Goal: Entertainment & Leisure: Consume media (video, audio)

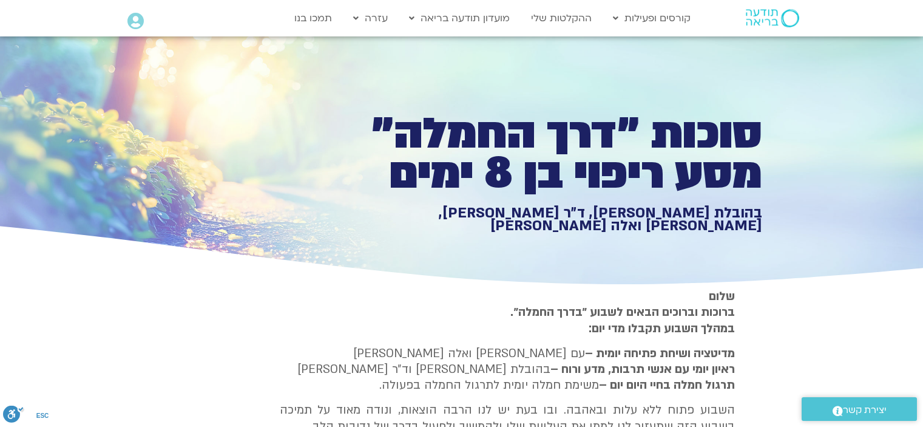
type input "3712.76"
type input "851.4"
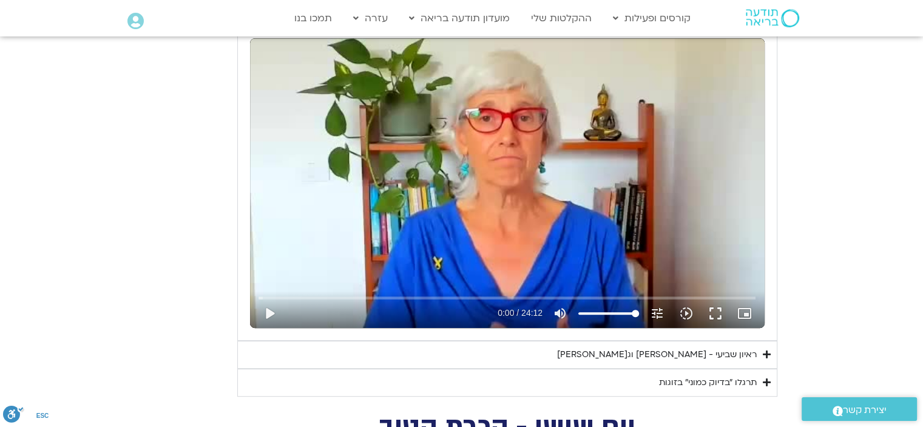
type input "3712.76"
type input "851.4"
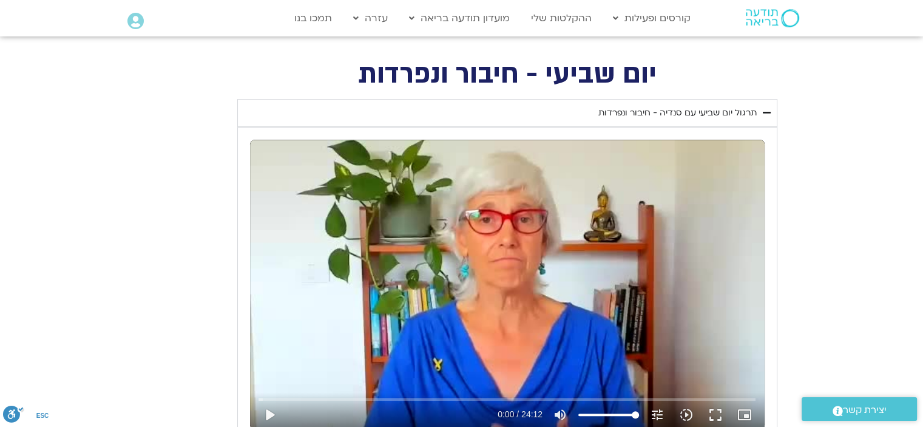
type input "3712.76"
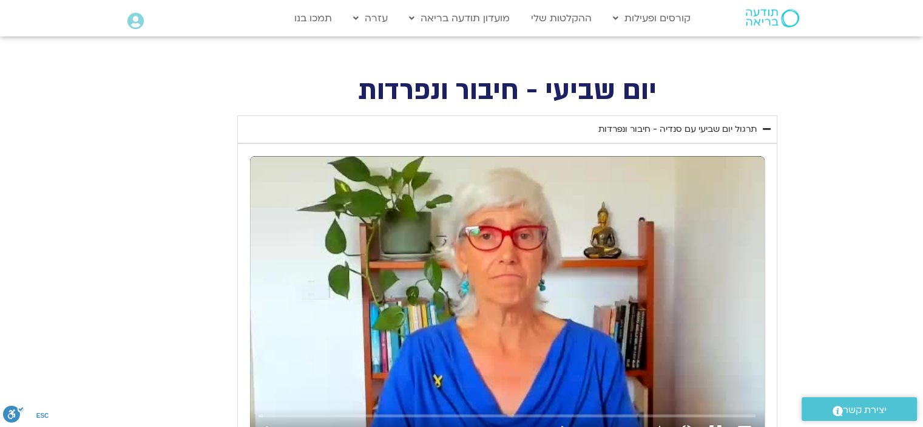
type input "851.4"
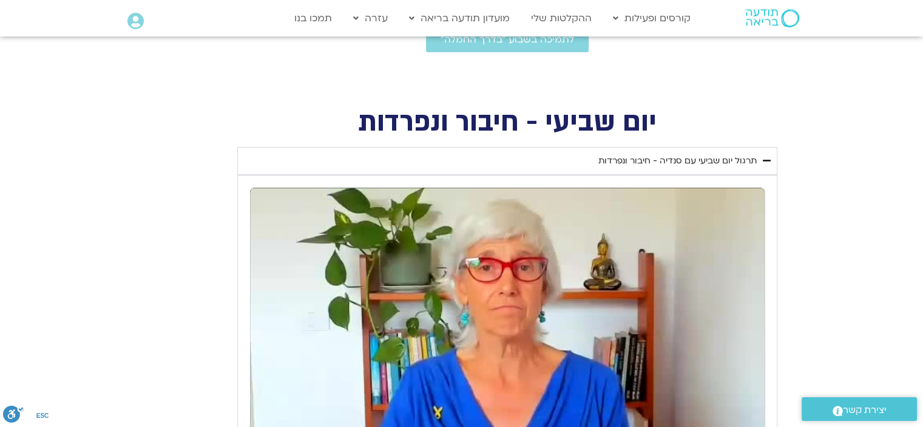
type input "3712.76"
type input "851.4"
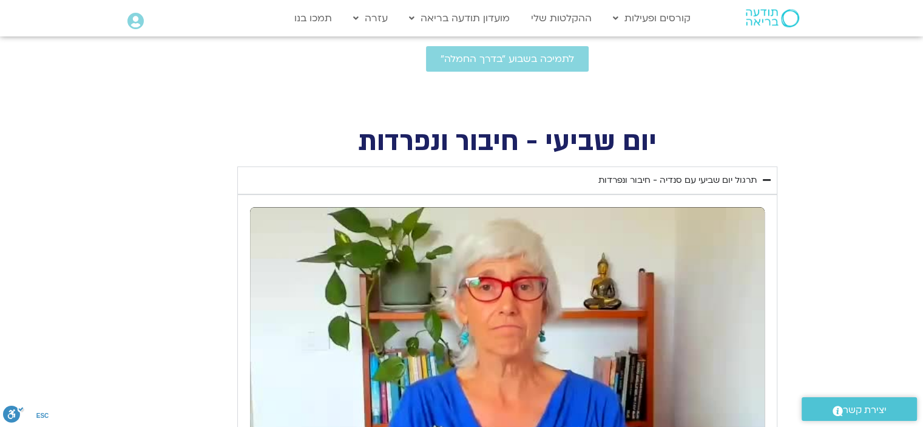
type input "3712.76"
type input "851.4"
type input "3712.76"
type input "851.4"
type input "3712.76"
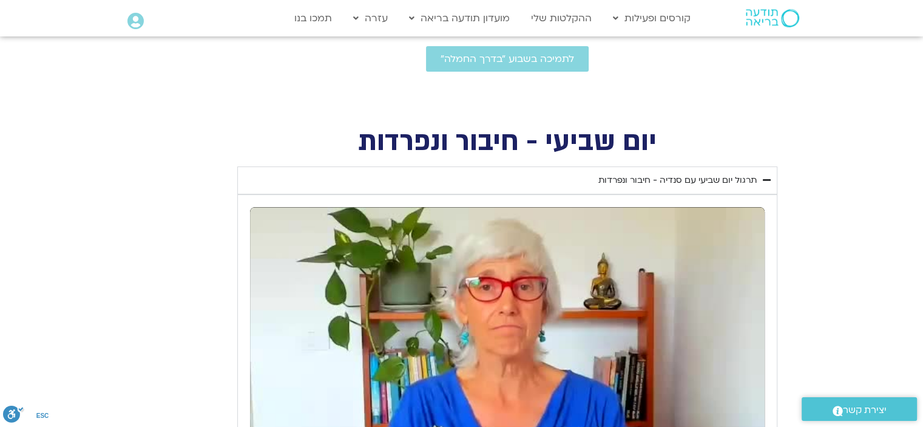
type input "851.4"
type input "3712.76"
type input "851.4"
type input "3712.76"
type input "851.4"
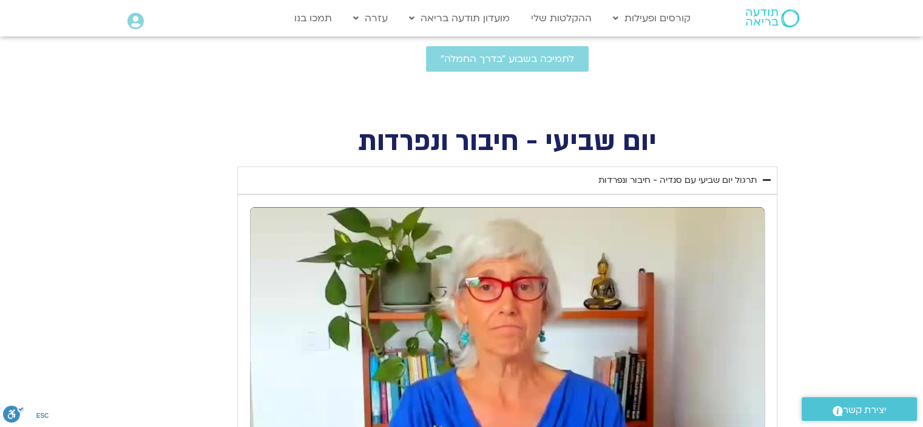
type input "3712.76"
type input "851.4"
type input "3712.76"
type input "851.4"
type input "3712.76"
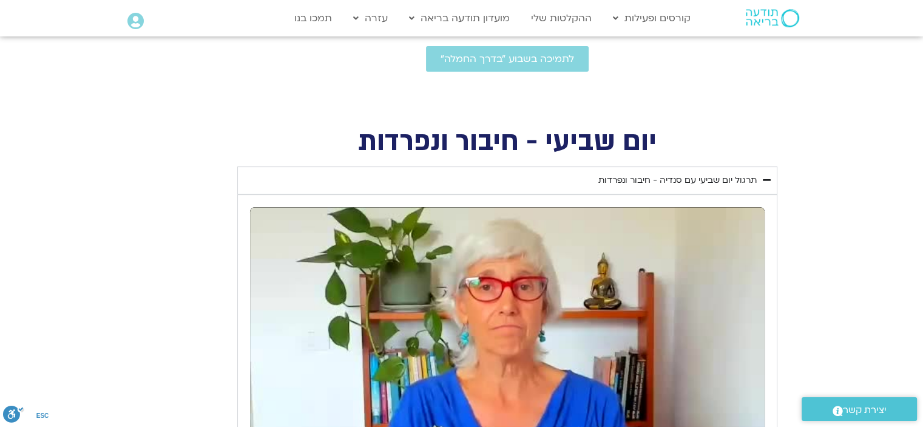
type input "851.4"
type input "3712.76"
type input "851.4"
type input "3712.76"
type input "851.4"
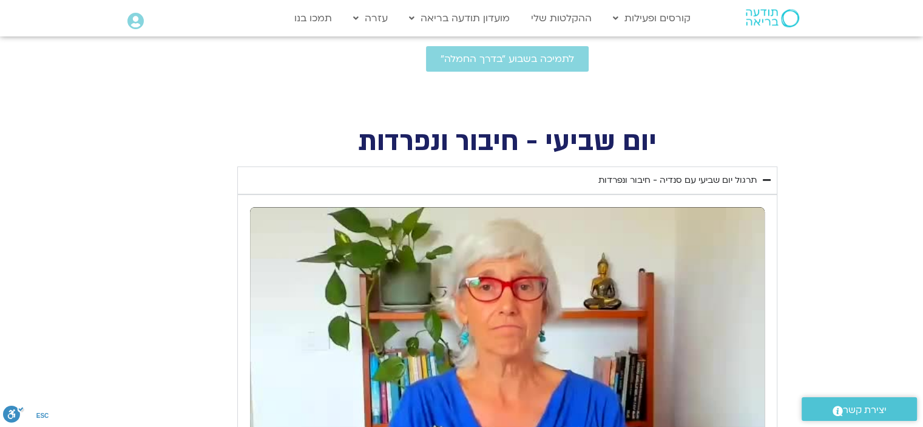
type input "3712.76"
type input "851.4"
type input "3712.76"
type input "851.4"
type input "3712.76"
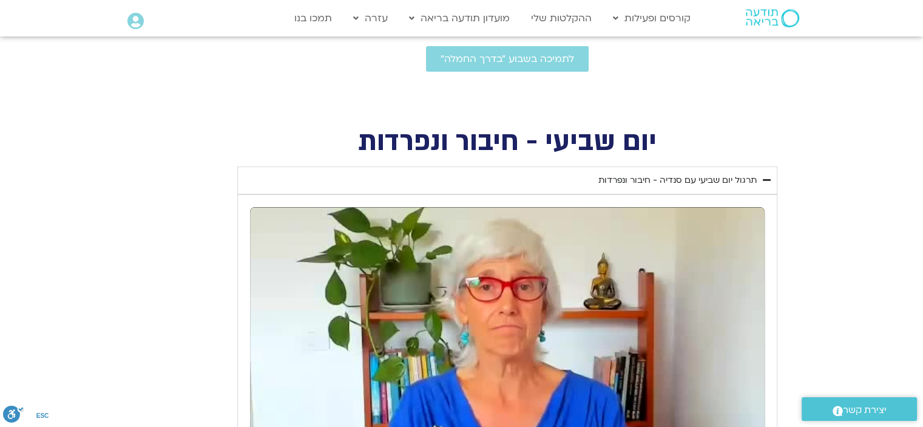
type input "851.4"
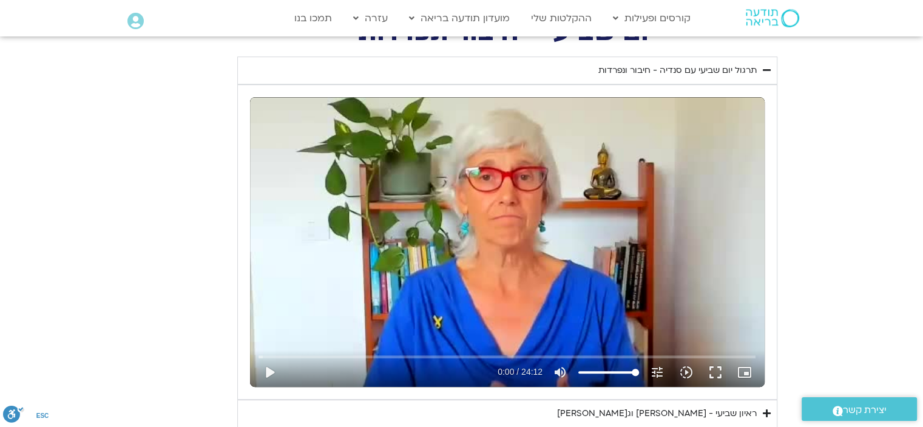
type input "3712.76"
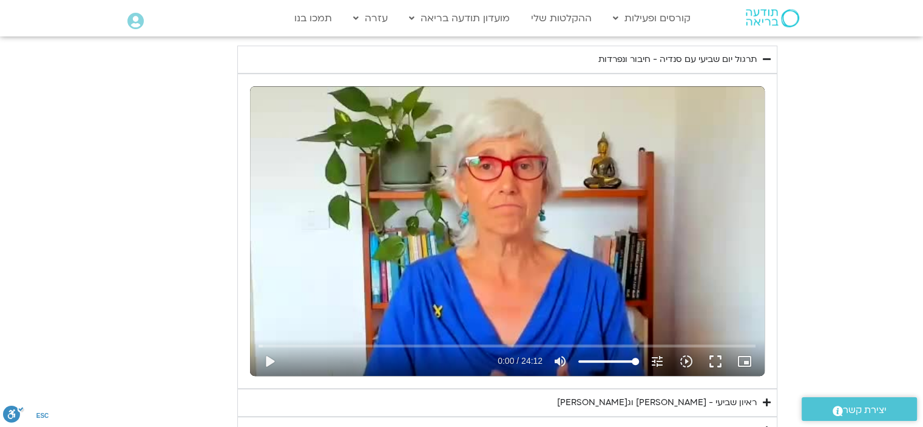
type input "851.4"
type input "3712.76"
type input "851.4"
type input "3712.76"
type input "851.4"
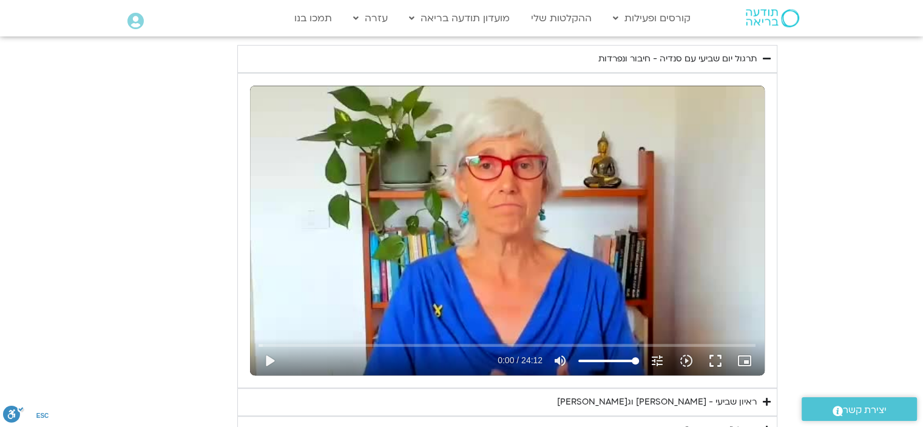
type input "3712.76"
type input "851.4"
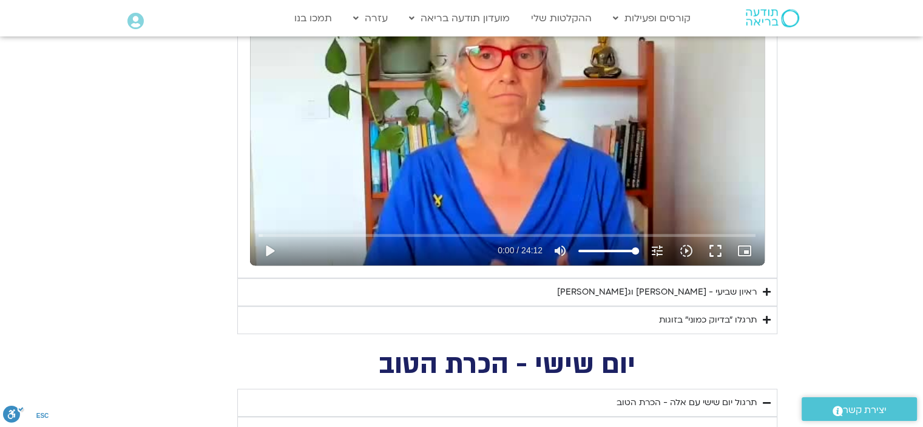
type input "3712.76"
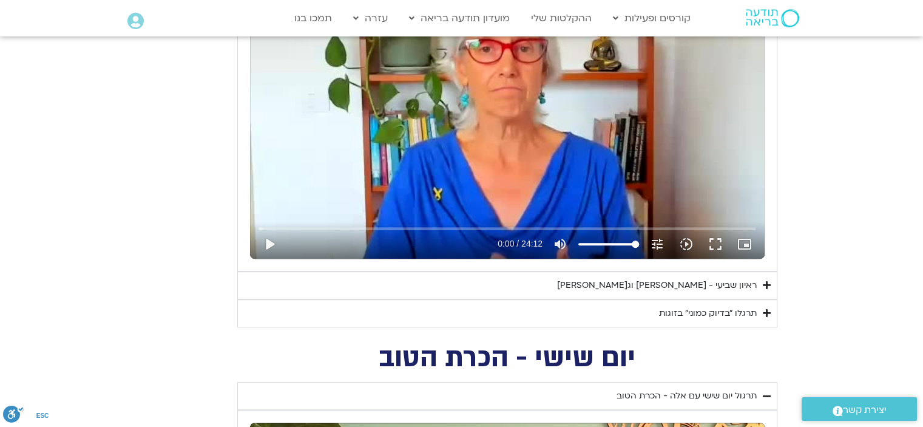
type input "851.4"
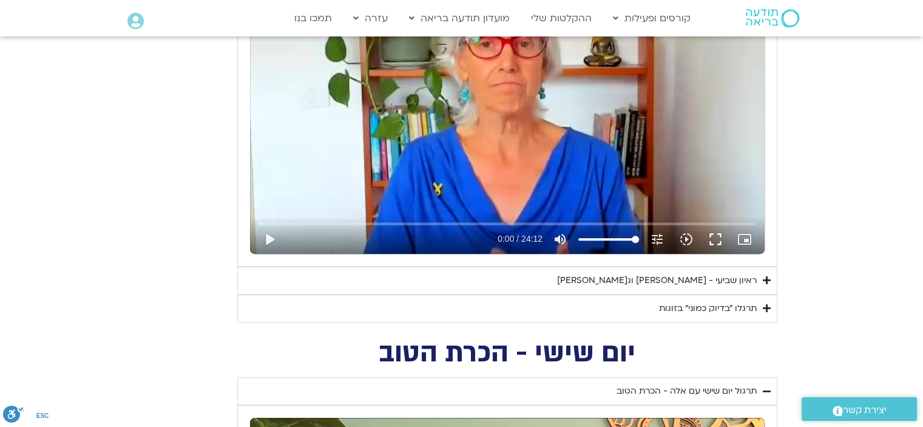
type input "3712.76"
type input "851.4"
type input "3712.76"
type input "851.4"
type input "3712.76"
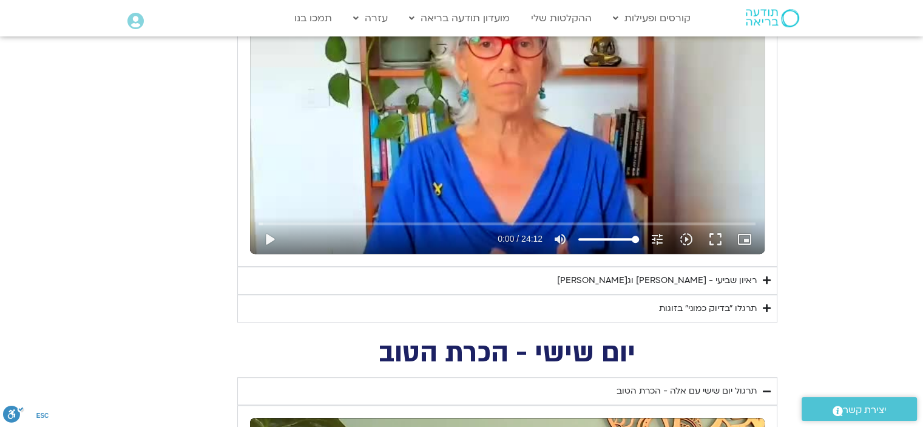
type input "851.4"
type input "3712.76"
type input "851.4"
type input "3712.76"
type input "851.4"
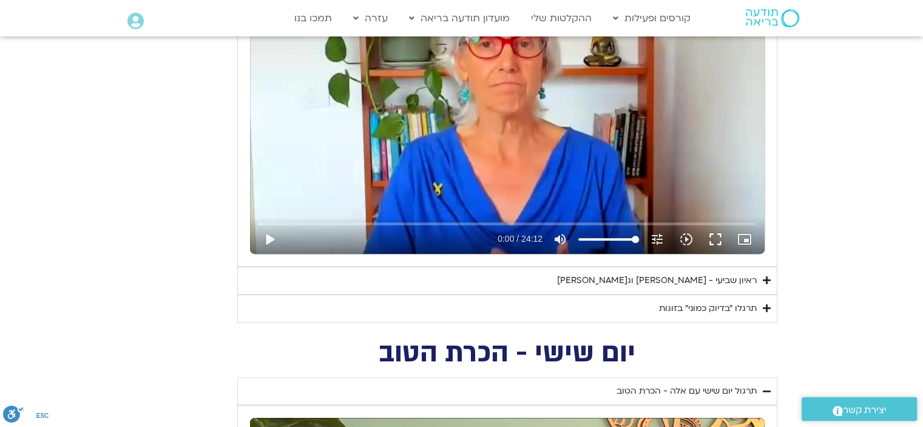
type input "3712.76"
type input "851.4"
type input "3712.76"
type input "851.4"
type input "3712.76"
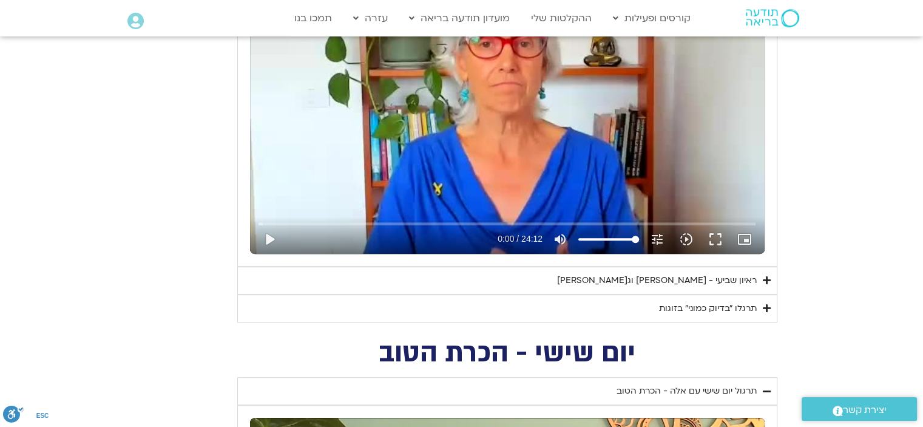
type input "851.4"
type input "3712.76"
type input "851.4"
click at [668, 279] on div "ראיון שביעי - [PERSON_NAME] וג[PERSON_NAME]" at bounding box center [657, 280] width 200 height 15
type input "3712.76"
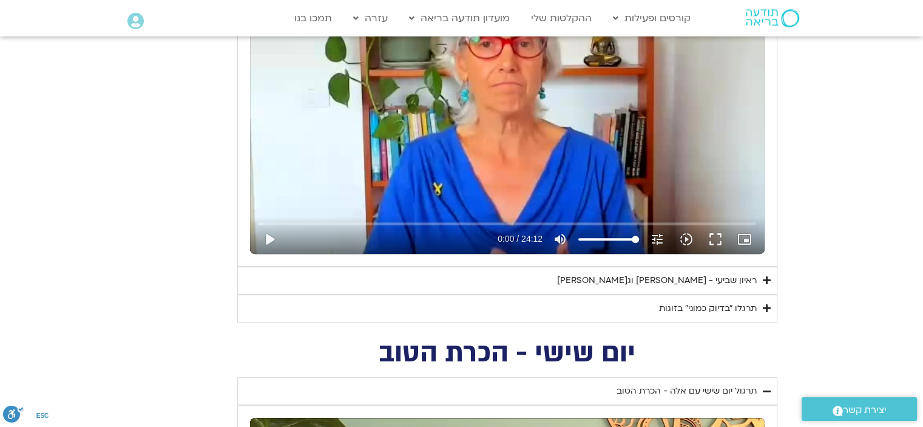
type input "851.4"
type input "3712.76"
type input "851.4"
type input "3712.76"
type input "851.4"
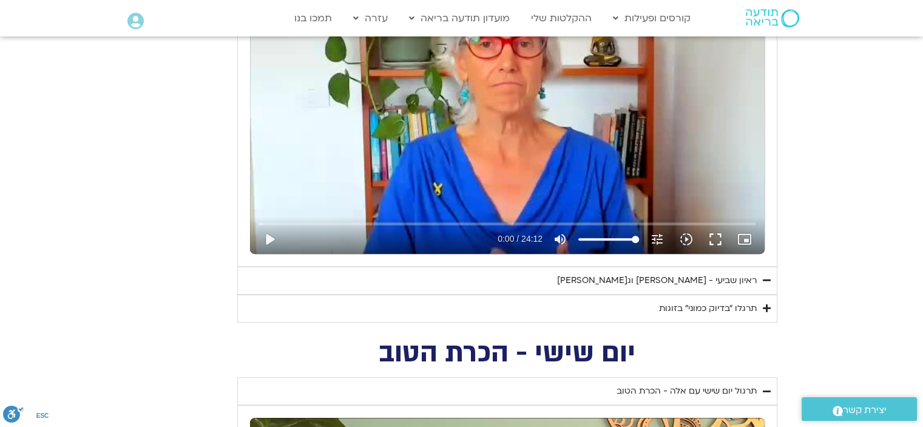
type input "3712.76"
type input "851.4"
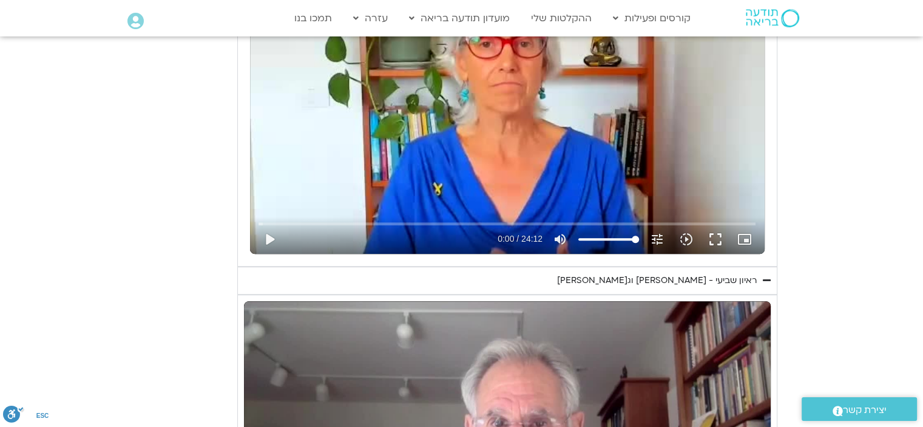
type input "3712.76"
type input "851.4"
type input "3712.76"
type input "851.4"
type input "3712.76"
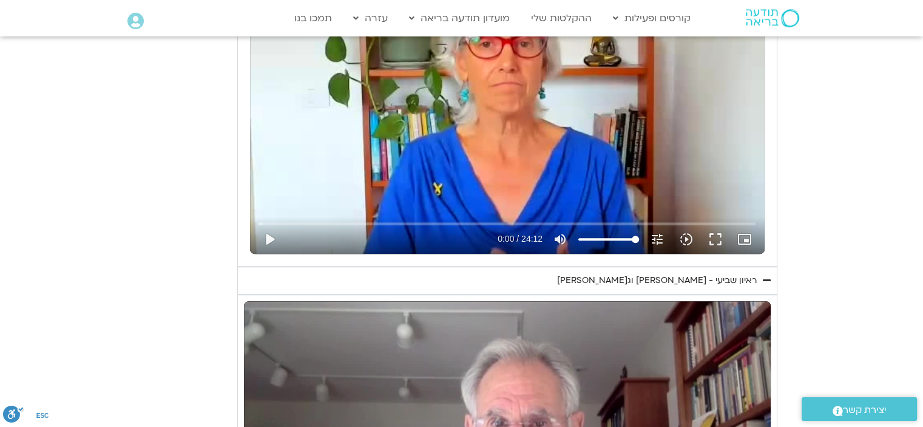
type input "851.4"
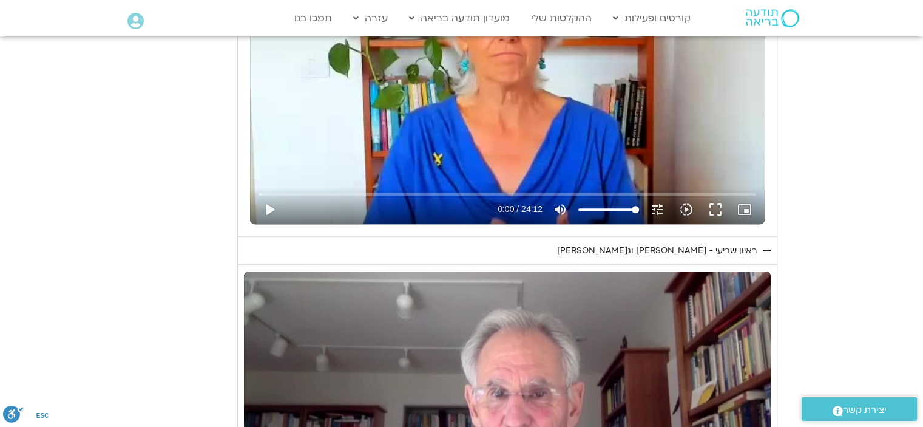
type input "3712.76"
type input "851.4"
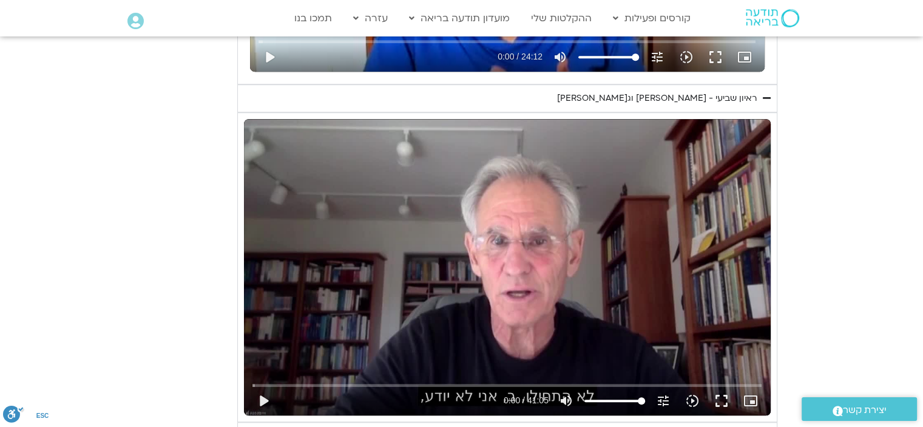
type input "3712.76"
type input "851.4"
type input "3712.76"
type input "851.4"
type input "3712.76"
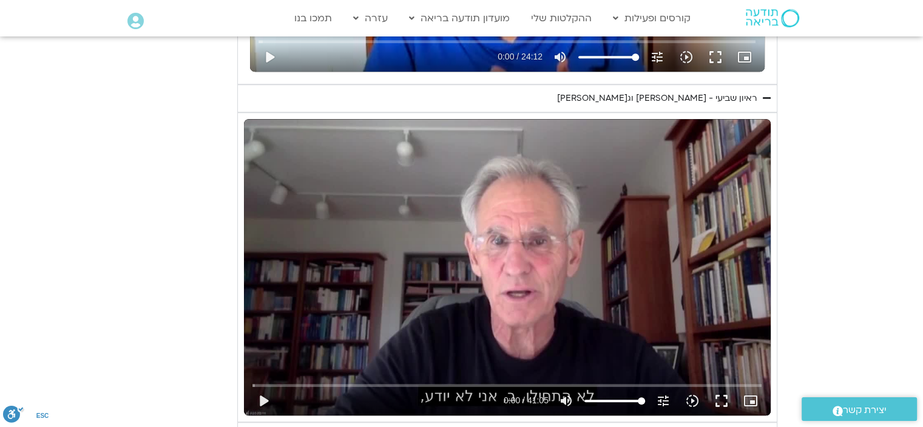
type input "851.4"
type input "3712.76"
type input "851.4"
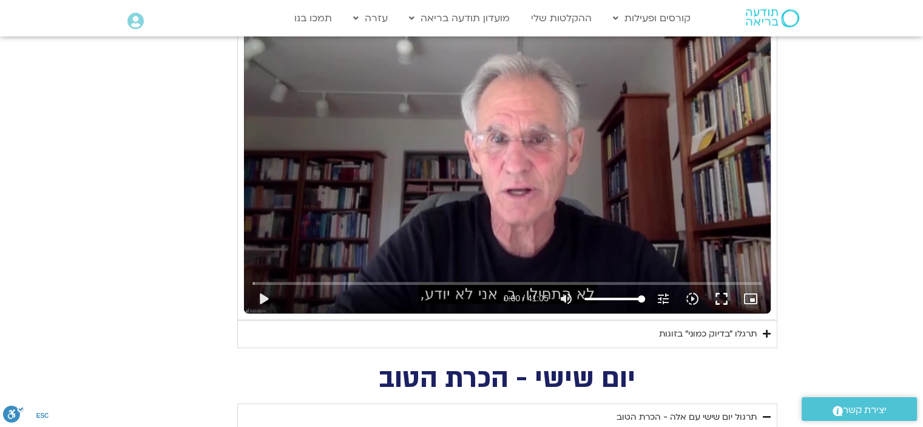
type input "3712.76"
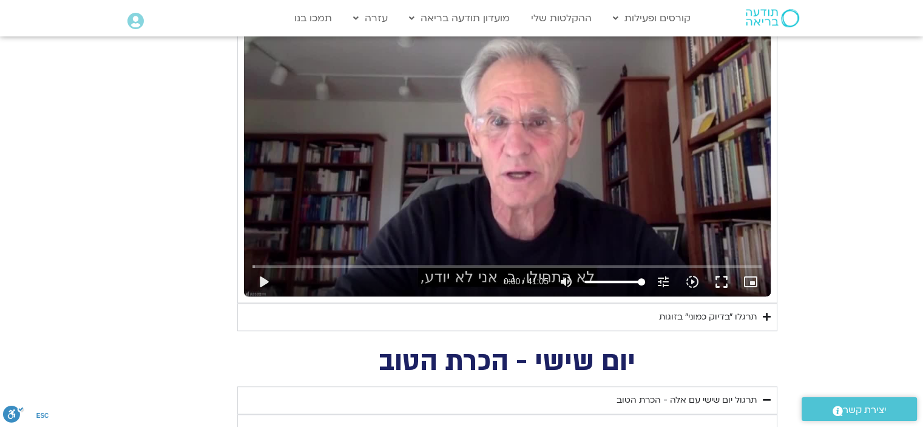
type input "851.4"
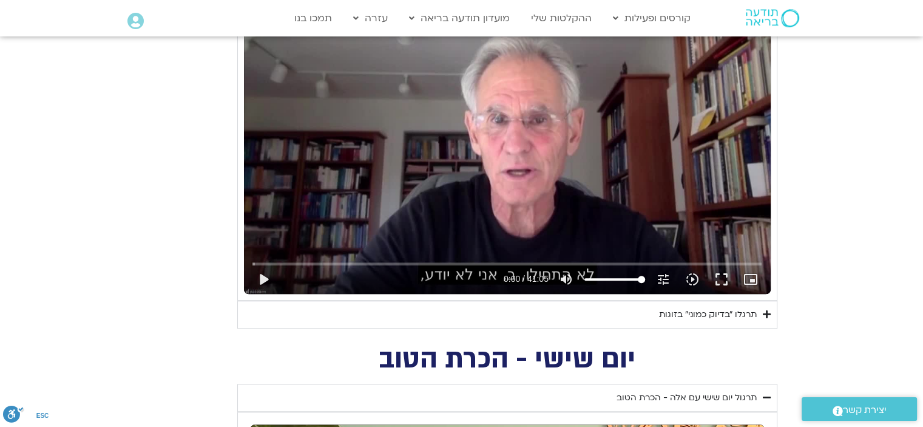
type input "3712.76"
type input "851.4"
type input "3712.76"
type input "851.4"
type input "3712.76"
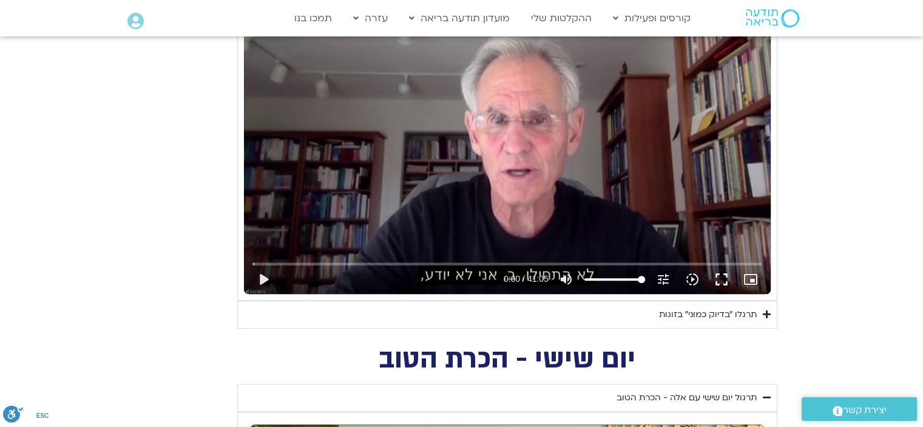
type input "851.4"
type input "3712.76"
type input "851.4"
type input "3712.76"
type input "851.4"
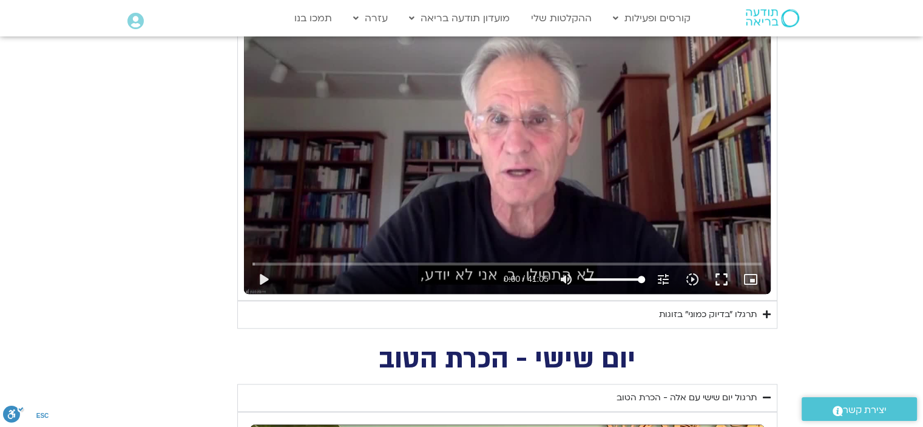
type input "3712.76"
type input "851.4"
type input "3712.76"
type input "851.4"
type input "3712.76"
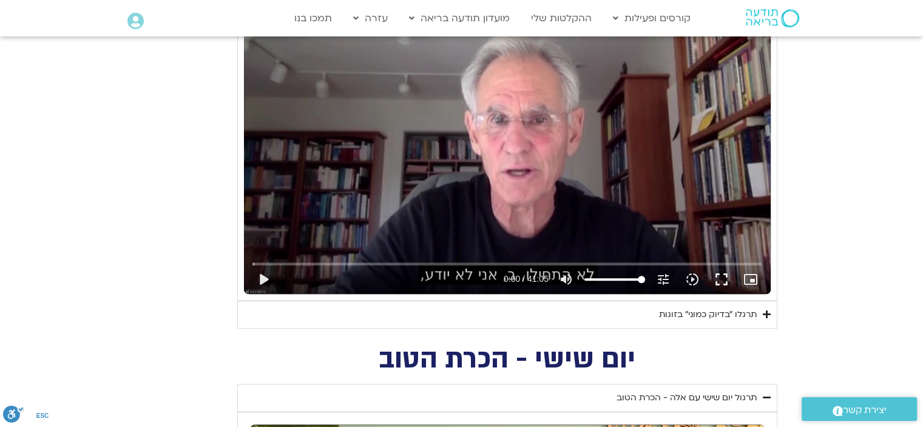
type input "851.4"
type input "3712.76"
type input "851.4"
type input "3712.76"
type input "851.4"
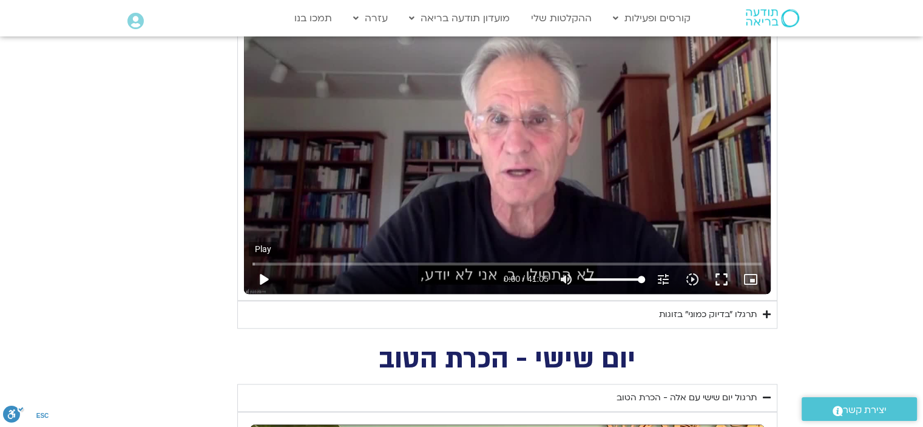
type input "3712.76"
type input "851.4"
type input "3712.76"
type input "851.4"
type input "3712.76"
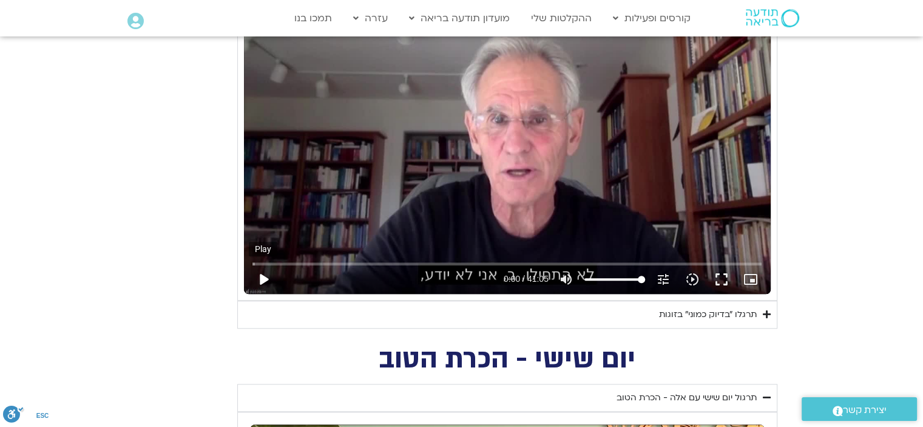
type input "851.4"
type input "3712.76"
type input "851.4"
type input "3712.76"
type input "851.4"
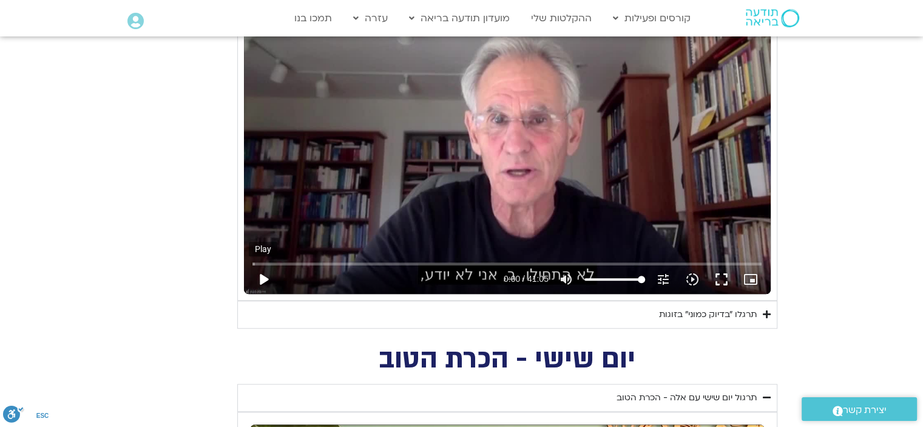
type input "3712.76"
type input "851.4"
click at [262, 272] on button "play_arrow" at bounding box center [263, 279] width 29 height 29
type input "3712.76"
type input "851.4"
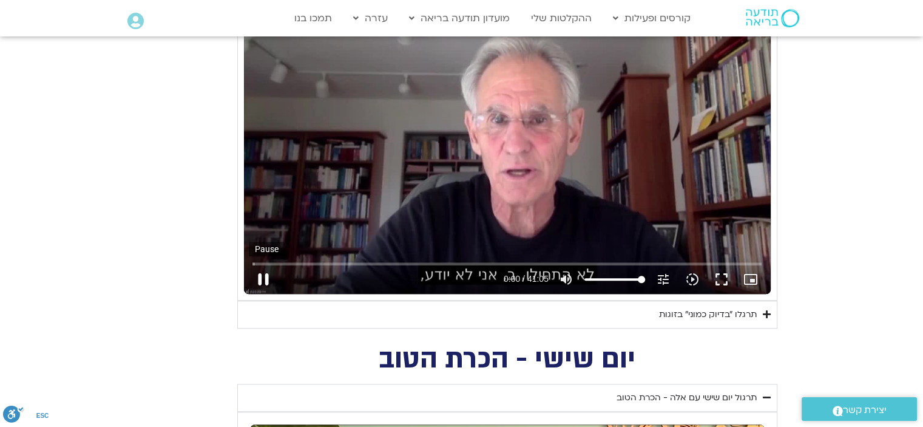
type input "3712.76"
type input "851.4"
type input "3712.76"
type input "851.4"
type input "0.017375"
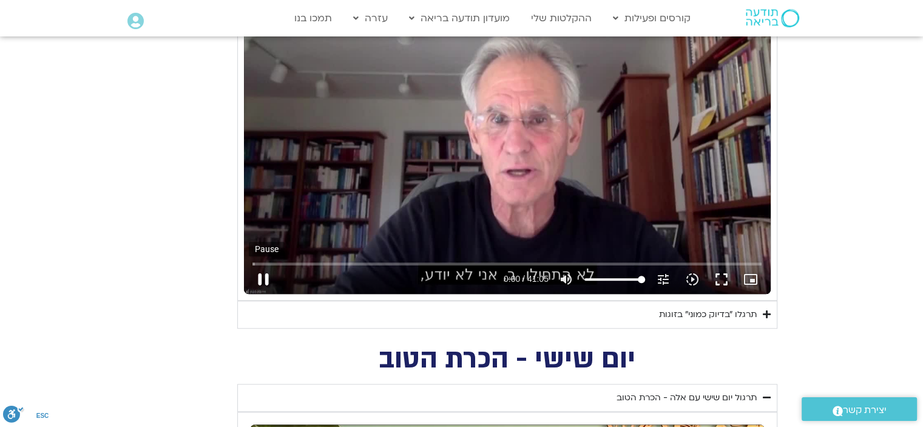
type input "3712.76"
type input "851.4"
type input "0.133095"
type input "3712.76"
type input "851.4"
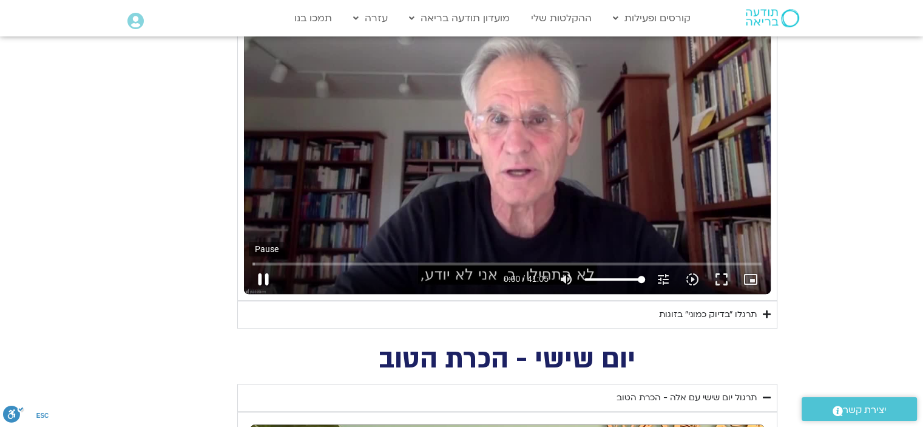
type input "0.270023"
type input "3712.76"
type input "851.4"
type input "0.413393"
type input "3712.76"
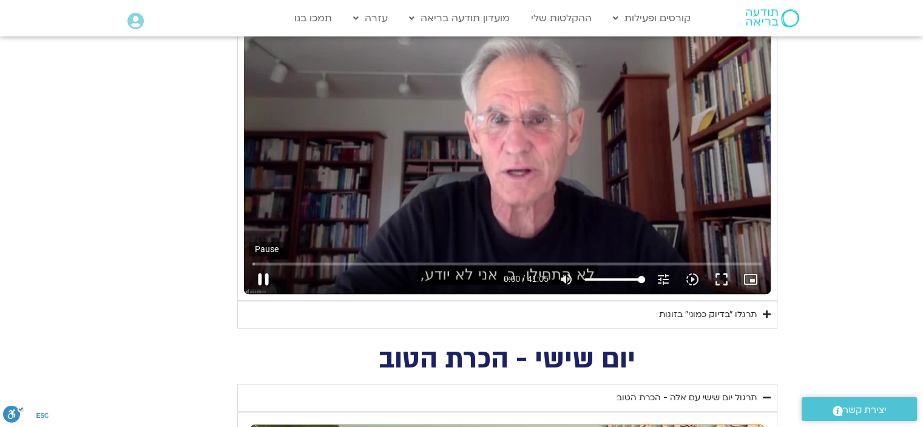
type input "851.4"
type input "0.54479"
type input "3712.76"
type input "851.4"
type input "0.703425"
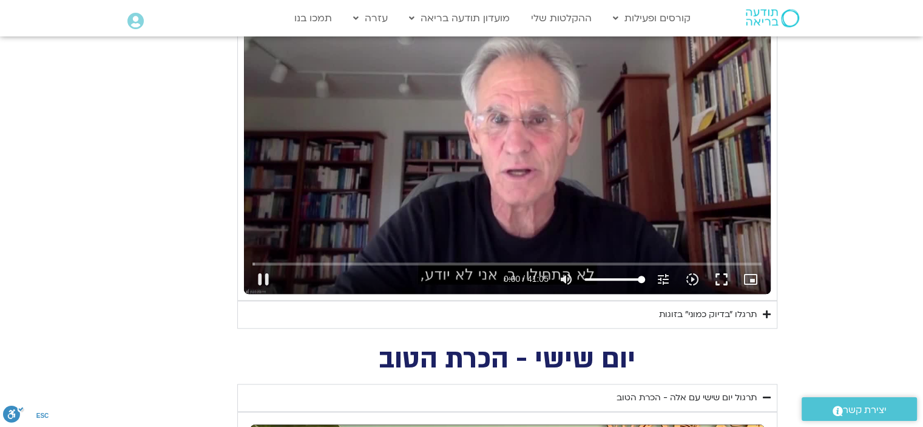
type input "3712.76"
type input "0.773357"
type input "851.4"
type input "0.872115"
type input "3712.76"
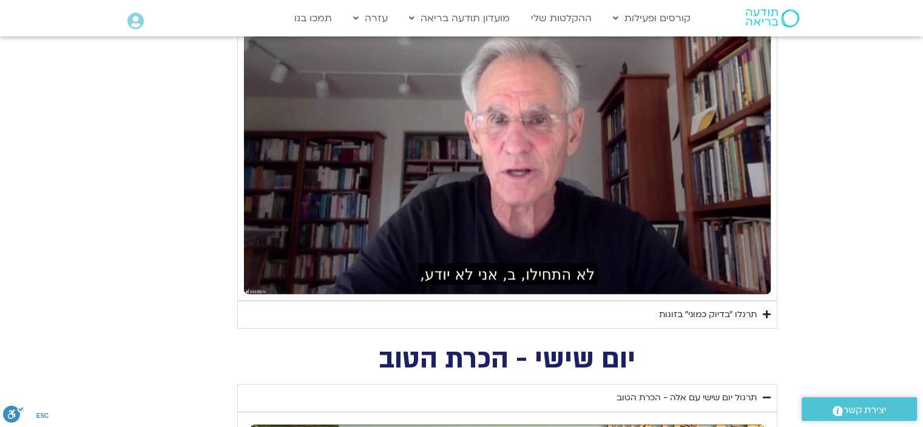
type input "851.4"
type input "3712.76"
type input "851.4"
type input "1.188297"
type input "3712.76"
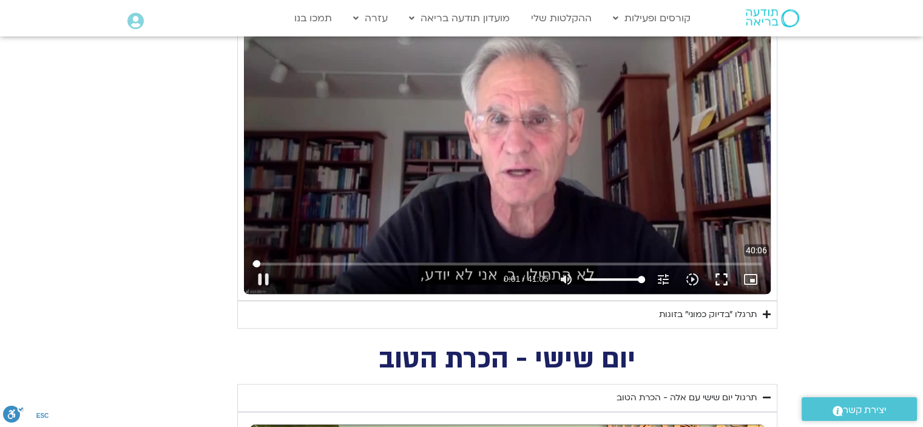
type input "1.233181"
type input "851.4"
type input "3712.76"
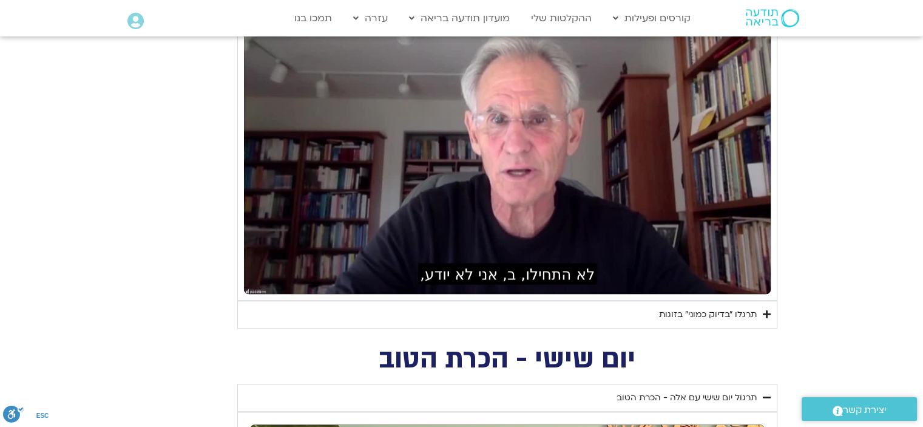
type input "851.4"
type input "3712.76"
type input "851.4"
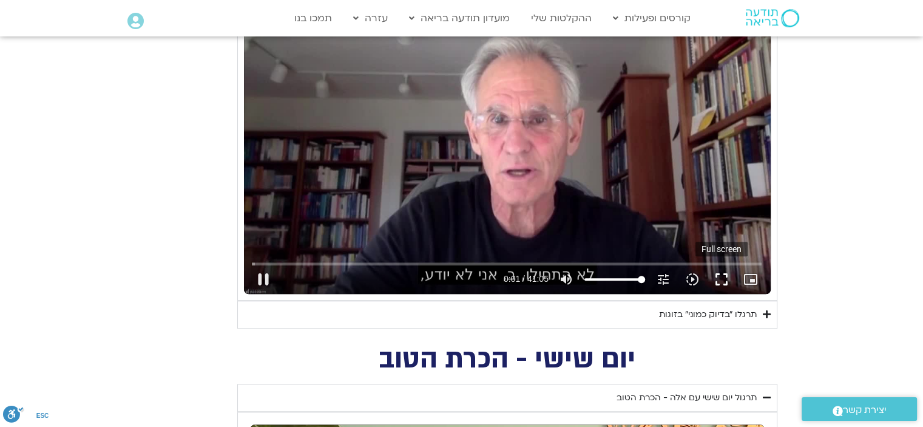
type input "1.750123"
type input "3712.76"
type input "851.4"
type input "1.932907"
type input "3712.76"
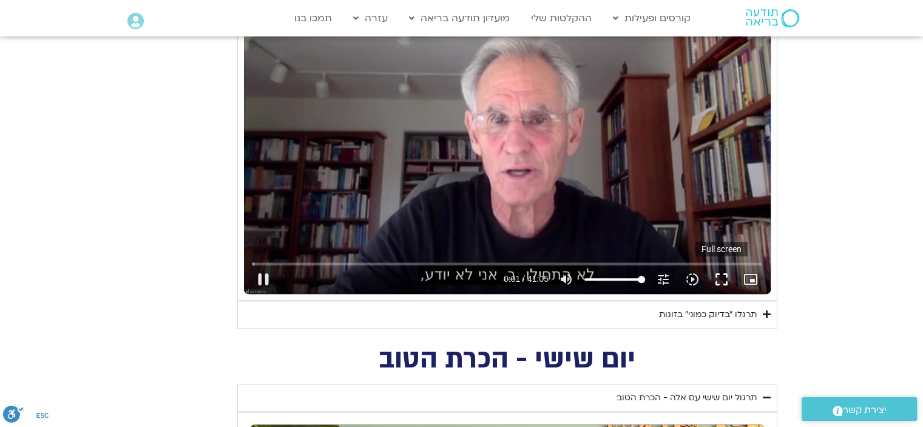
type input "851.4"
type input "2.108417"
type input "3712.76"
type input "2.152846"
type input "851.4"
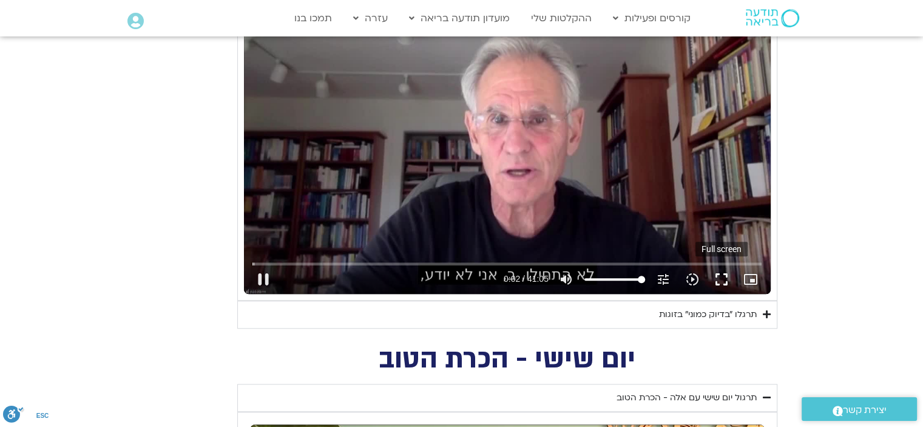
type input "2.243928"
type input "3712.76"
type input "851.4"
type input "2.374131"
type input "3712.76"
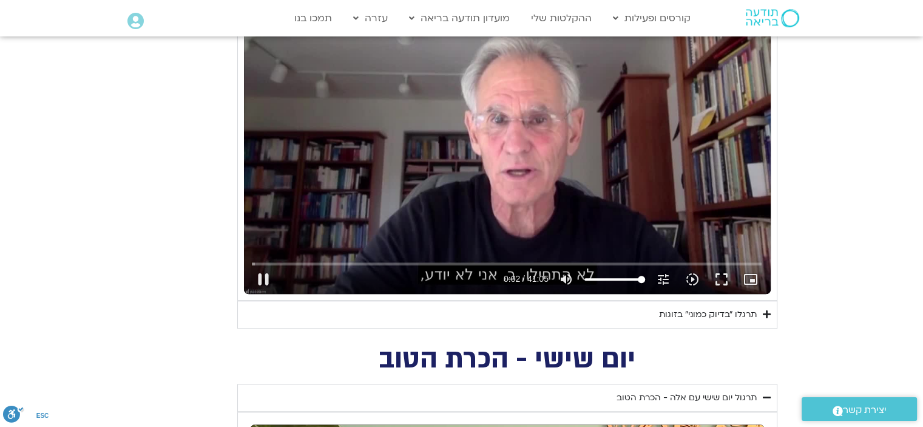
type input "2.496594"
type input "851.4"
drag, startPoint x: 718, startPoint y: 275, endPoint x: 715, endPoint y: 348, distance: 73.5
click at [717, 275] on button "fullscreen" at bounding box center [721, 279] width 29 height 29
type input "2.635581"
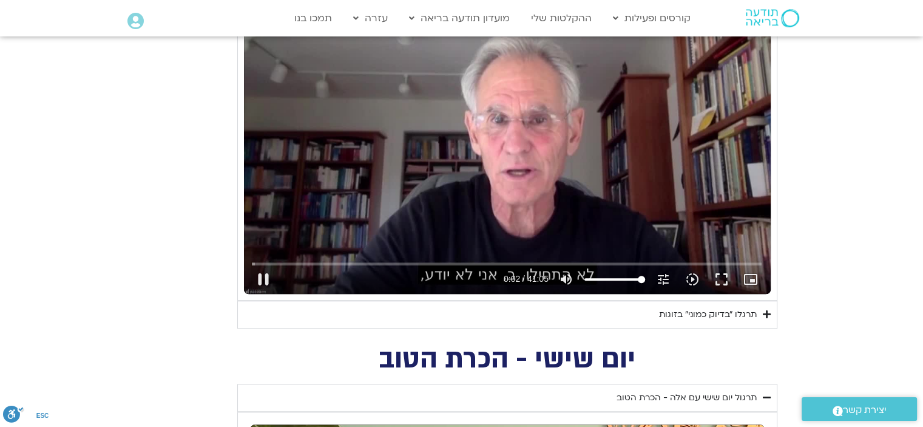
type input "3712.76"
type input "851.4"
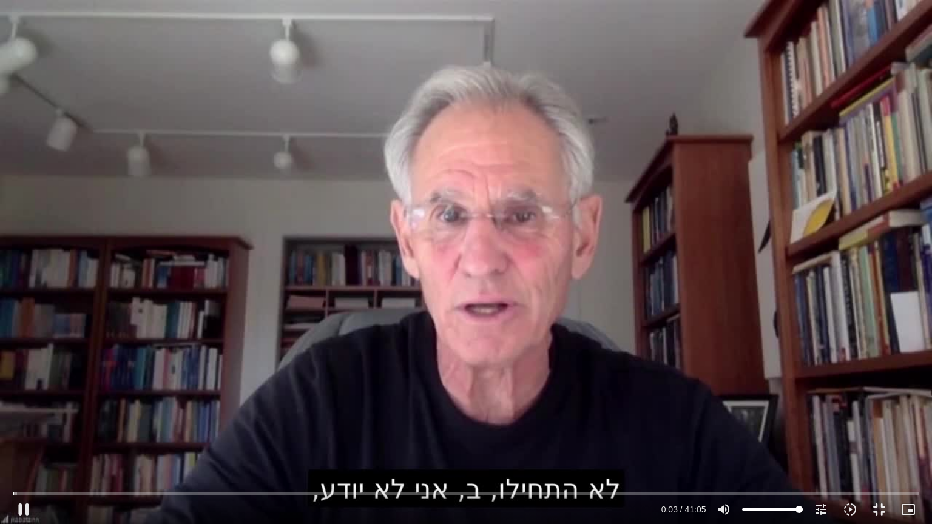
type input "3.024274"
type input "3712.76"
type input "851.4"
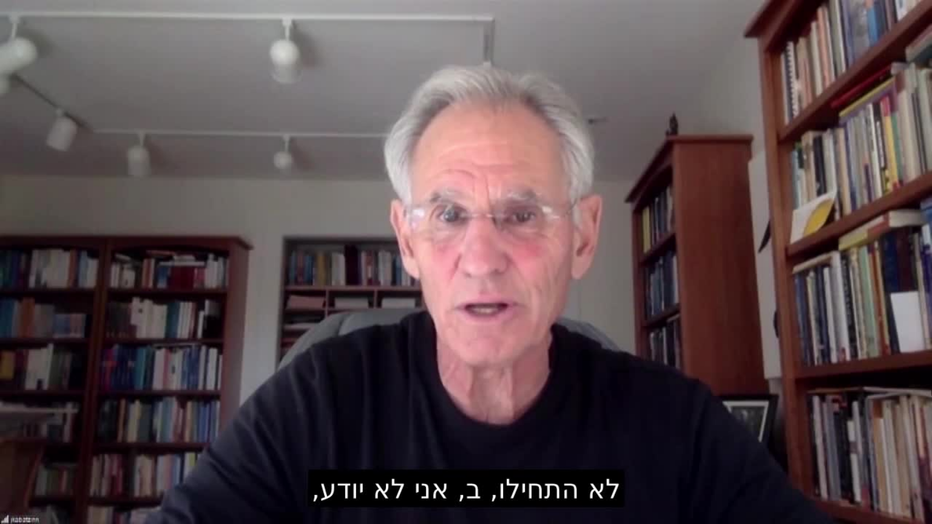
type input "3712.76"
type input "851.4"
type input "3712.76"
type input "851.4"
type input "3712.76"
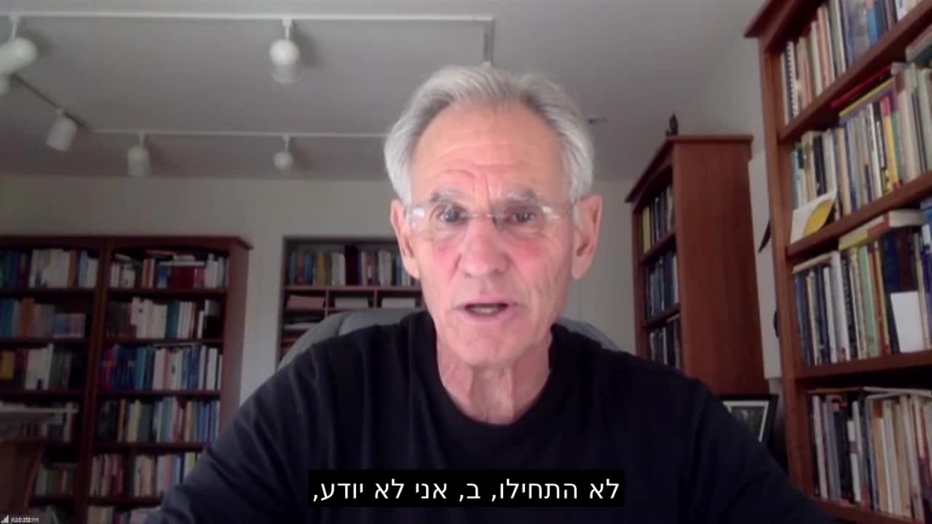
type input "851.4"
type input "3712.76"
type input "851.4"
type input "3712.76"
type input "851.4"
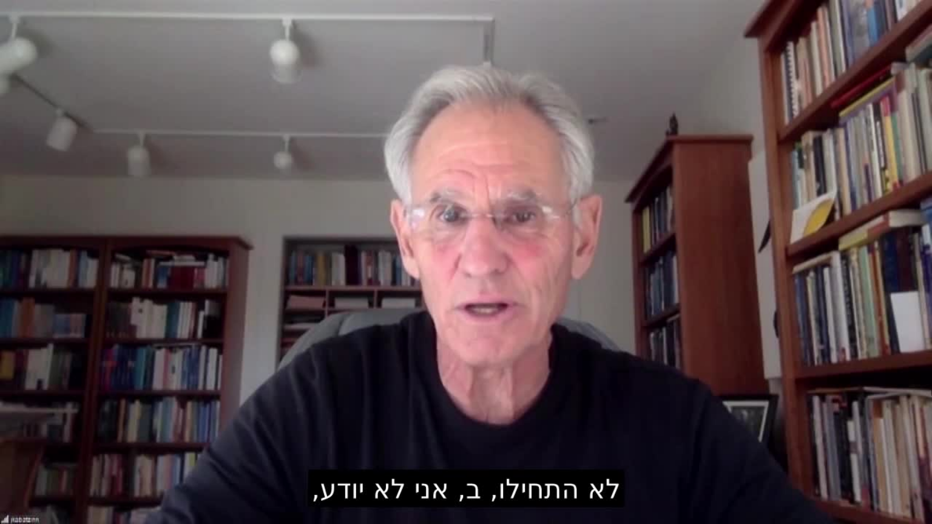
type input "3712.76"
type input "851.4"
type input "3712.76"
type input "851.4"
type input "3712.76"
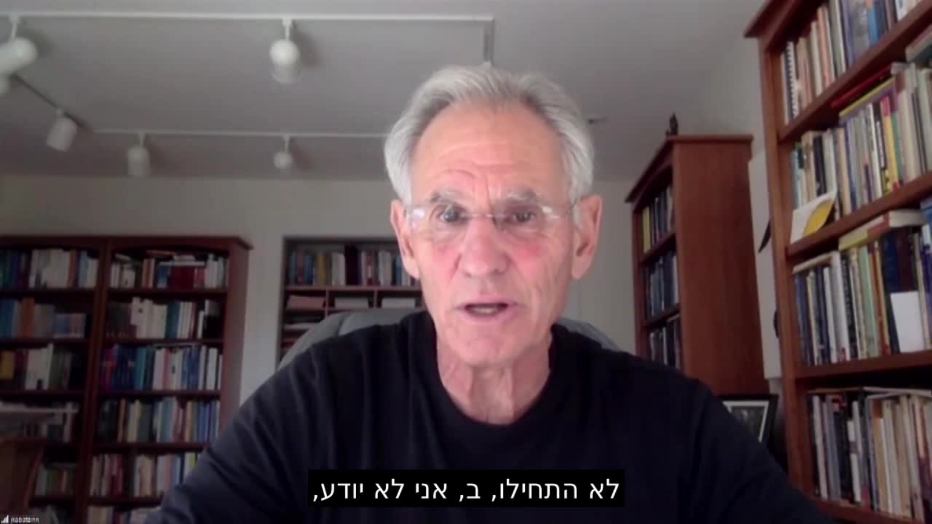
type input "851.4"
type input "3712.76"
type input "851.4"
type input "3712.76"
click at [721, 384] on div "Skip Ad 40:30 pause 0:26 / 41:05 volume_up Mute tune Resolution Auto 720p slow_…" at bounding box center [466, 262] width 932 height 524
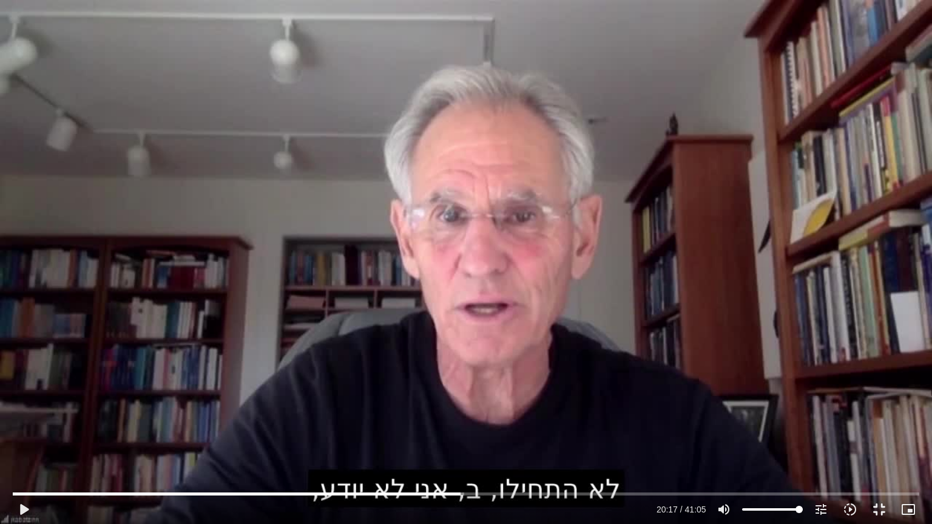
click at [699, 379] on div "Skip Ad 40:30 play_arrow 20:17 / 41:05 volume_up Mute tune Resolution Auto 720p…" at bounding box center [466, 262] width 932 height 524
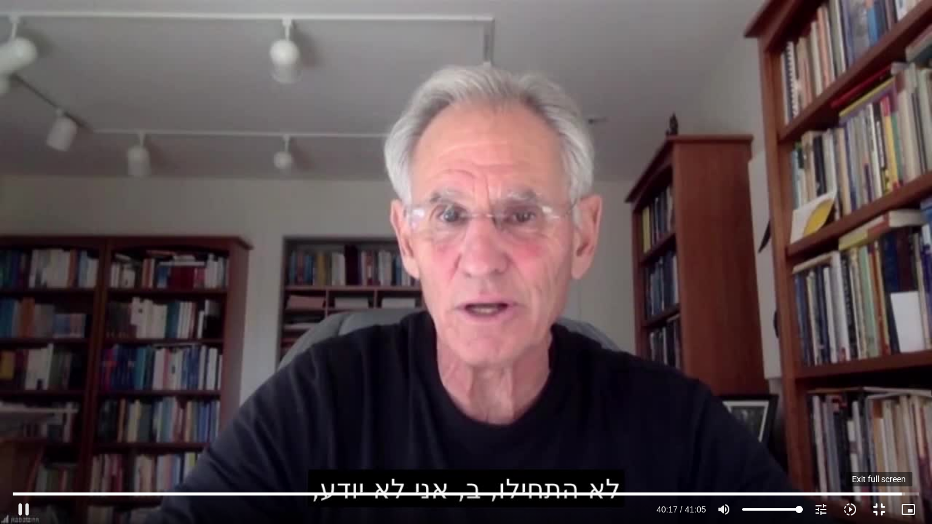
click at [883, 426] on button "fullscreen_exit" at bounding box center [879, 509] width 29 height 29
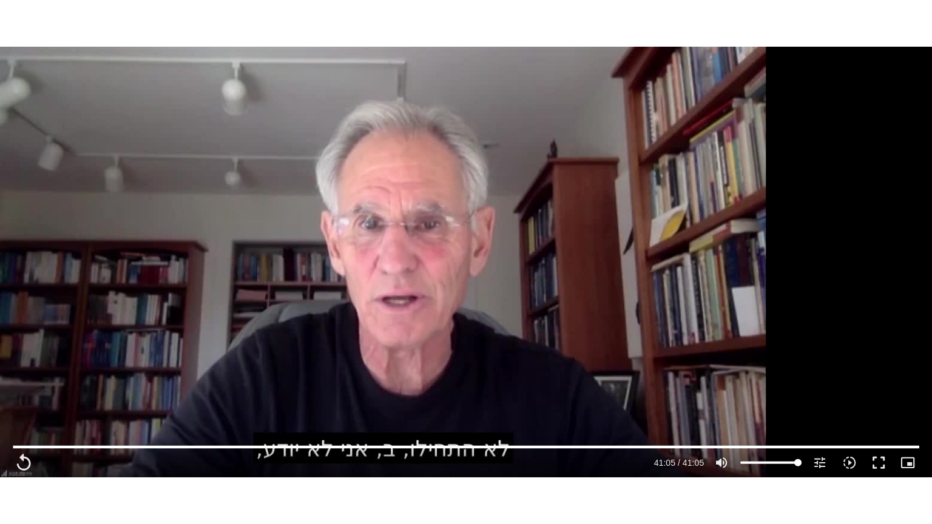
scroll to position [2609, 0]
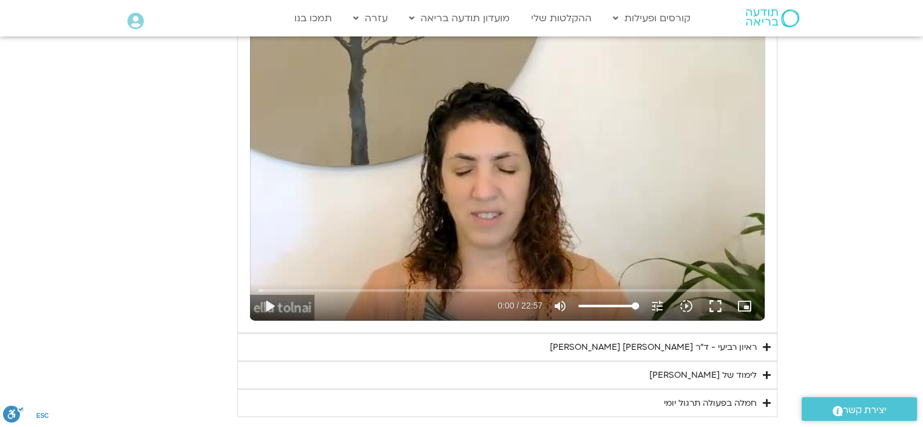
click at [506, 236] on div "Skip Ad 11:01 play_arrow 0:00 / 22:57 volume_up Mute tune Resolution Auto 240p …" at bounding box center [507, 175] width 515 height 289
click at [714, 297] on button "fullscreen" at bounding box center [715, 305] width 29 height 29
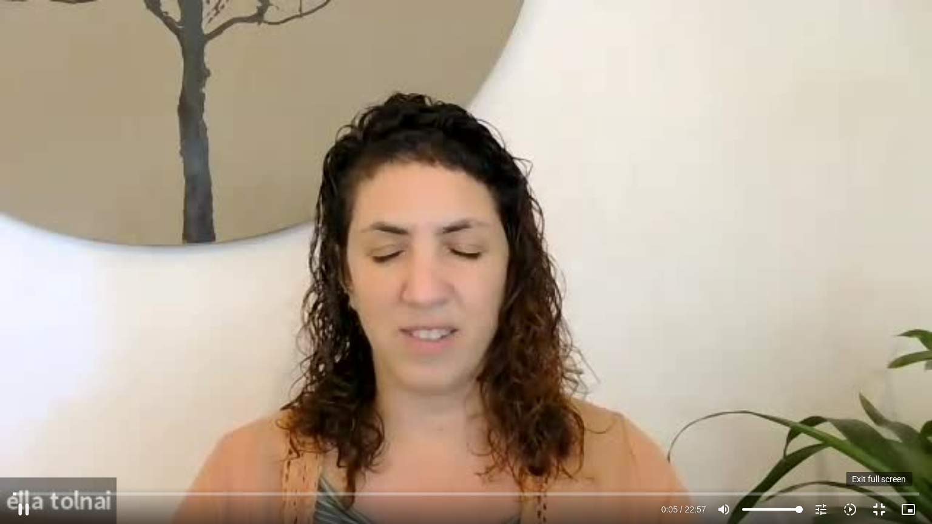
click at [876, 426] on button "fullscreen_exit" at bounding box center [879, 509] width 29 height 29
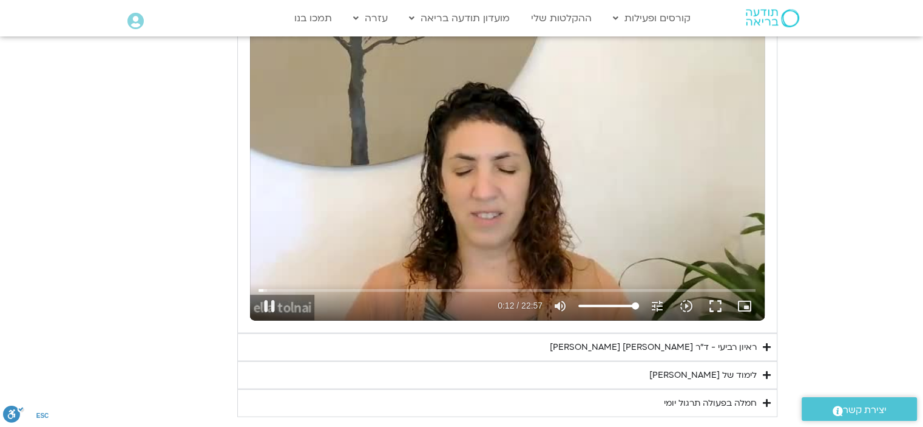
drag, startPoint x: 716, startPoint y: 300, endPoint x: 716, endPoint y: 374, distance: 73.4
click at [716, 300] on button "fullscreen" at bounding box center [715, 305] width 29 height 29
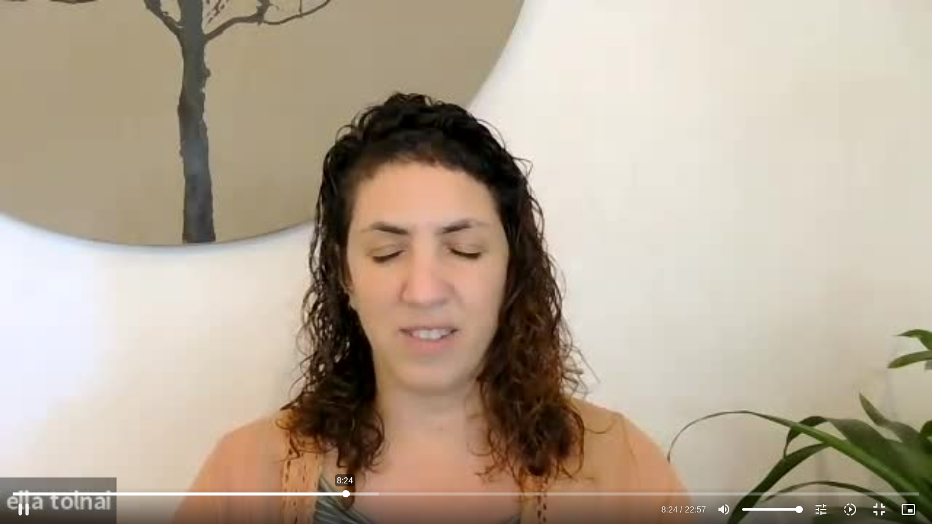
click at [345, 426] on input "Seek" at bounding box center [466, 493] width 906 height 7
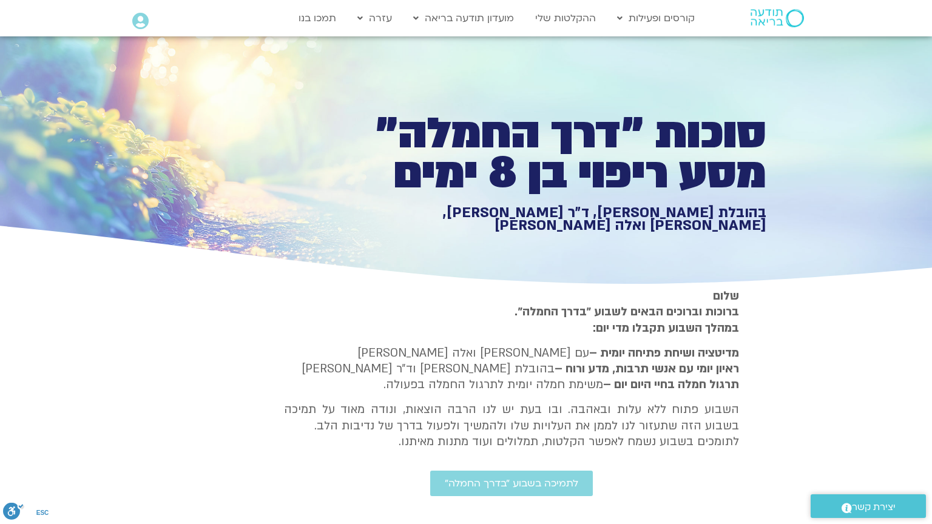
type input "2465.266667"
type input "3712.76"
type input "851.4"
type input "2465.266667"
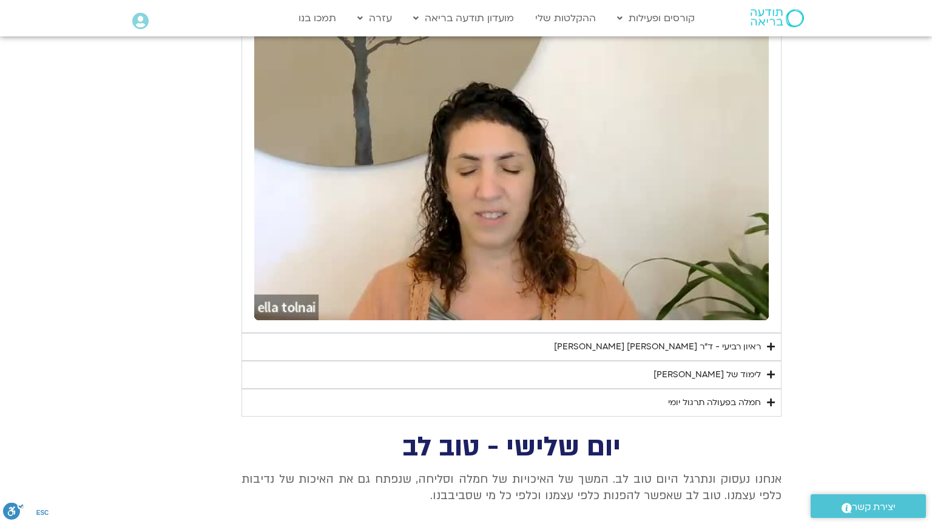
type input "3712.76"
type input "851.4"
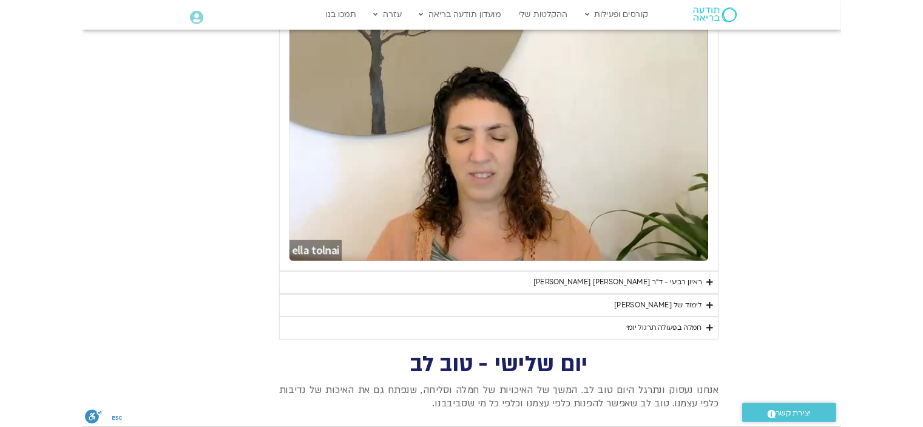
scroll to position [0, 0]
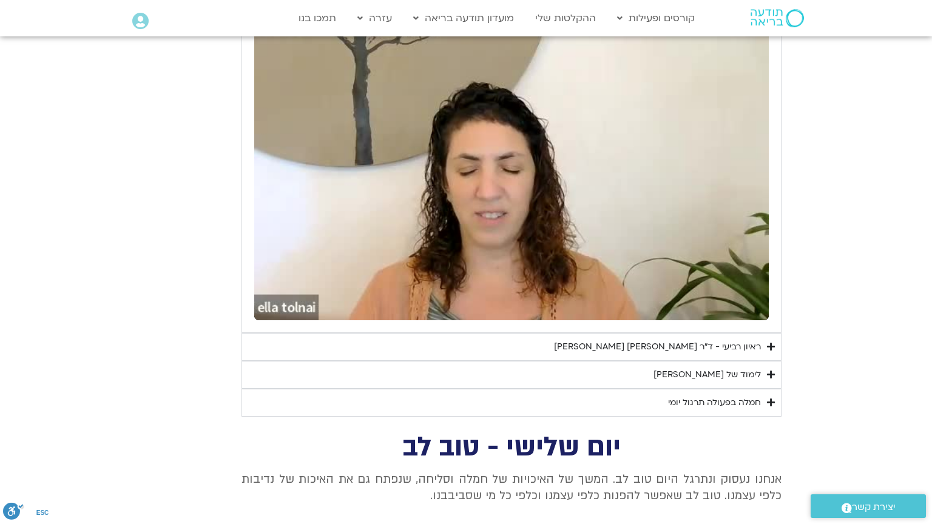
type input "2465.266667"
type input "3712.76"
type input "851.4"
type input "2465.266667"
type input "3712.76"
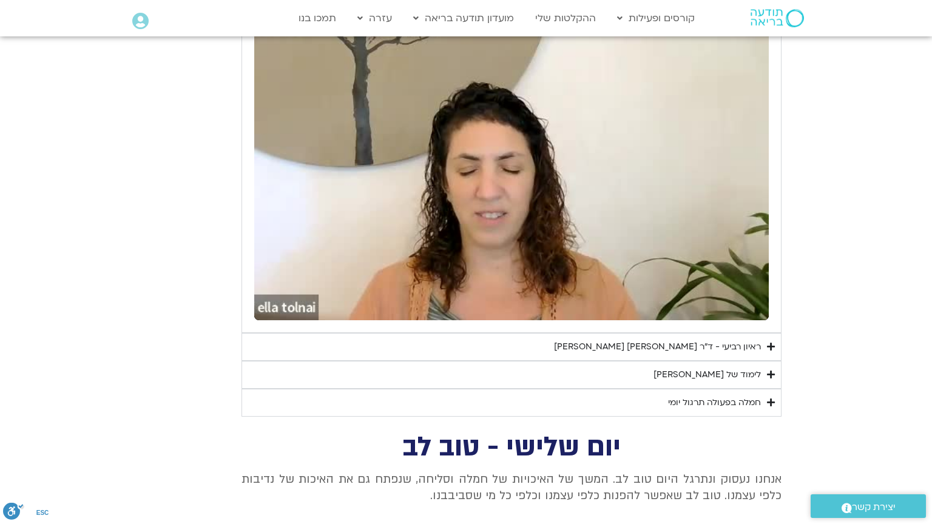
type input "851.4"
type input "2465.266667"
type input "3712.76"
type input "851.4"
type input "2465.266667"
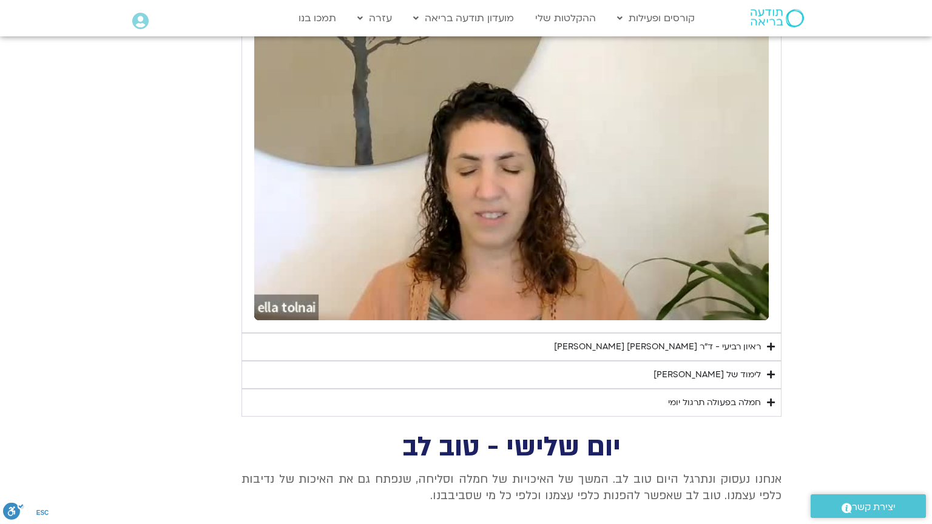
type input "3712.76"
type input "851.4"
type input "2465.266667"
type input "3712.76"
type input "851.4"
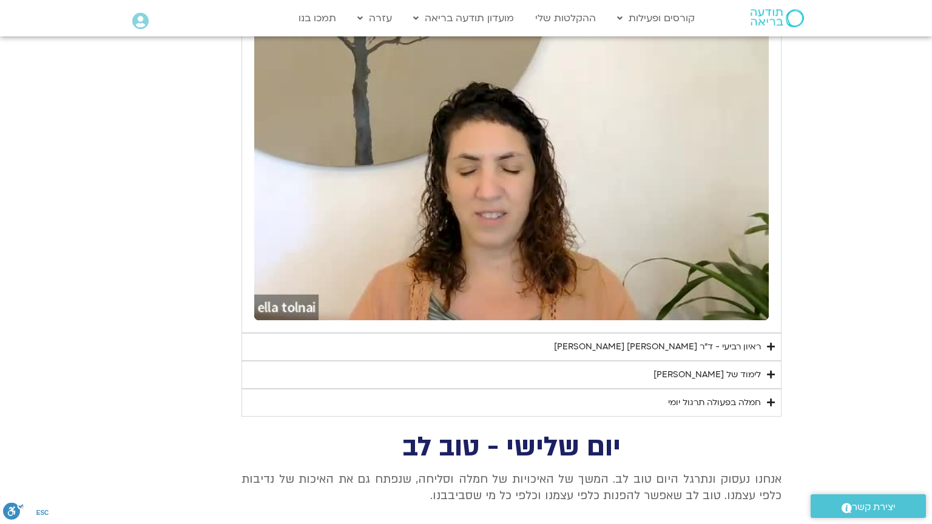
type input "2465.266667"
type input "3712.76"
type input "851.4"
type input "2465.266667"
type input "3712.76"
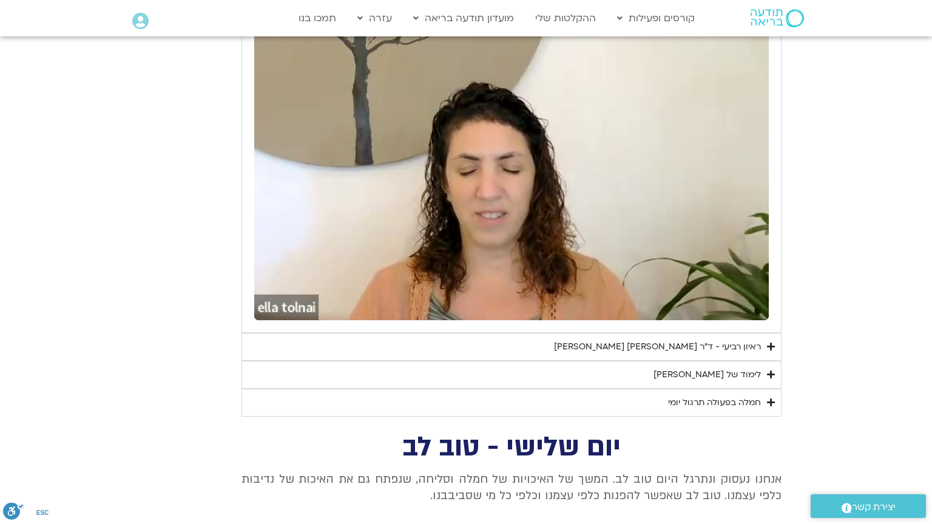
type input "851.4"
type input "2465.266667"
type input "3712.76"
type input "851.4"
type input "2465.266667"
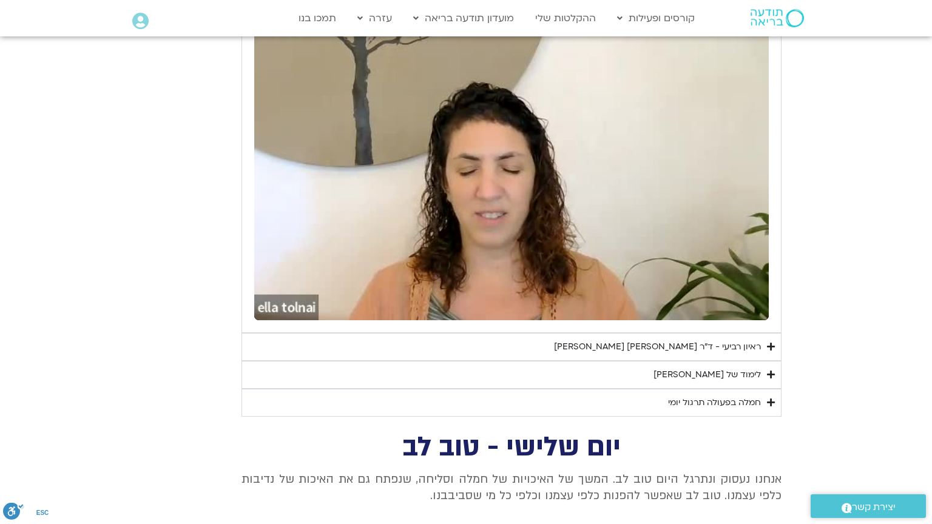
type input "3712.76"
type input "851.4"
type input "2465.266667"
type input "3712.76"
type input "851.4"
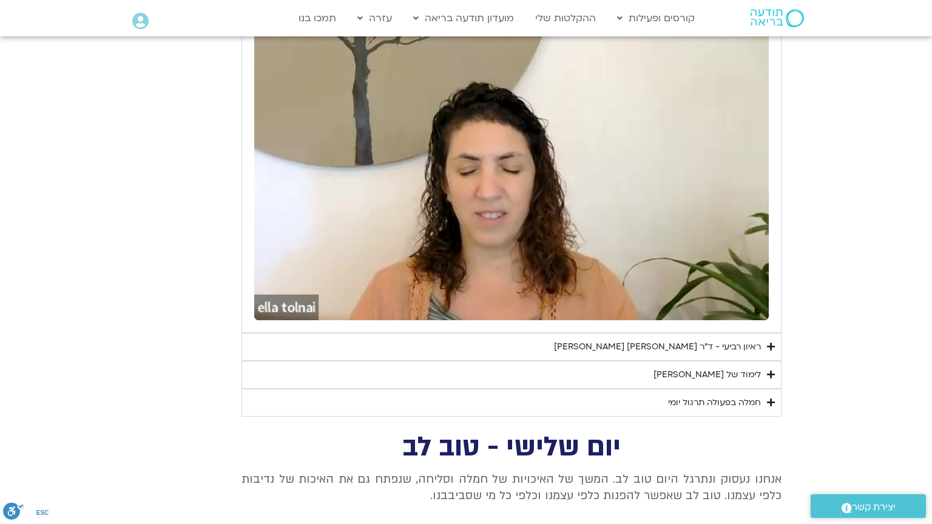
type input "2465.266667"
type input "3712.76"
type input "851.4"
type input "2465.266667"
type input "3712.76"
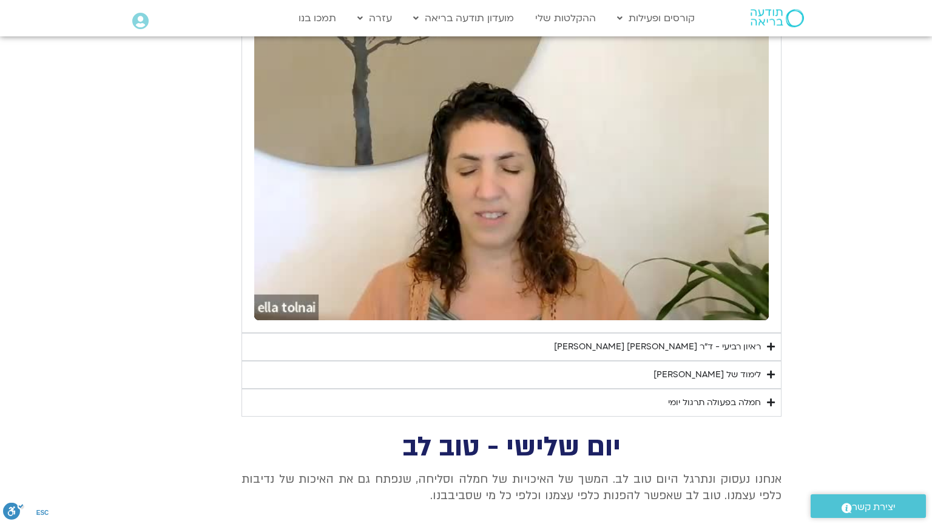
type input "851.4"
type input "2465.266667"
type input "3712.76"
type input "851.4"
type input "2465.266667"
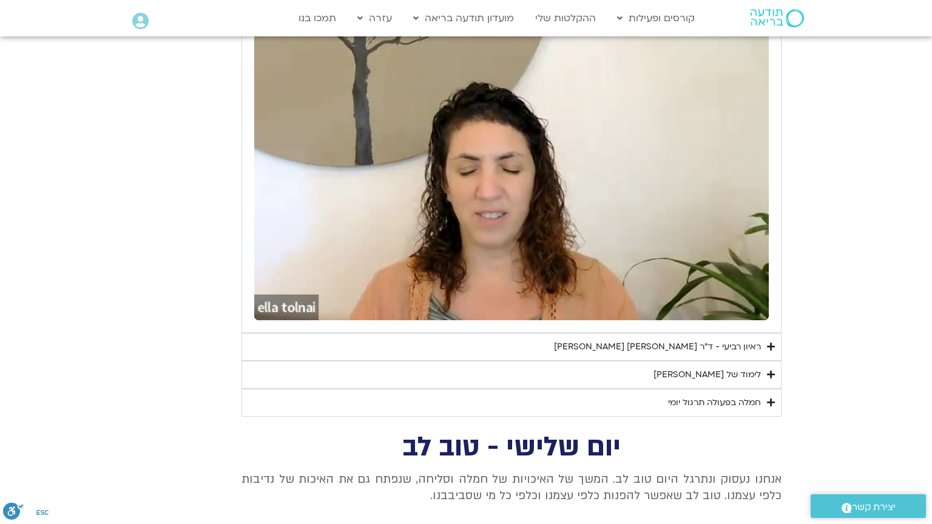
type input "3712.76"
type input "851.4"
type input "2465.266667"
type input "3712.76"
type input "851.4"
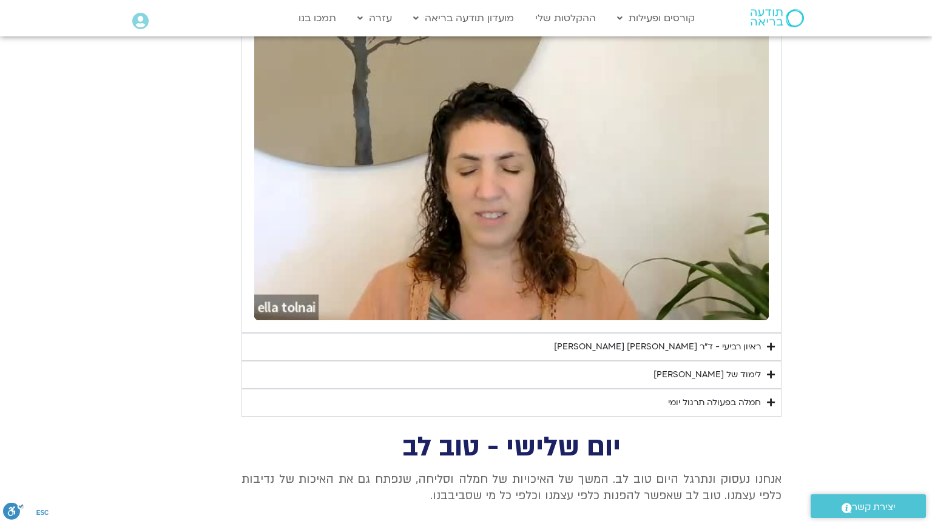
type input "2465.266667"
type input "3712.76"
type input "851.4"
type input "2465.266667"
type input "3712.76"
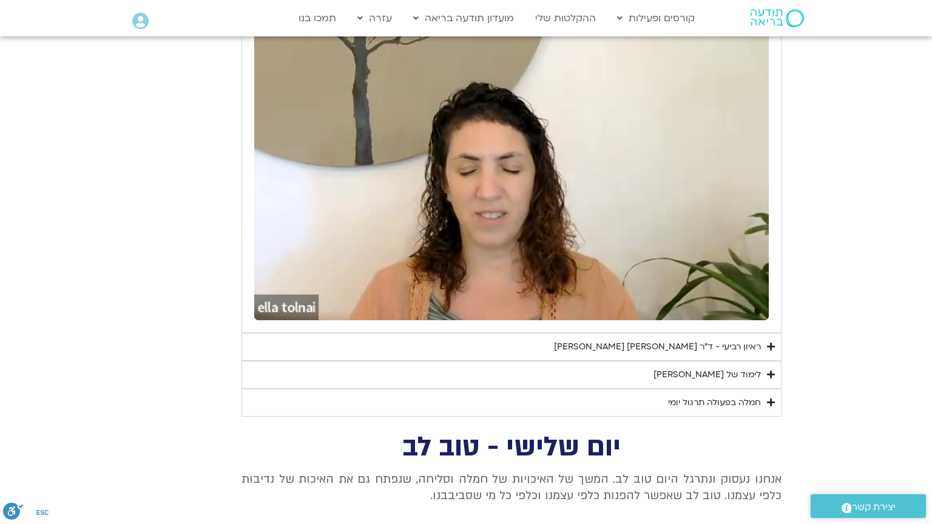
type input "851.4"
type input "2465.266667"
type input "3712.76"
type input "851.4"
type input "2465.266667"
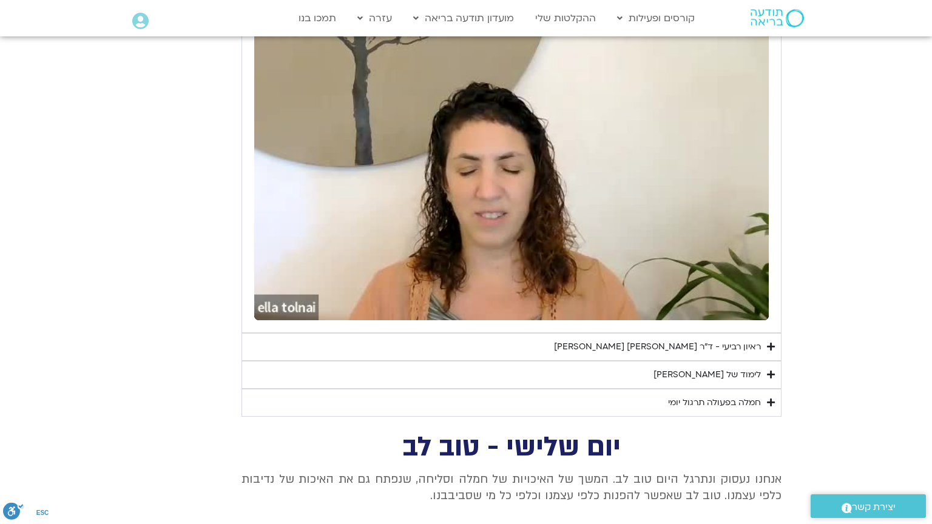
type input "3712.76"
type input "851.4"
type input "2465.266667"
type input "3712.76"
type input "851.4"
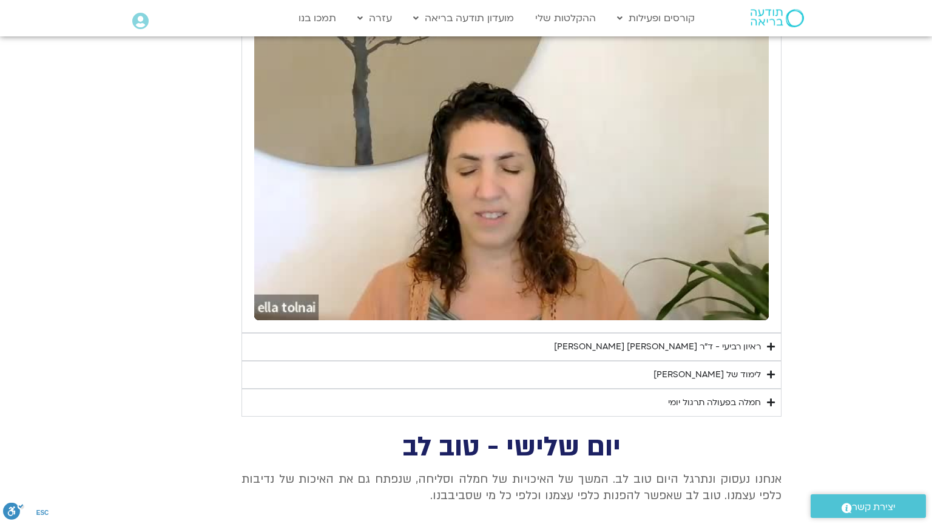
type input "2465.266667"
type input "3712.76"
type input "851.4"
type input "2465.266667"
type input "3712.76"
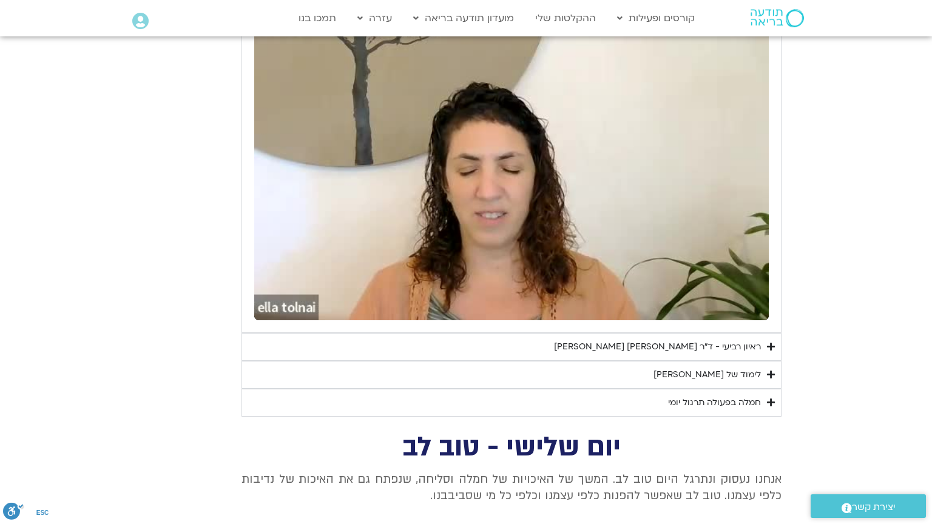
type input "851.4"
type input "2465.266667"
type input "3712.76"
type input "851.4"
type input "2465.266667"
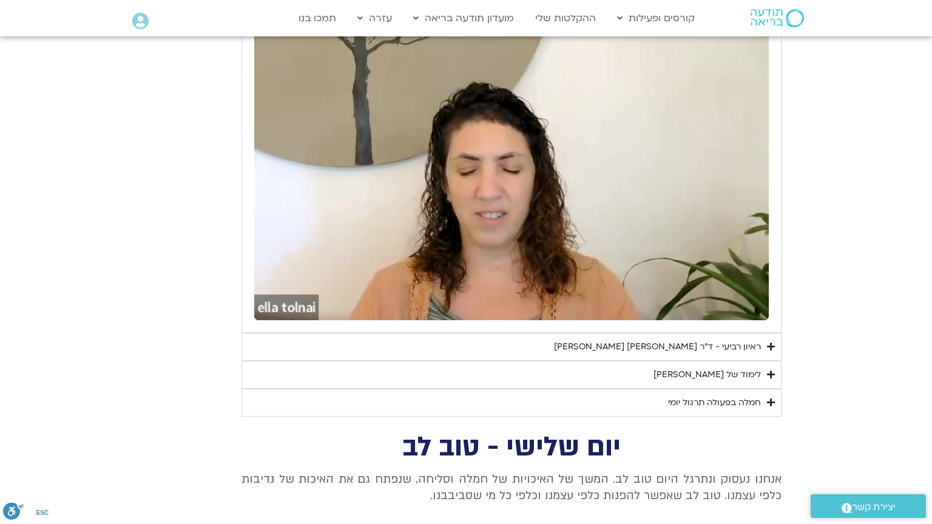
type input "3712.76"
type input "851.4"
type input "2465.266667"
type input "3712.76"
type input "851.4"
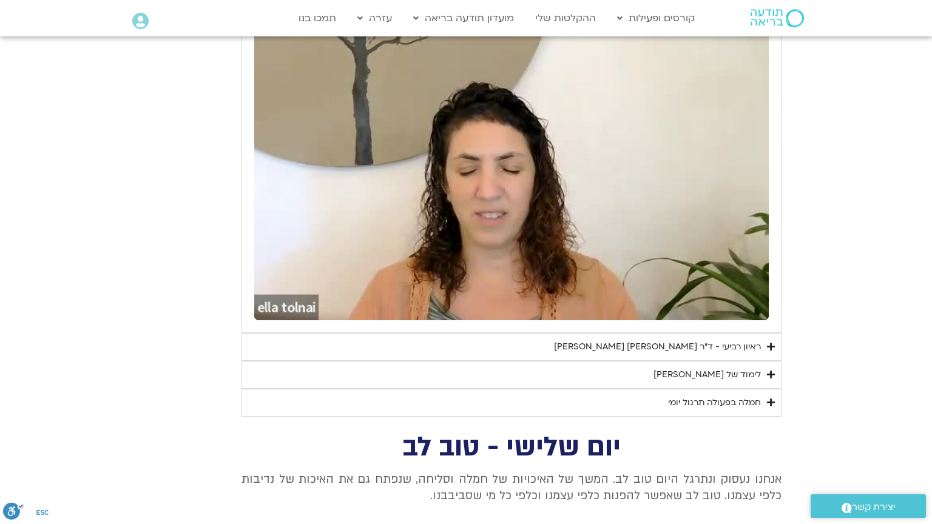
type input "2465.266667"
type input "3712.76"
type input "851.4"
type input "2465.266667"
type input "3712.76"
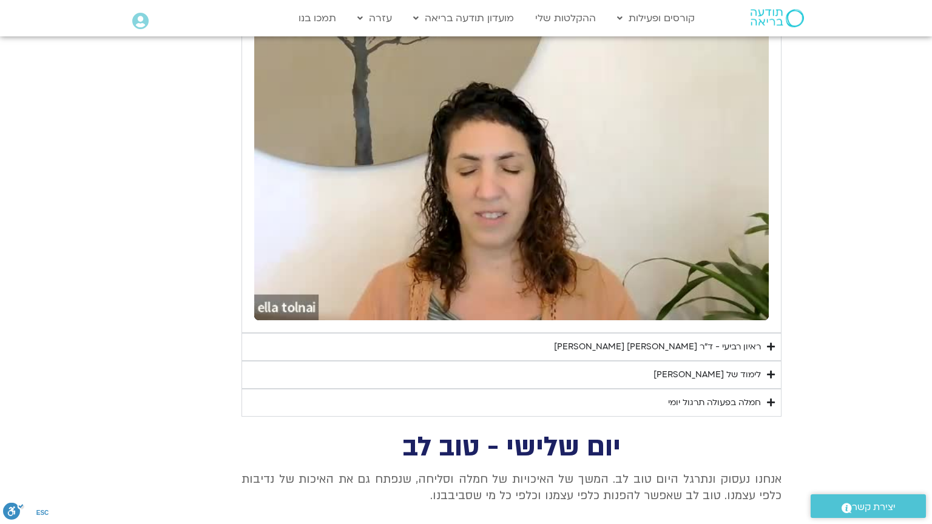
type input "851.4"
type input "2465.266667"
type input "3712.76"
type input "851.4"
type input "2465.266667"
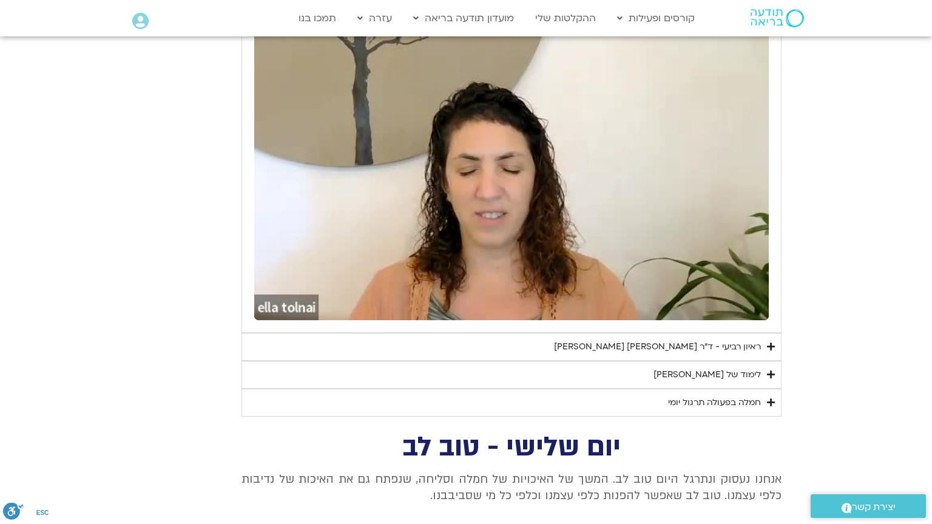
type input "3712.76"
type input "851.4"
type input "2465.266667"
type input "3712.76"
type input "851.4"
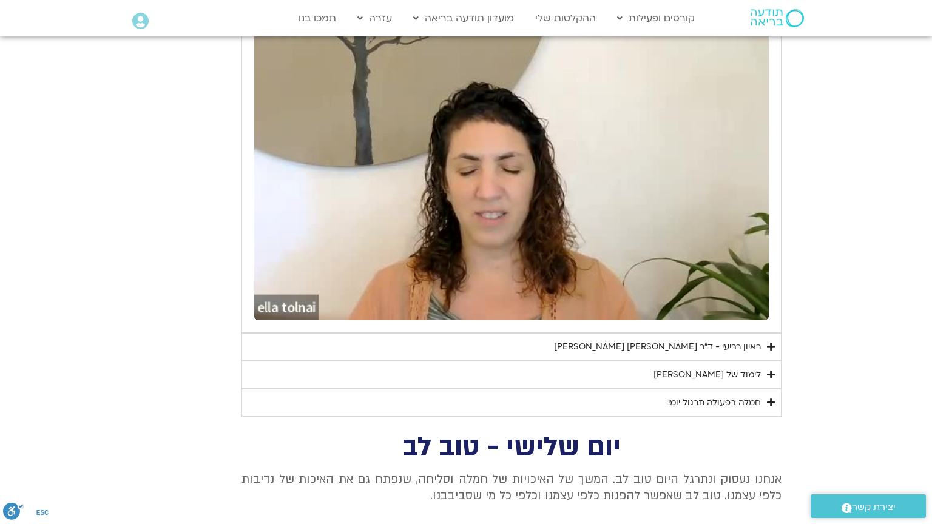
type input "2465.266667"
type input "3712.76"
type input "851.4"
type input "2465.266667"
type input "3712.76"
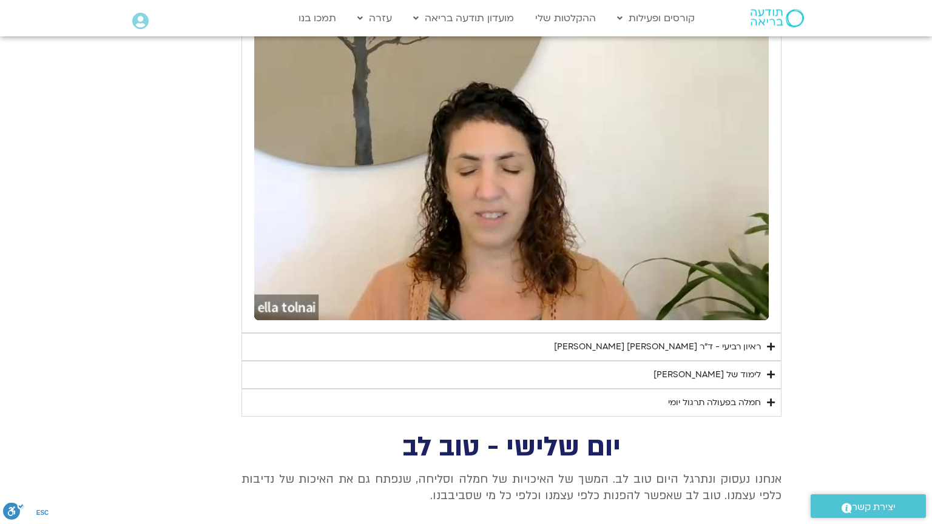
type input "851.4"
type input "2465.266667"
type input "3712.76"
type input "851.4"
type input "2465.266667"
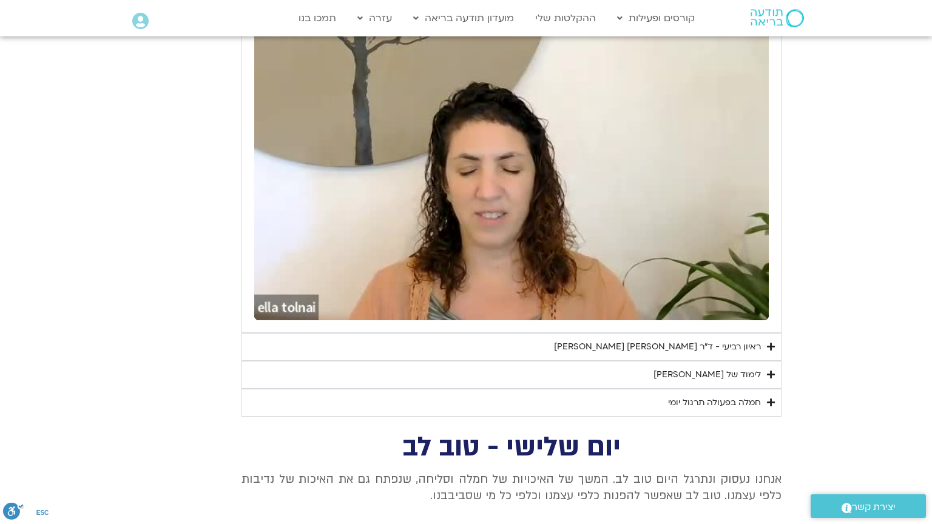
type input "3712.76"
type input "851.4"
type input "2465.266667"
type input "3712.76"
type input "851.4"
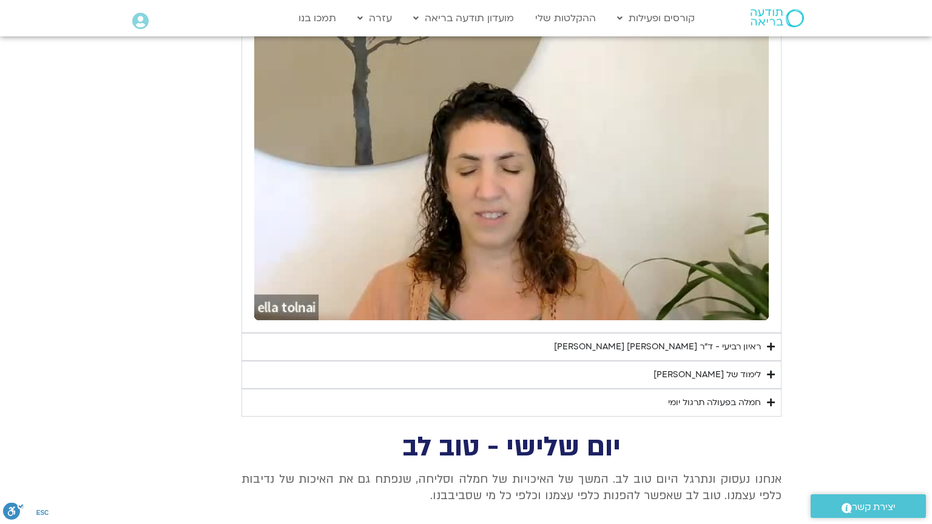
type input "2465.266667"
type input "3712.76"
type input "851.4"
type input "2465.266667"
type input "3712.76"
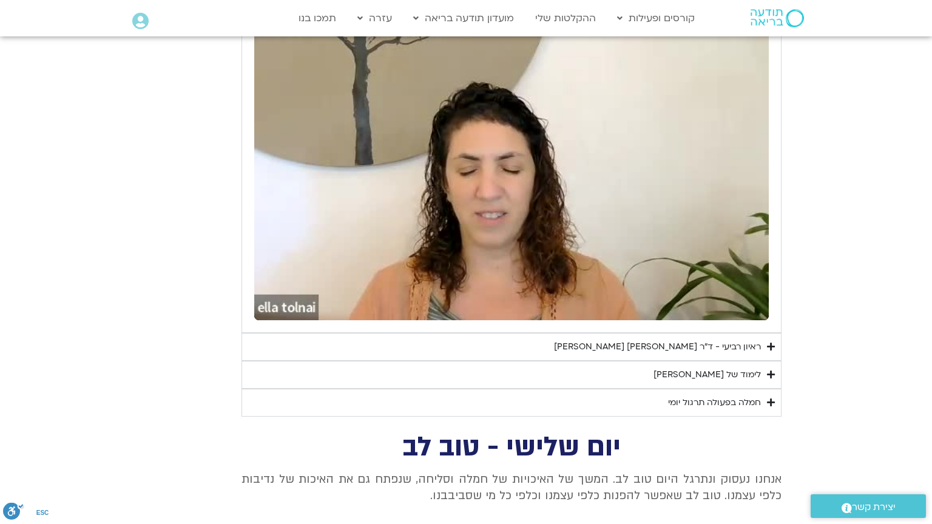
type input "851.4"
type input "2465.266667"
type input "3712.76"
type input "2465.266667"
type input "851.4"
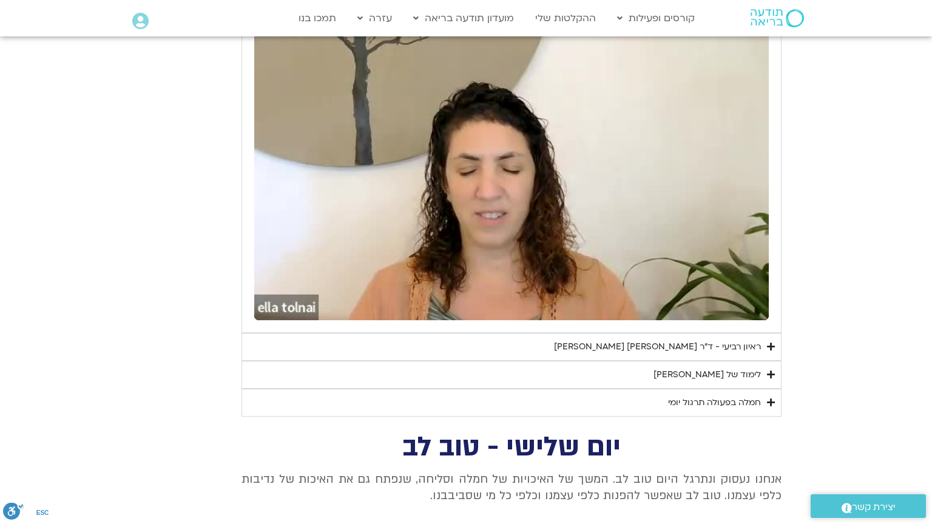
type input "3712.76"
type input "851.4"
type input "2465.266667"
type input "3712.76"
type input "851.4"
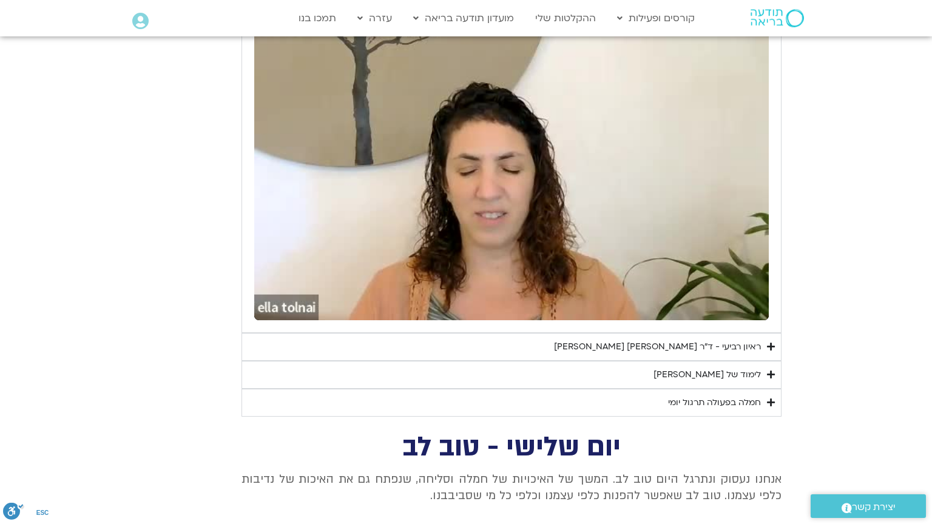
type input "2465.266667"
type input "3712.76"
type input "851.4"
type input "2465.266667"
type input "3712.76"
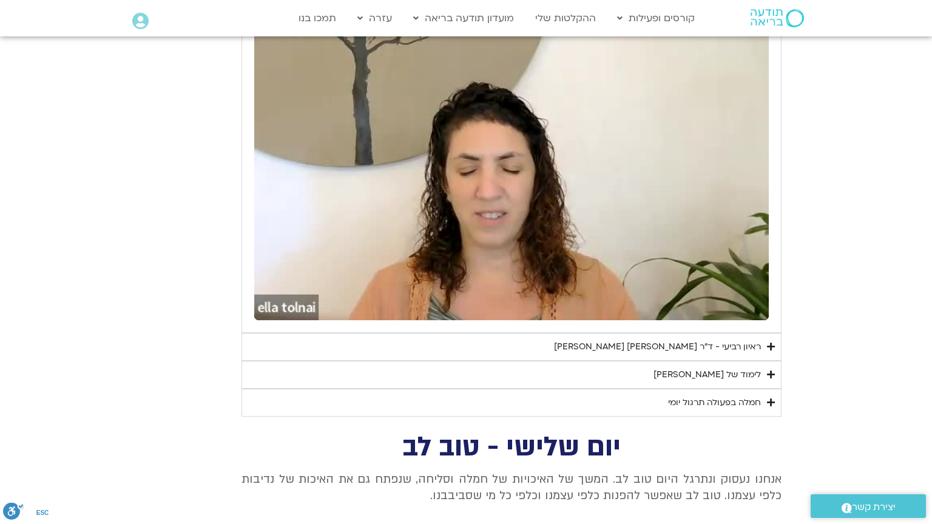
type input "851.4"
type input "2465.266667"
type input "3712.76"
type input "851.4"
type input "2465.266667"
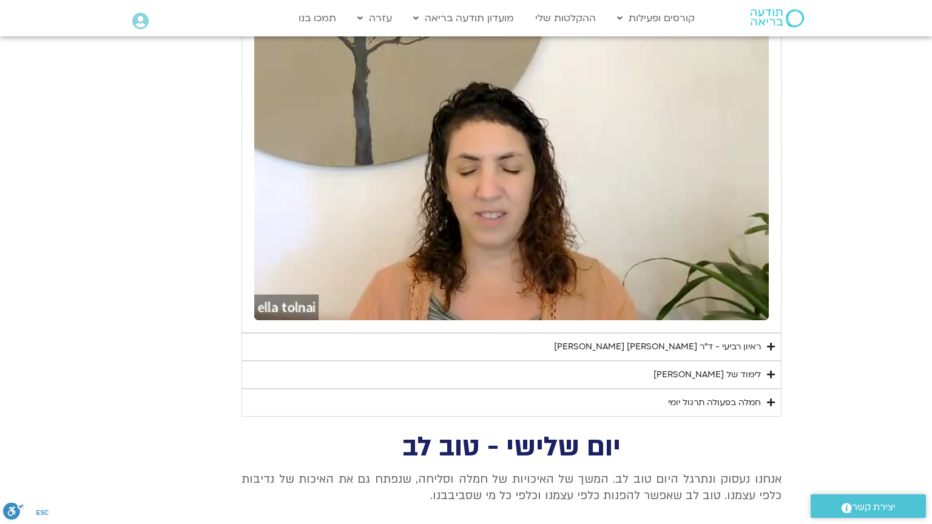
type input "3712.76"
type input "851.4"
type input "2465.266667"
type input "3712.76"
type input "2465.266667"
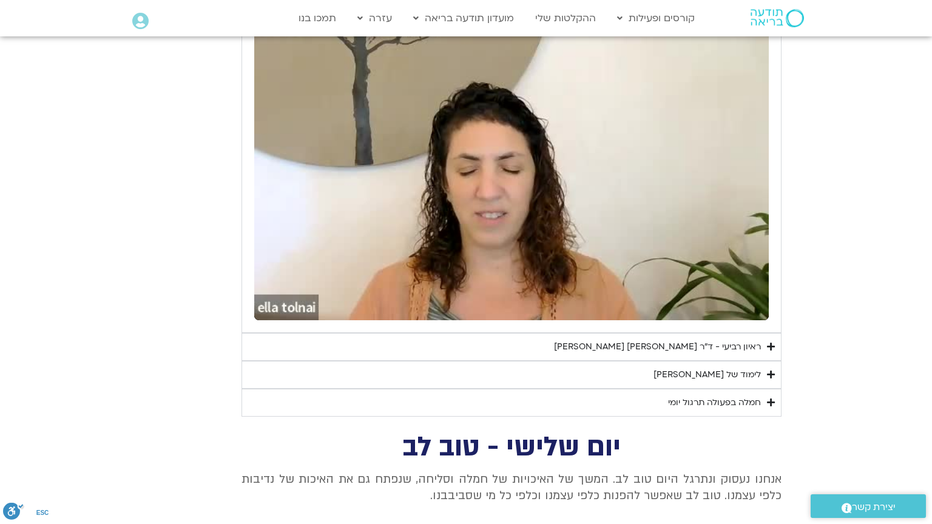
type input "851.4"
type input "3712.76"
type input "851.4"
type input "2465.266667"
type input "3712.76"
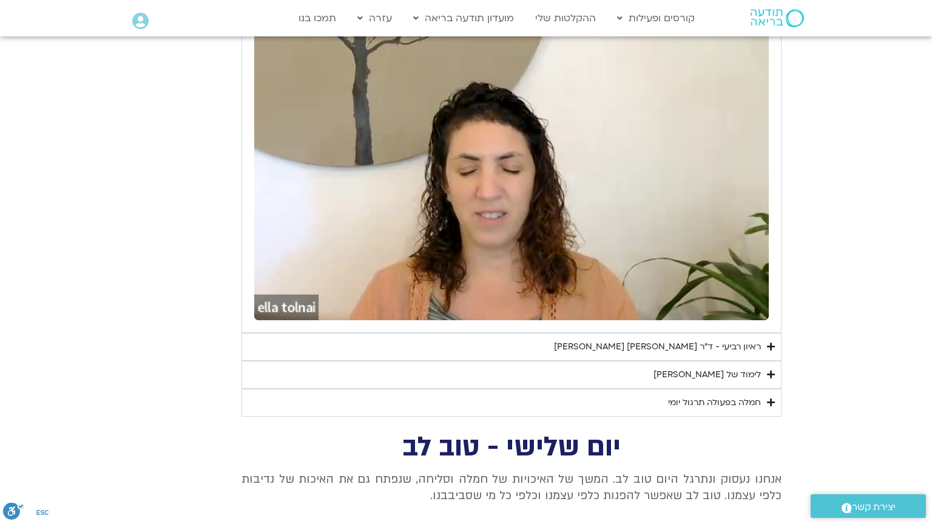
type input "851.4"
type input "2465.266667"
type input "3712.76"
type input "851.4"
type input "2465.266667"
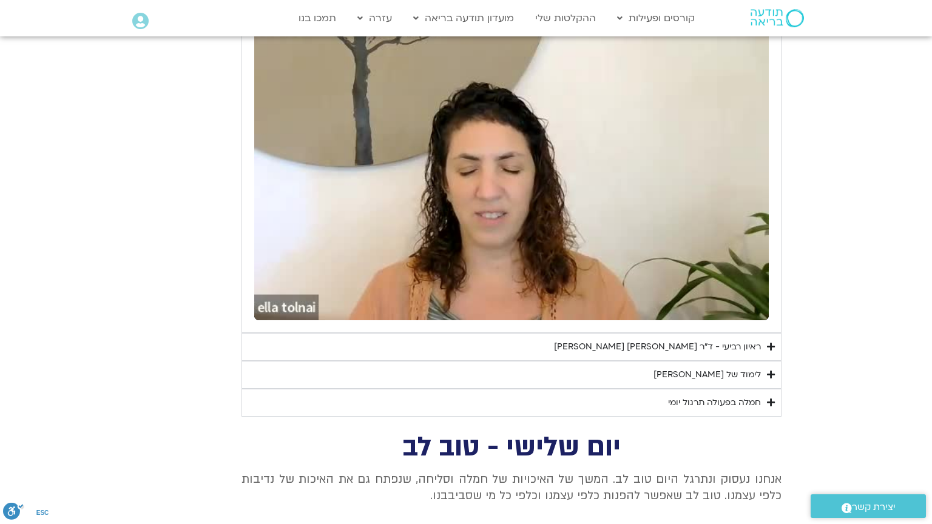
type input "3712.76"
type input "851.4"
type input "2465.266667"
type input "3712.76"
type input "851.4"
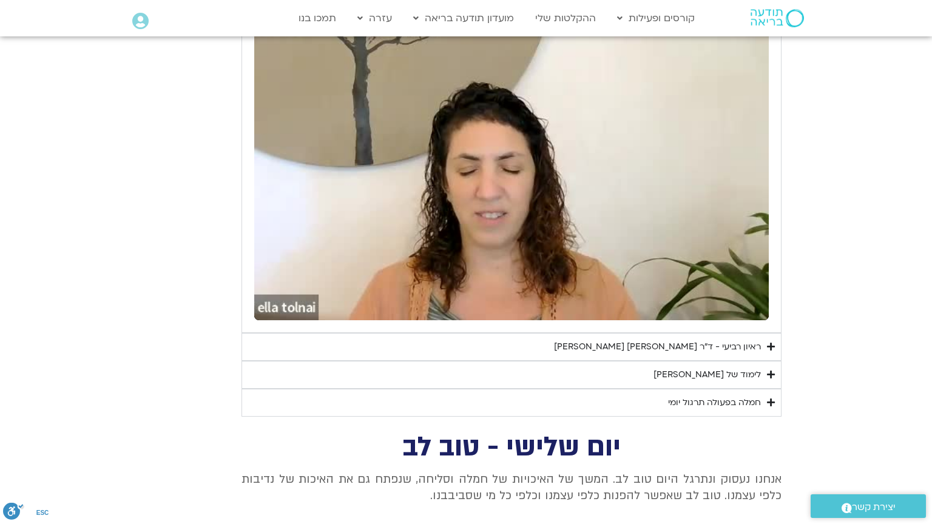
type input "2465.266667"
type input "3712.76"
type input "851.4"
type input "2465.266667"
type input "3712.76"
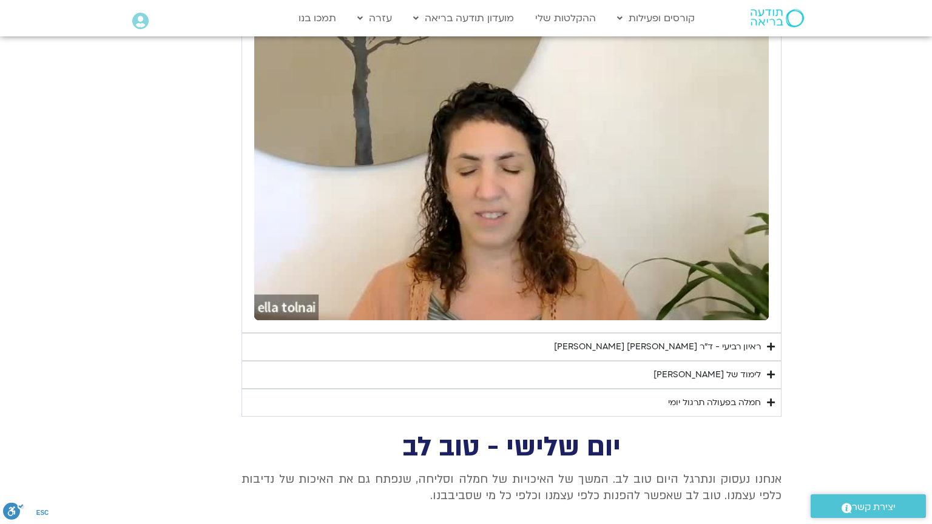
type input "851.4"
type input "2465.266667"
type input "3712.76"
type input "851.4"
type input "2465.266667"
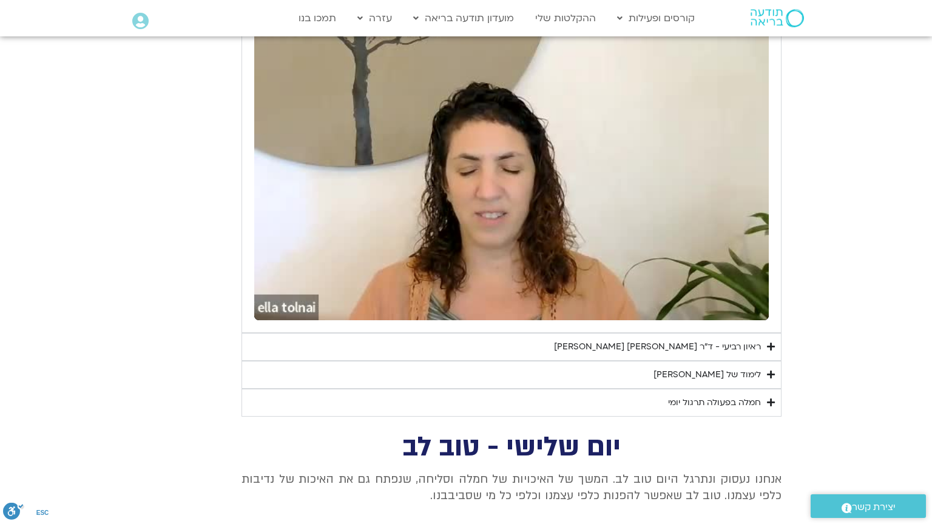
type input "3712.76"
type input "851.4"
type input "2465.266667"
type input "3712.76"
type input "851.4"
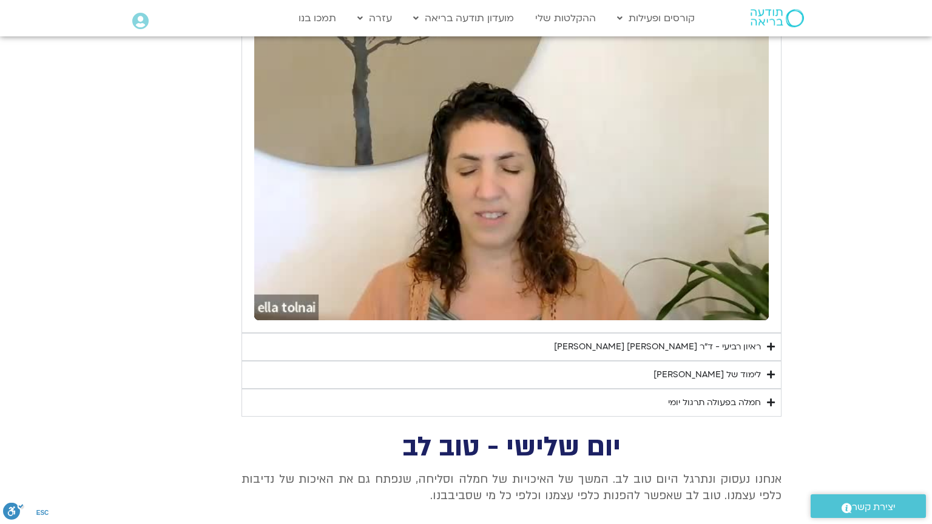
type input "2465.266667"
type input "3712.76"
type input "851.4"
type input "2465.266667"
type input "3712.76"
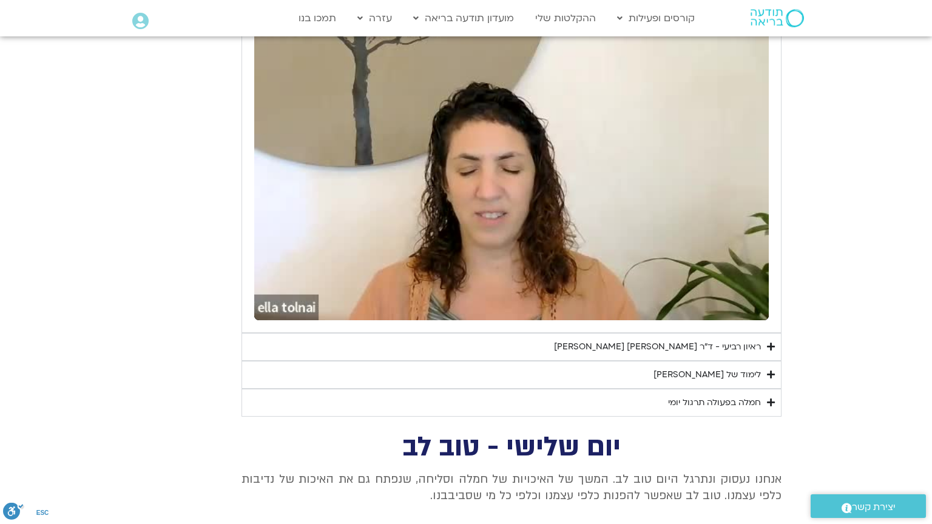
type input "851.4"
type input "2465.266667"
type input "3712.76"
type input "851.4"
type input "2465.266667"
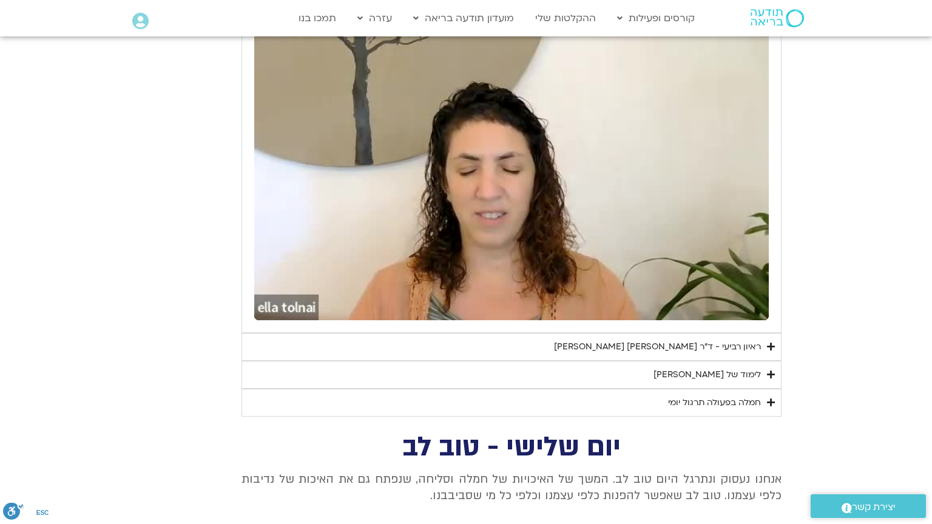
type input "3712.76"
type input "851.4"
type input "2465.266667"
type input "3712.76"
type input "851.4"
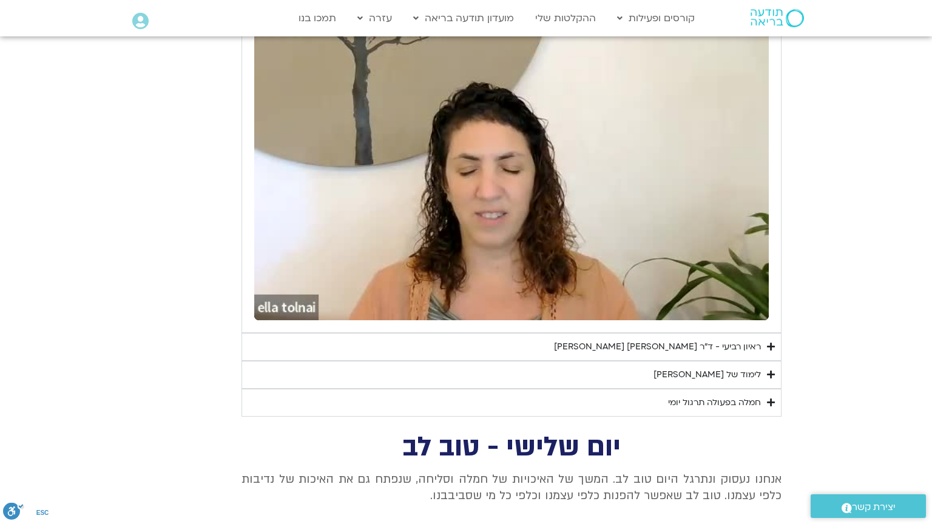
type input "2465.266667"
type input "3712.76"
type input "851.4"
type input "2465.266667"
type input "3712.76"
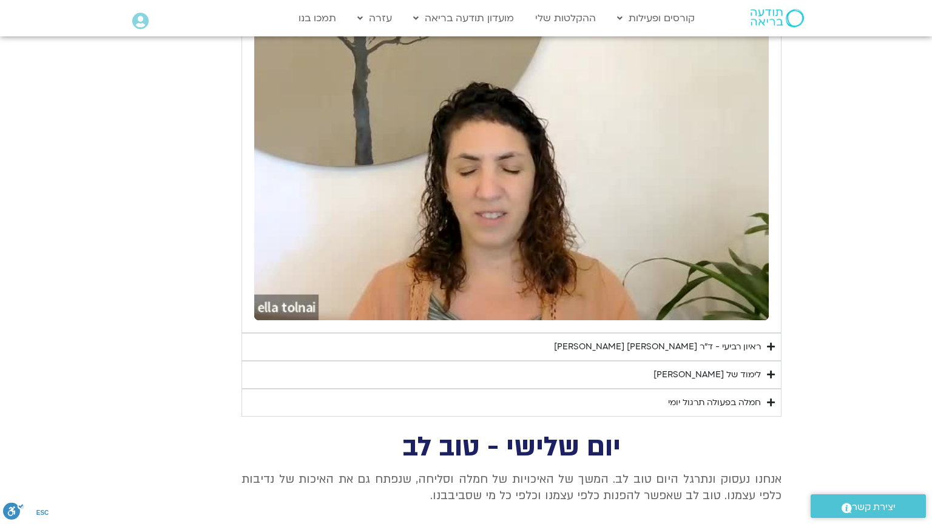
type input "2465.266667"
type input "851.4"
type input "3712.76"
type input "851.4"
type input "2465.266667"
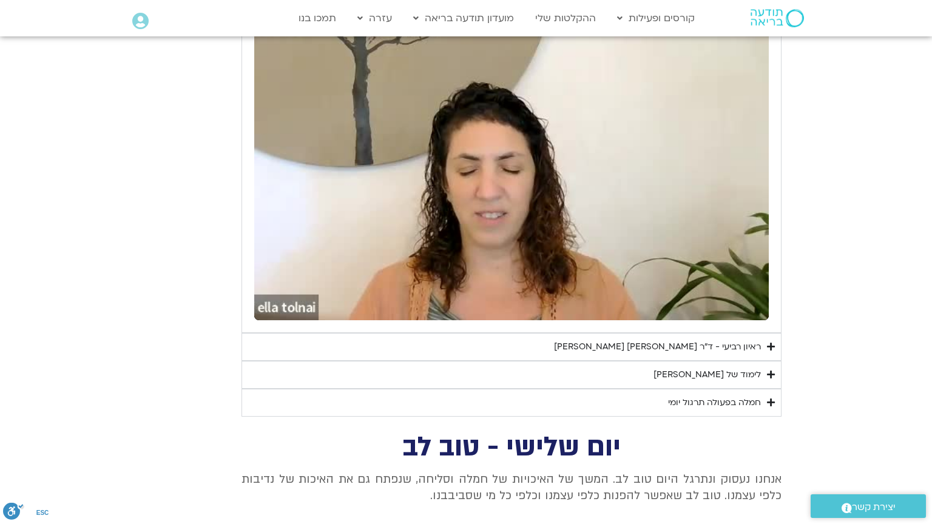
type input "3712.76"
type input "851.4"
type input "2465.266667"
type input "3712.76"
drag, startPoint x: 0, startPoint y: 0, endPoint x: 413, endPoint y: 388, distance: 566.3
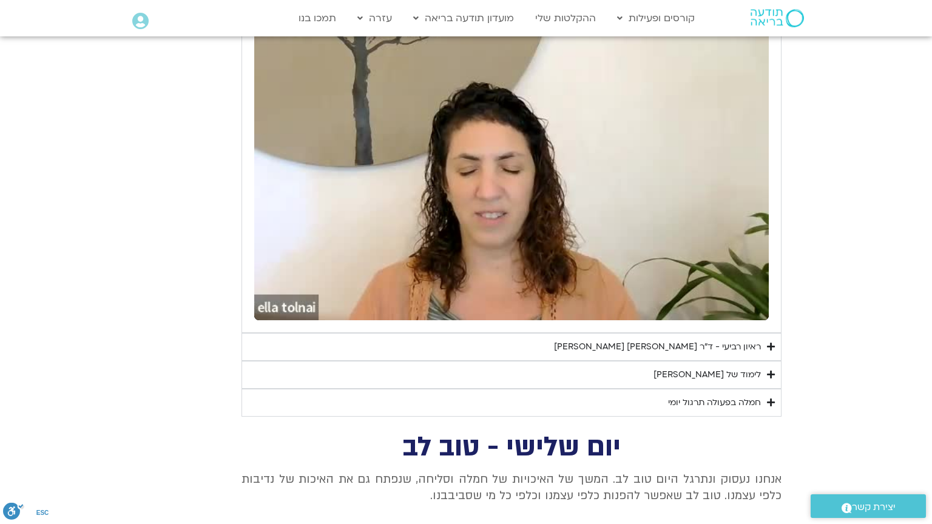
click at [434, 320] on div "Skip Ad 8:24 pause 8:29 / 22:57 volume_up Mute tune Resolution Auto 240p slow_m…" at bounding box center [511, 175] width 515 height 289
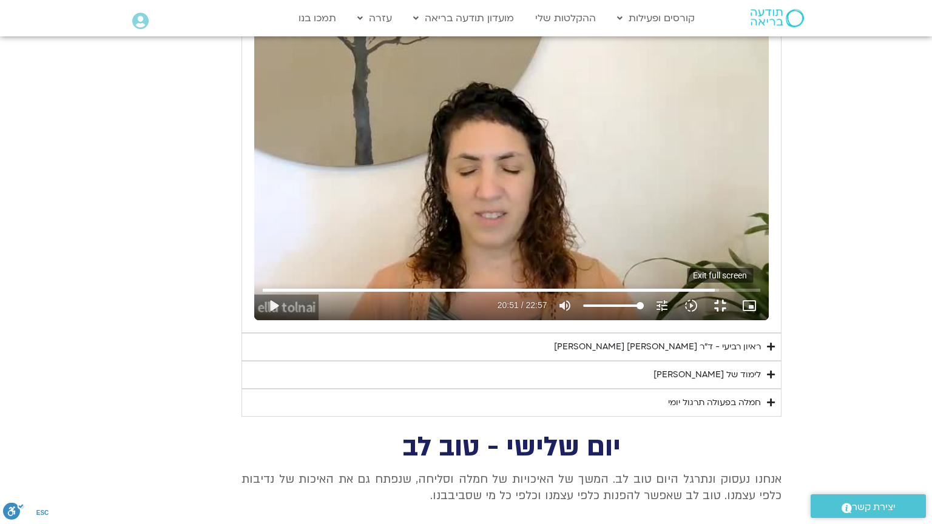
click at [735, 320] on button "fullscreen_exit" at bounding box center [720, 305] width 29 height 29
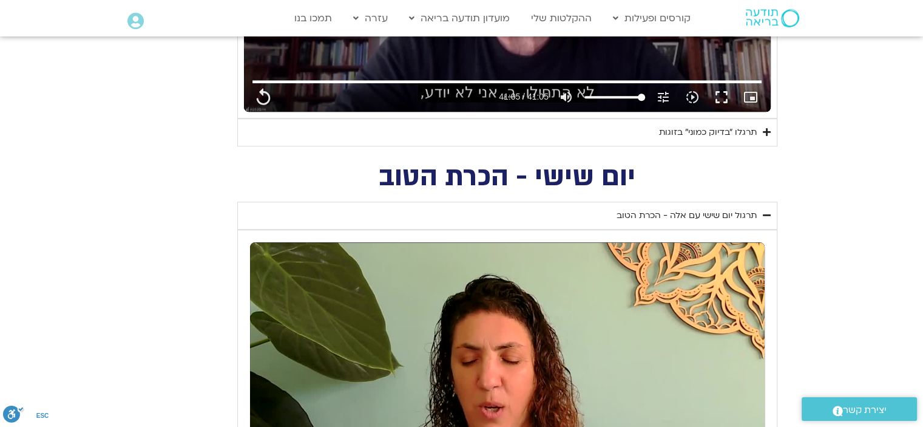
scroll to position [1092, 0]
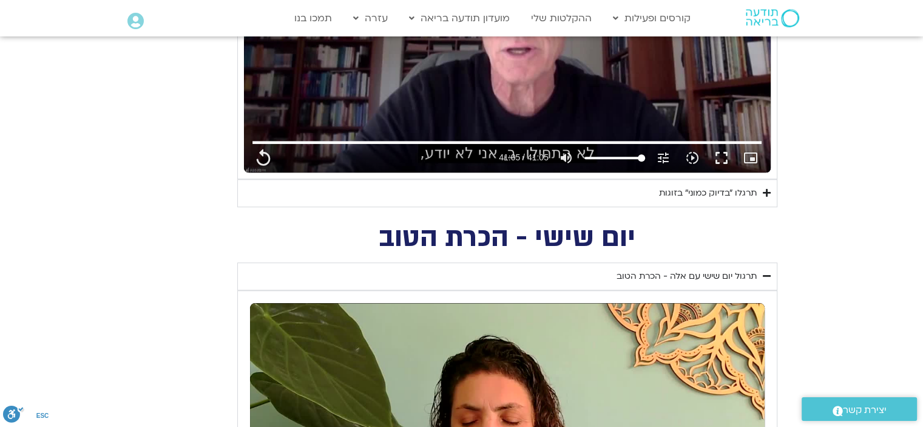
click at [614, 282] on summary "תרגול יום שישי עם אלה - הכרת הטוב" at bounding box center [507, 276] width 540 height 28
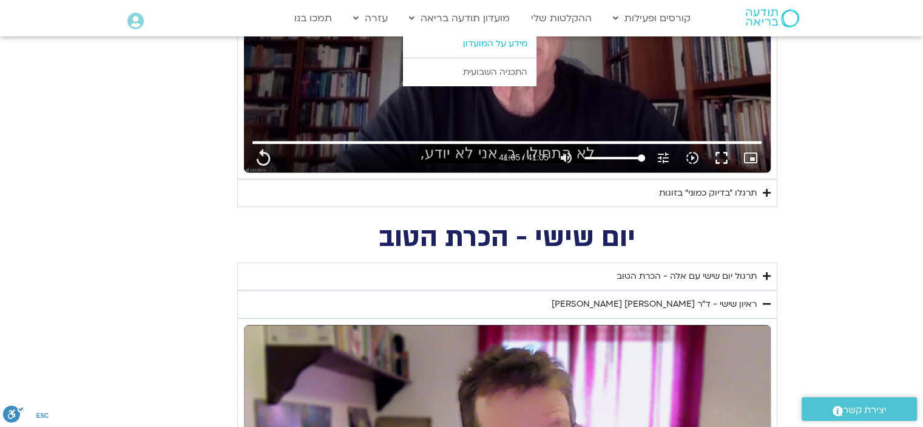
drag, startPoint x: 497, startPoint y: 25, endPoint x: 500, endPoint y: 41, distance: 16.1
click at [497, 26] on link "מועדון תודעה בריאה" at bounding box center [459, 18] width 113 height 23
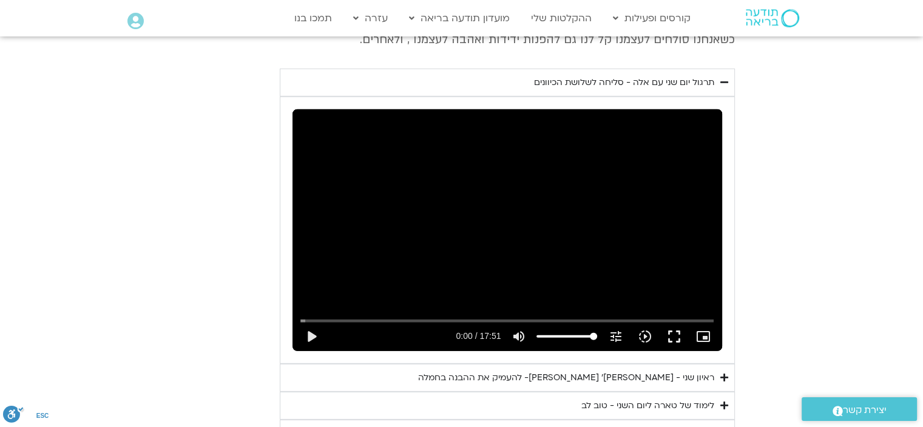
scroll to position [3459, 0]
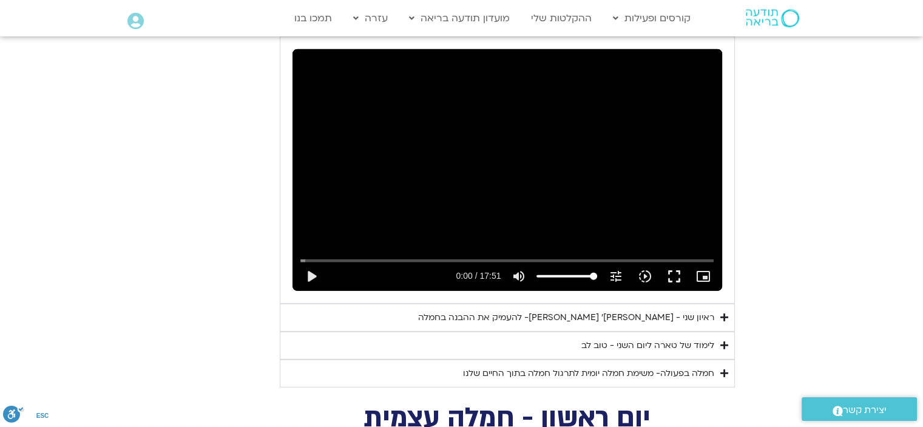
click at [615, 214] on div "Skip Ad play_arrow 0:00 / 17:51 volume_up Mute tune Resolution Auto 720p slow_m…" at bounding box center [507, 170] width 430 height 242
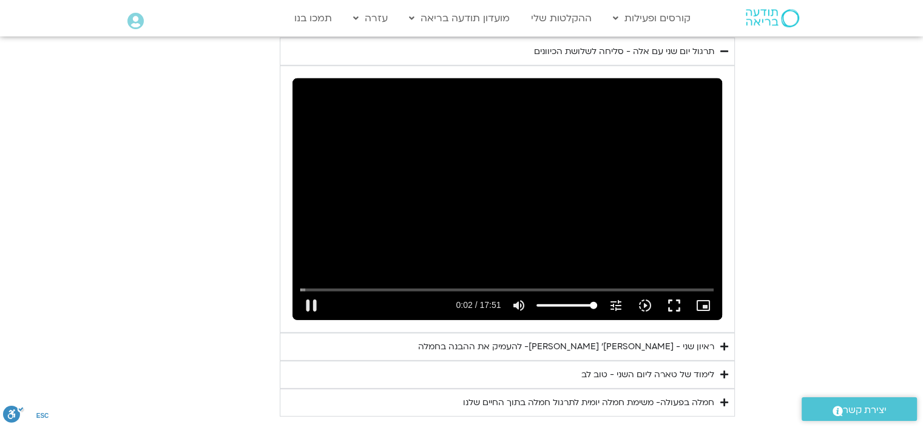
scroll to position [3338, 0]
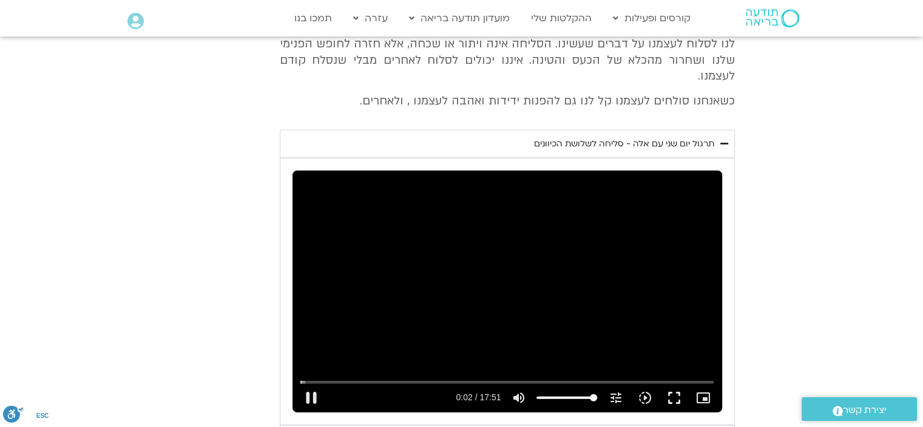
click at [513, 257] on div "Skip Ad pause 0:02 / 17:51 volume_up Mute tune Resolution Auto 720p slow_motion…" at bounding box center [507, 292] width 430 height 242
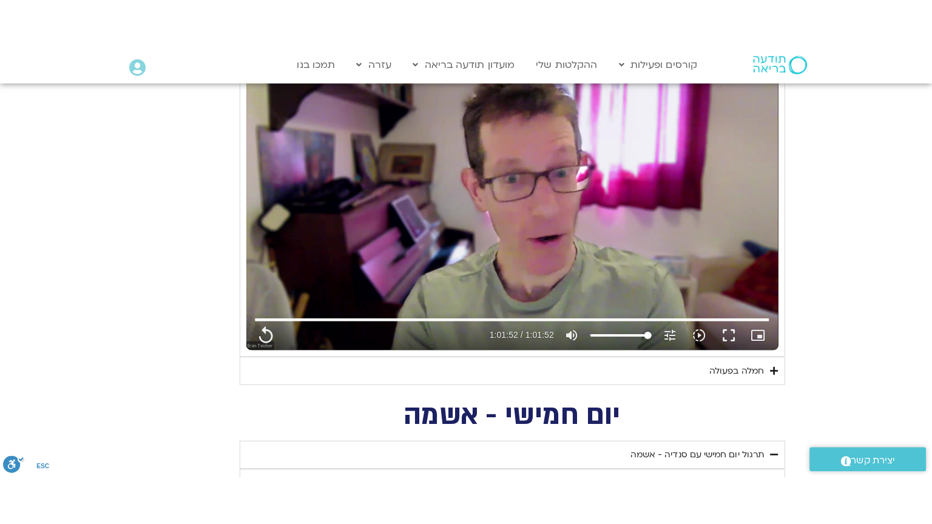
scroll to position [1456, 0]
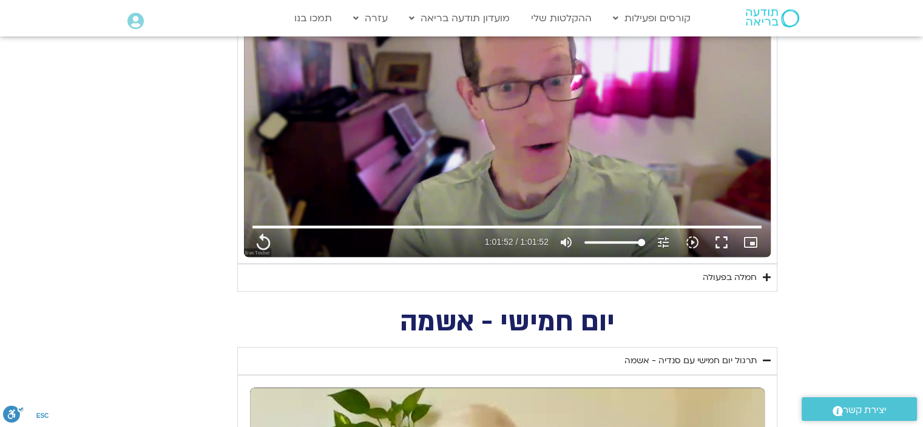
click at [491, 177] on div "Skip Ad 23:12 replay 1:01:52 / 1:01:52 volume_up Mute tune Resolution Auto 720p…" at bounding box center [507, 109] width 527 height 296
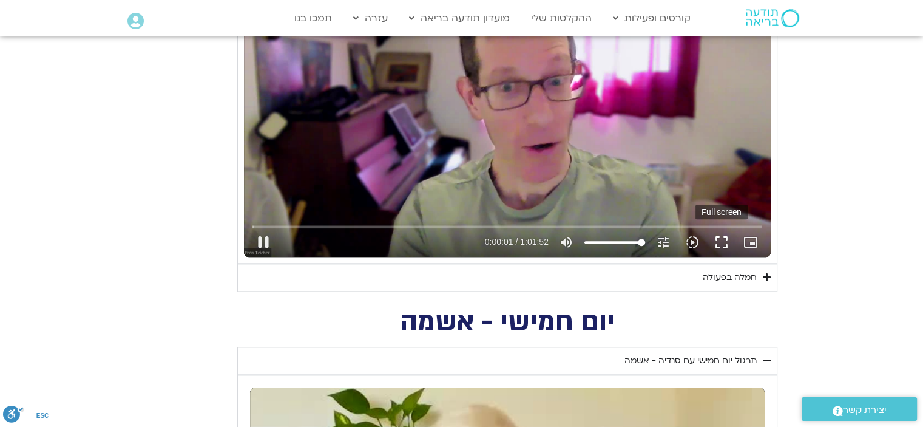
click at [721, 239] on button "fullscreen" at bounding box center [721, 242] width 29 height 29
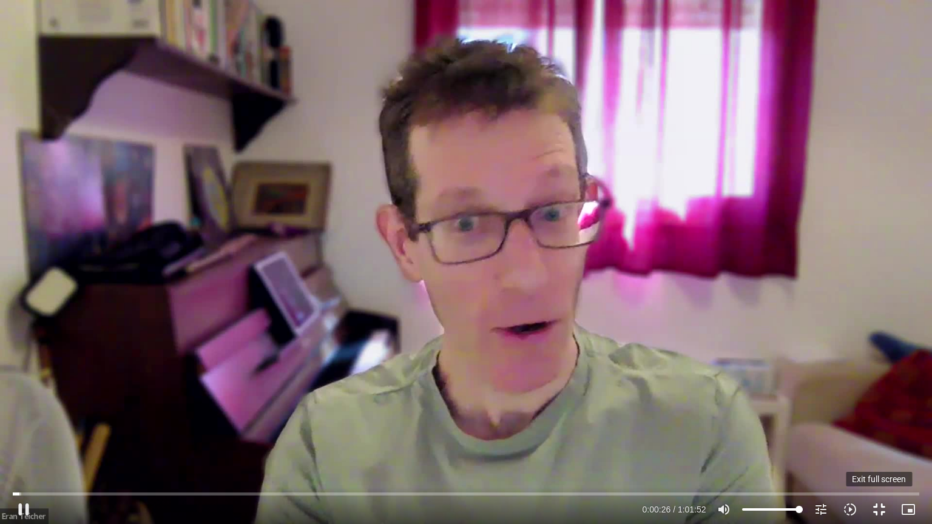
click at [880, 510] on button "fullscreen_exit" at bounding box center [879, 509] width 29 height 29
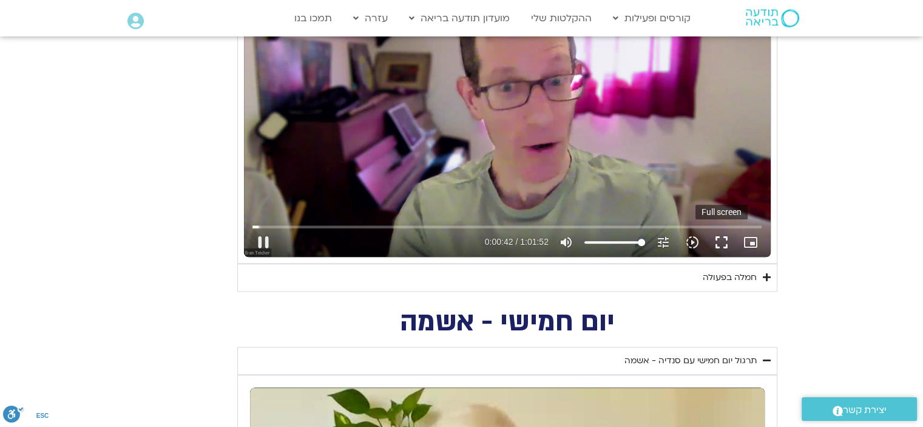
click at [721, 240] on button "fullscreen" at bounding box center [721, 242] width 29 height 29
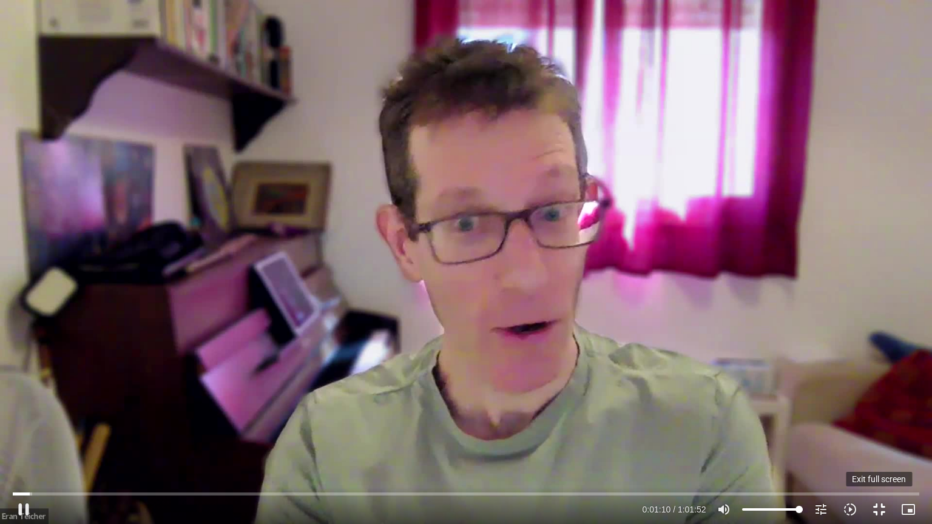
click at [878, 510] on button "fullscreen_exit" at bounding box center [879, 509] width 29 height 29
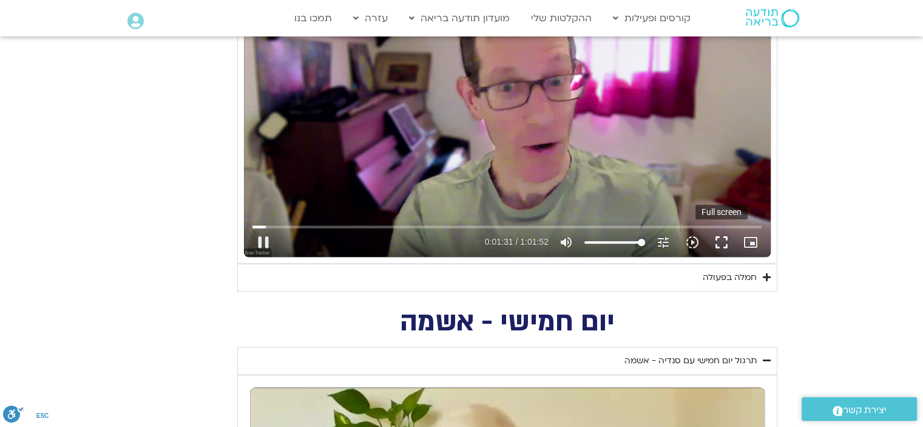
click at [719, 240] on button "fullscreen" at bounding box center [721, 242] width 29 height 29
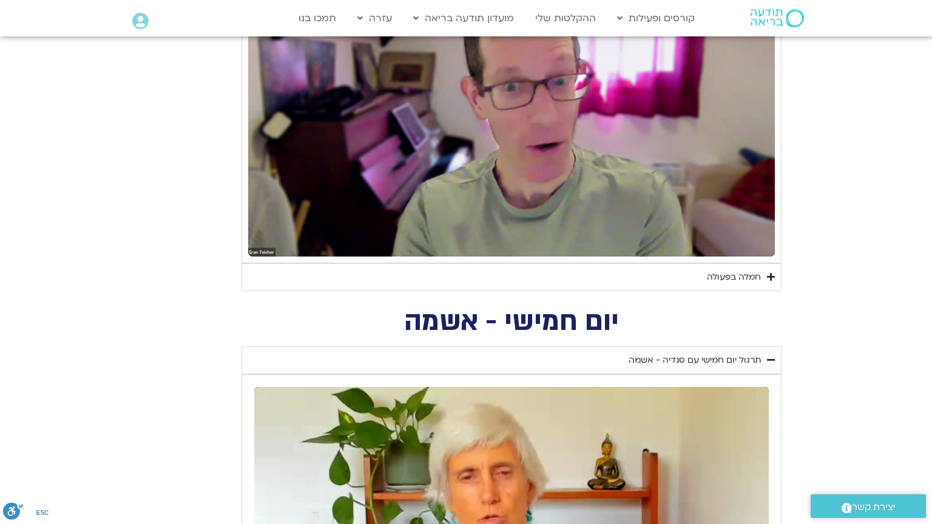
type input "2465.266667"
type input "851.4"
type input "2465.266667"
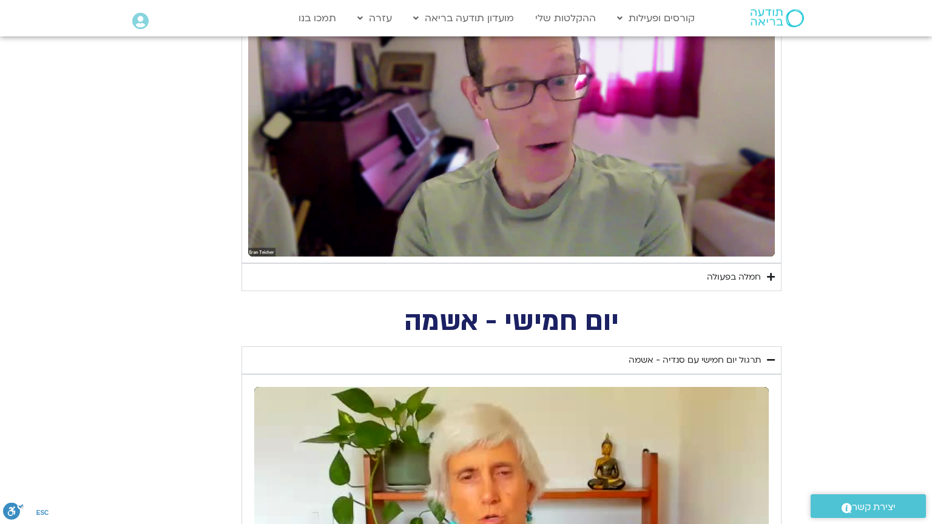
type input "851.4"
type input "2465.266667"
type input "851.4"
type input "2465.266667"
type input "851.4"
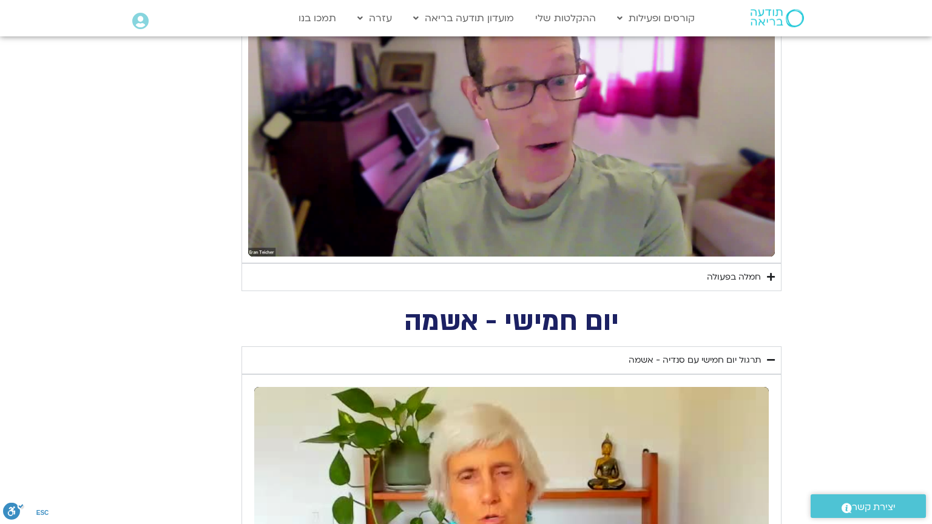
type input "2465.266667"
type input "851.4"
type input "2465.266667"
type input "851.4"
type input "2465.266667"
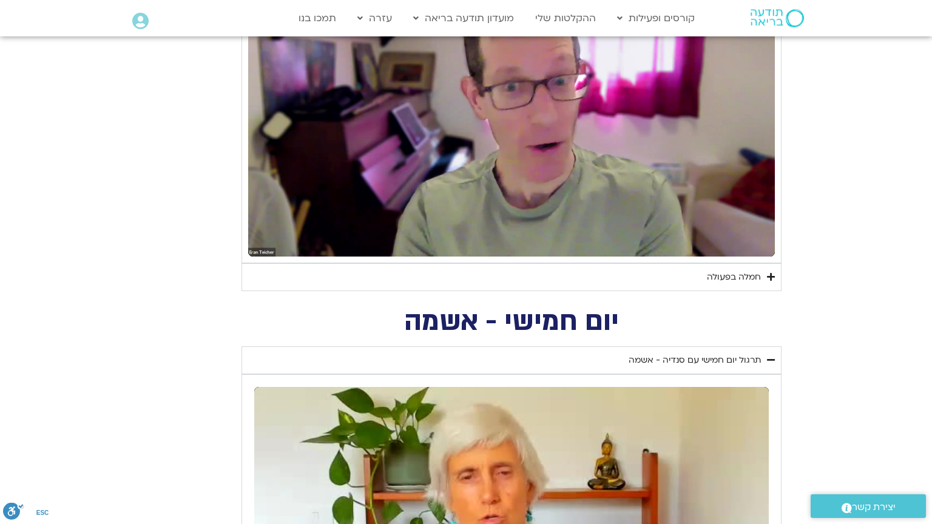
type input "851.4"
type input "2465.266667"
type input "851.4"
type input "2465.266667"
type input "851.4"
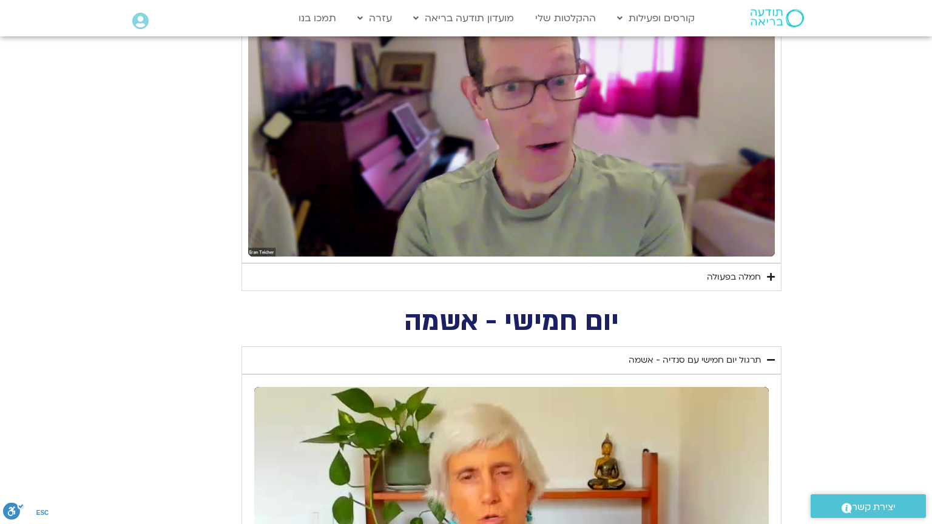
type input "2465.266667"
type input "851.4"
type input "2465.266667"
type input "851.4"
type input "2465.266667"
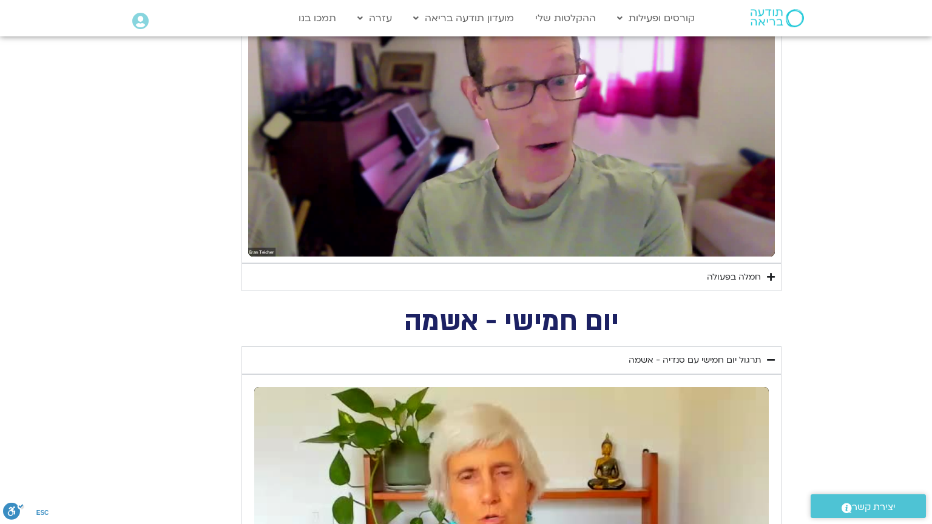
type input "851.4"
type input "2465.266667"
type input "851.4"
type input "2465.266667"
type input "851.4"
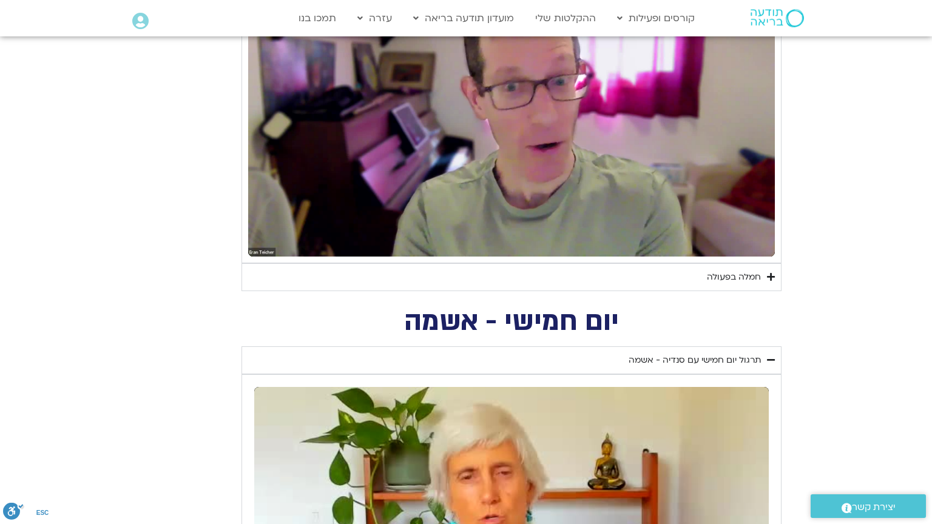
type input "2465.266667"
type input "851.4"
type input "2465.266667"
type input "851.4"
type input "2465.266667"
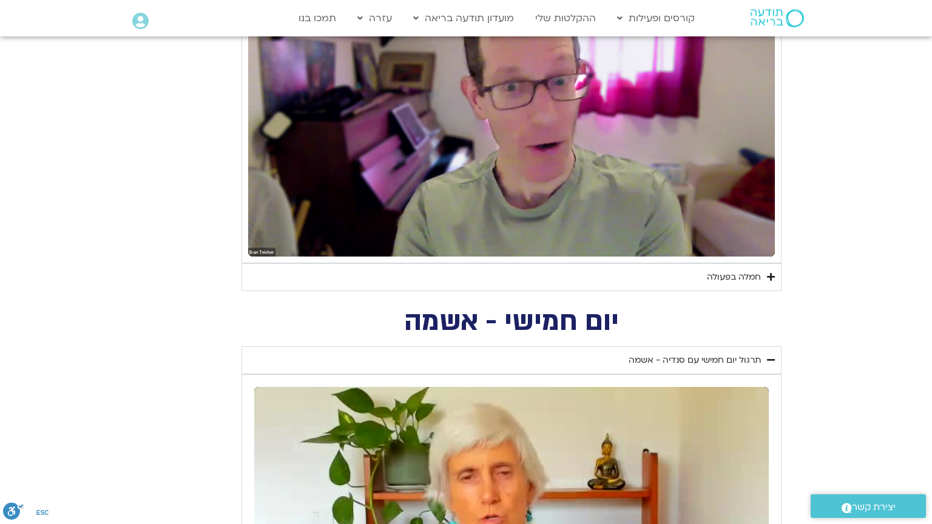
type input "851.4"
type input "2465.266667"
type input "851.4"
type input "2465.266667"
type input "851.4"
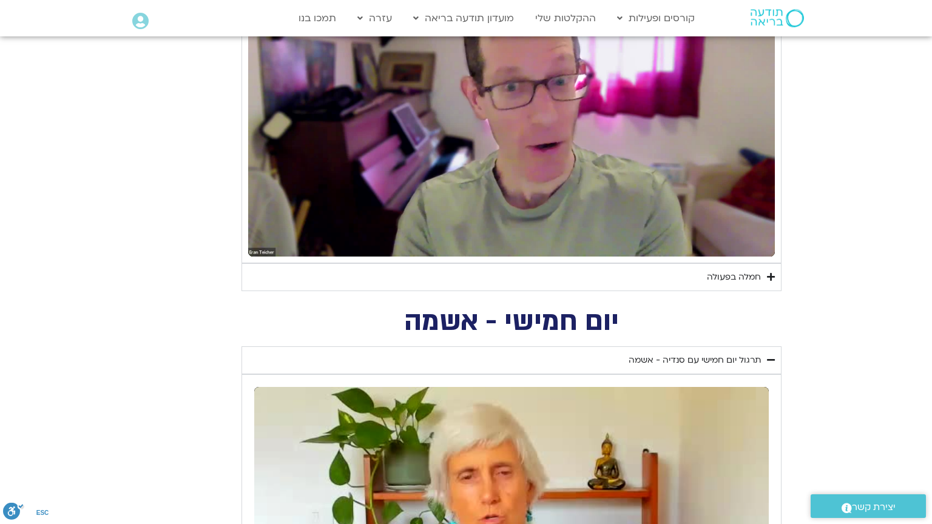
type input "2465.266667"
type input "851.4"
type input "2465.266667"
type input "851.4"
type input "2465.266667"
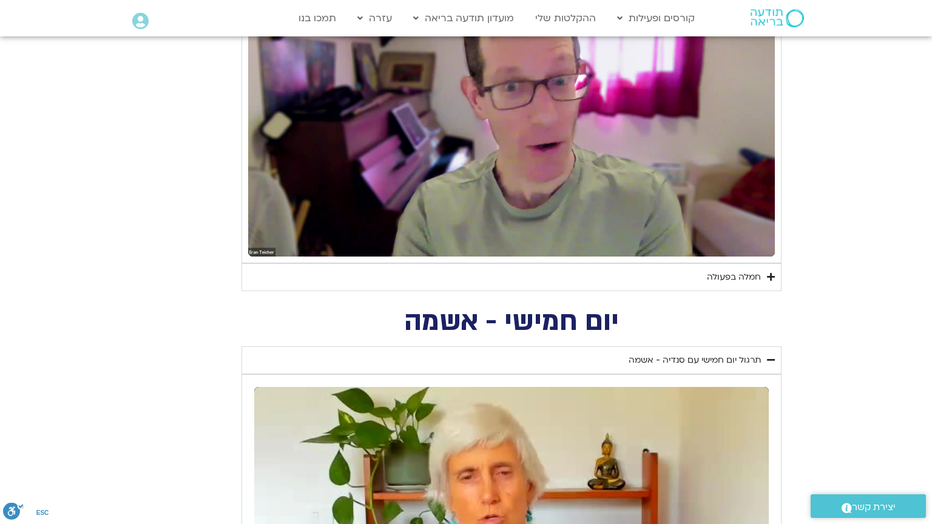
type input "851.4"
type input "2465.266667"
type input "851.4"
type input "2465.266667"
type input "851.4"
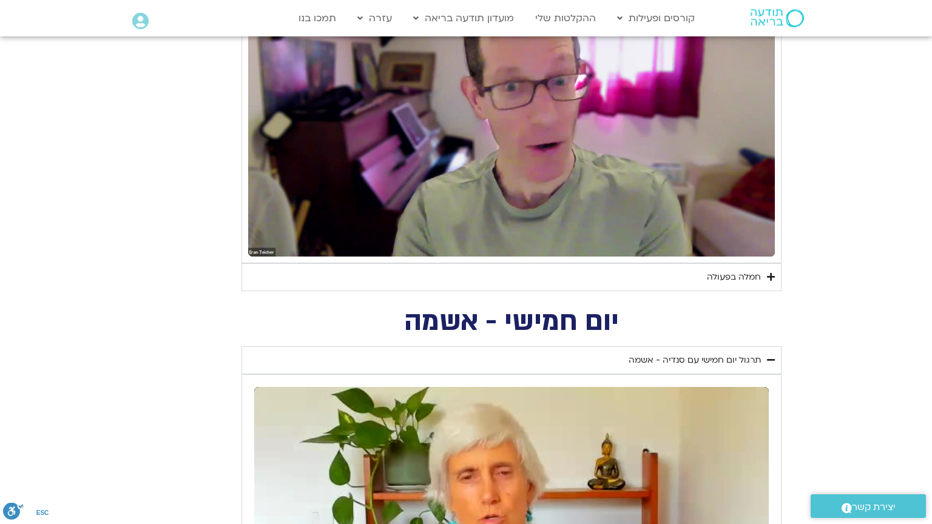
type input "2465.266667"
type input "851.4"
type input "2465.266667"
type input "851.4"
type input "2465.266667"
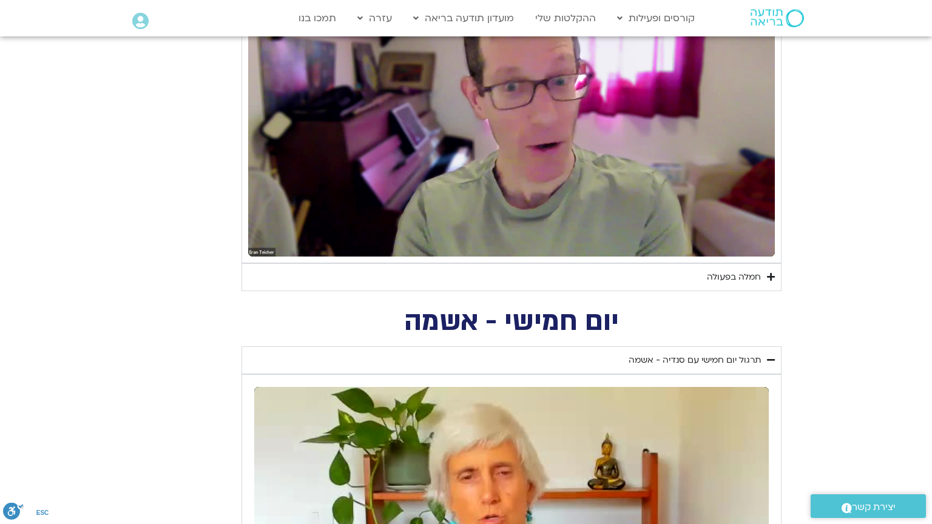
type input "851.4"
type input "2465.266667"
type input "851.4"
type input "2465.266667"
type input "851.4"
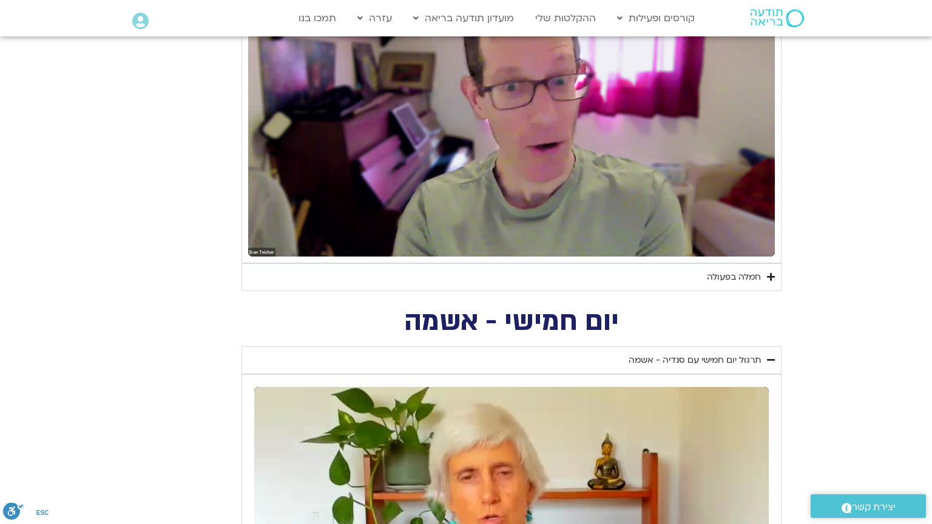
type input "2465.266667"
type input "851.4"
type input "2465.266667"
type input "851.4"
type input "2465.266667"
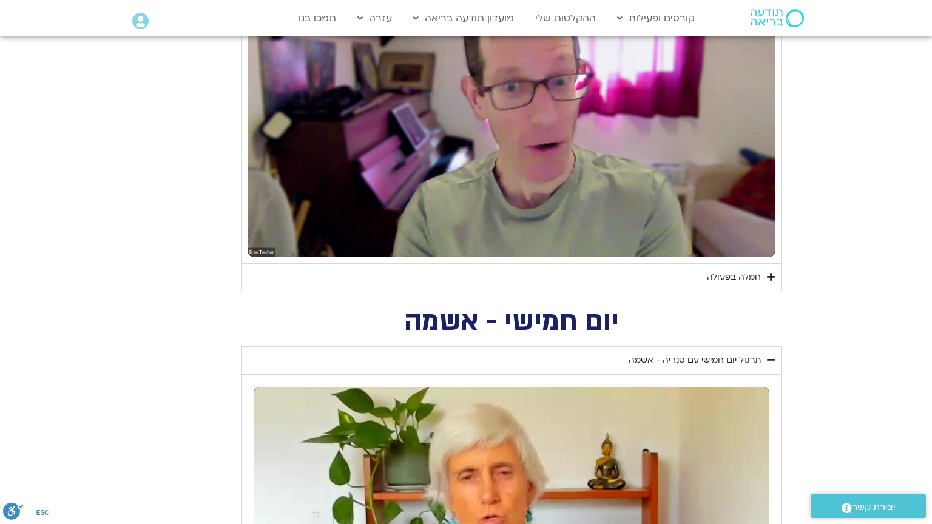
type input "851.4"
type input "2465.266667"
type input "851.4"
type input "2465.266667"
type input "851.4"
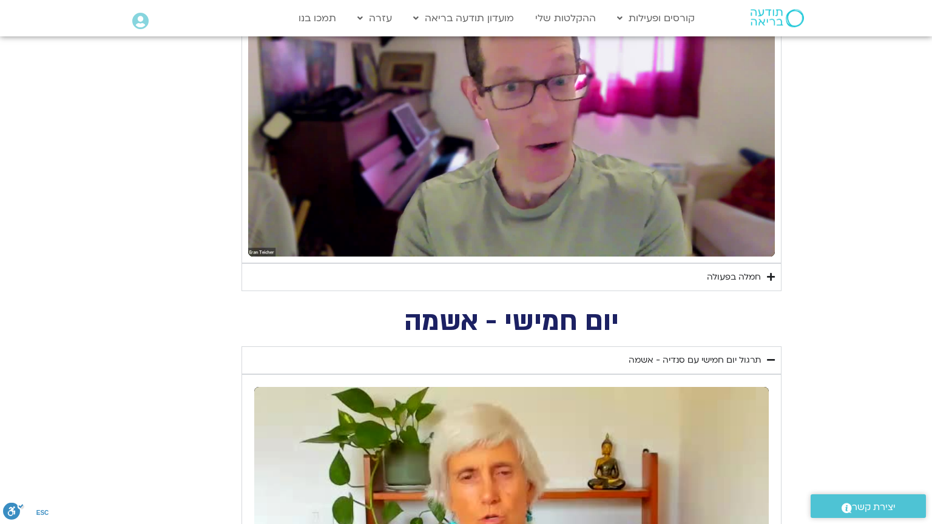
type input "2465.266667"
type input "851.4"
type input "2465.266667"
type input "851.4"
type input "2465.266667"
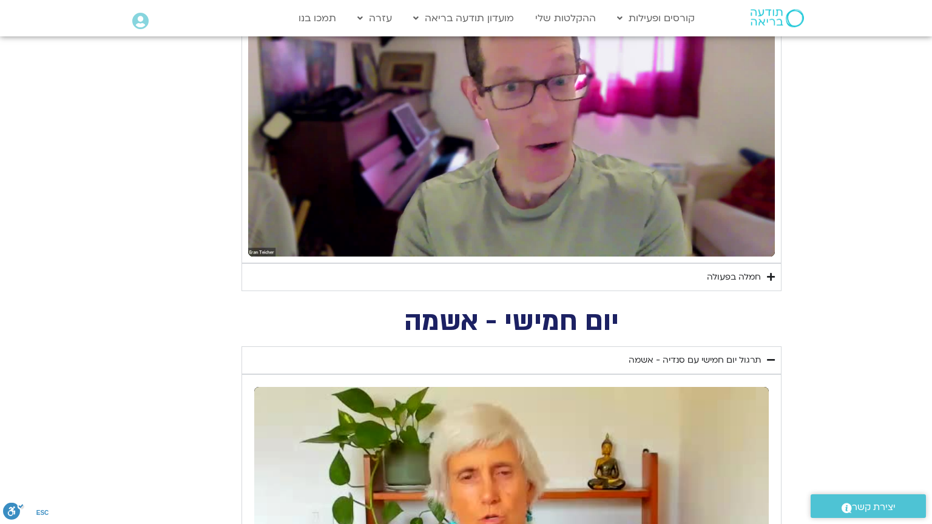
type input "851.4"
type input "2465.266667"
type input "851.4"
type input "2465.266667"
type input "851.4"
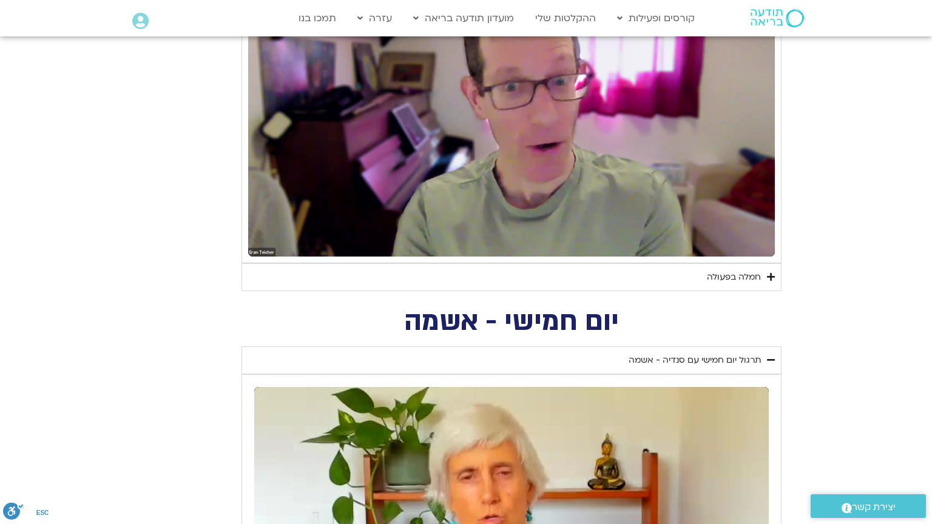
type input "2465.266667"
type input "851.4"
type input "2465.266667"
type input "851.4"
type input "2465.266667"
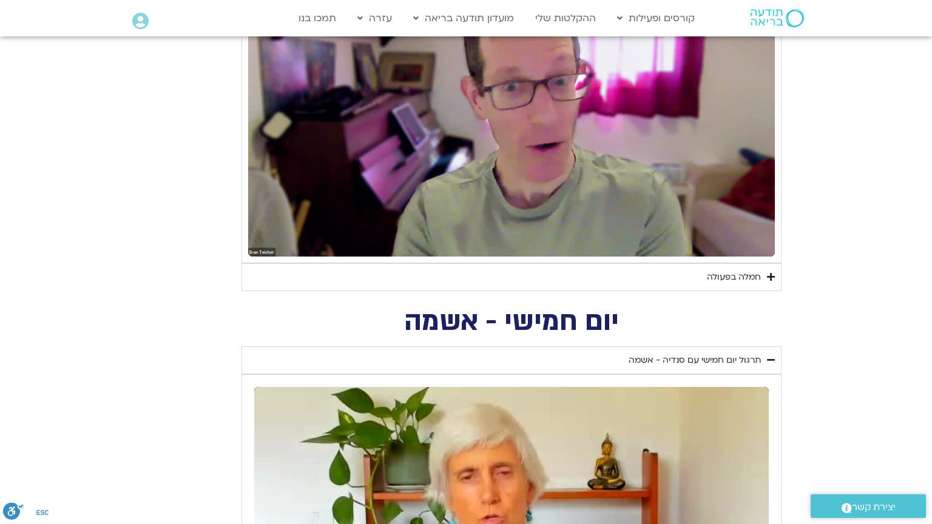
type input "851.4"
type input "2465.266667"
type input "851.4"
type input "2465.266667"
type input "851.4"
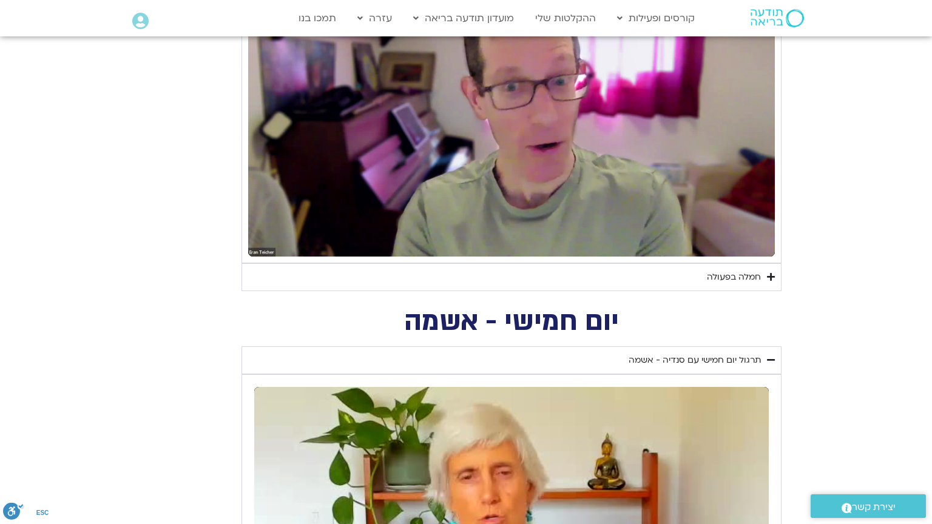
type input "2465.266667"
type input "851.4"
type input "2465.266667"
type input "851.4"
type input "2465.266667"
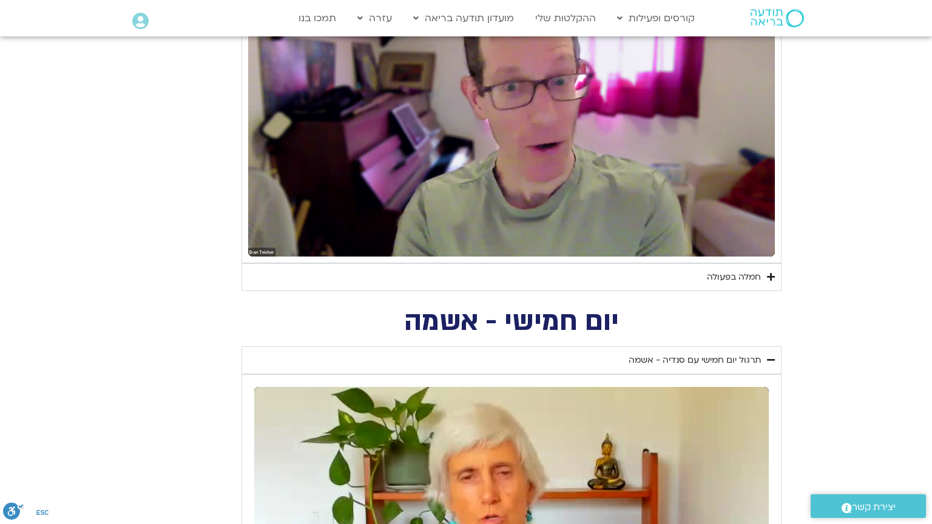
type input "851.4"
type input "2465.266667"
type input "851.4"
type input "2465.266667"
type input "851.4"
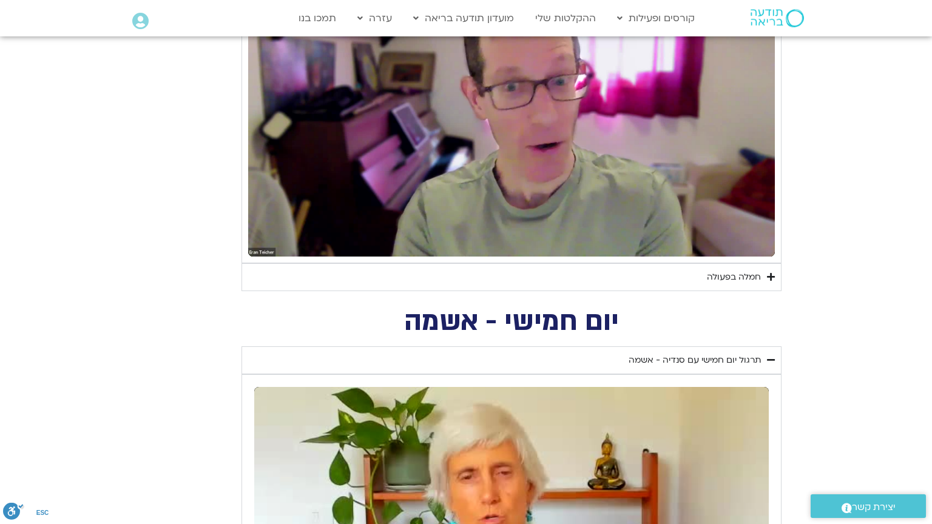
type input "2465.266667"
type input "851.4"
type input "2465.266667"
type input "851.4"
type input "2465.266667"
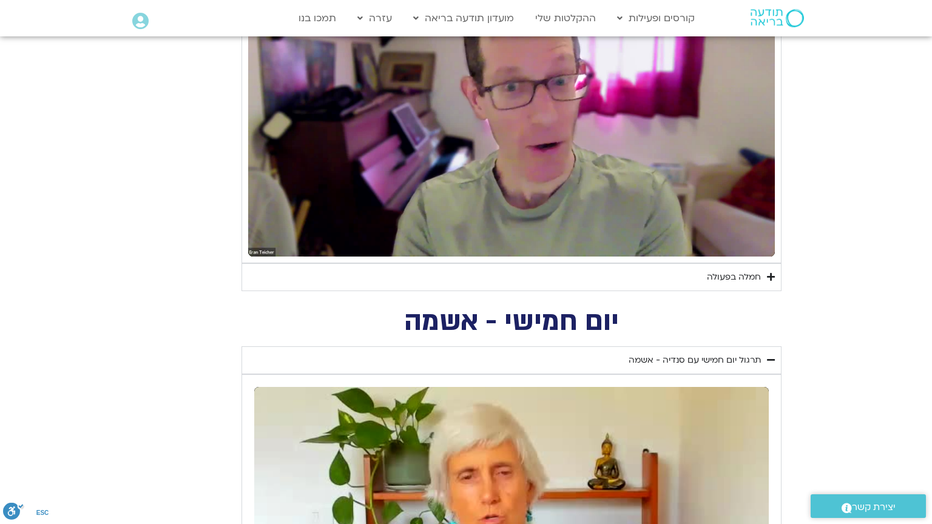
type input "851.4"
type input "2465.266667"
type input "851.4"
type input "2465.266667"
type input "851.4"
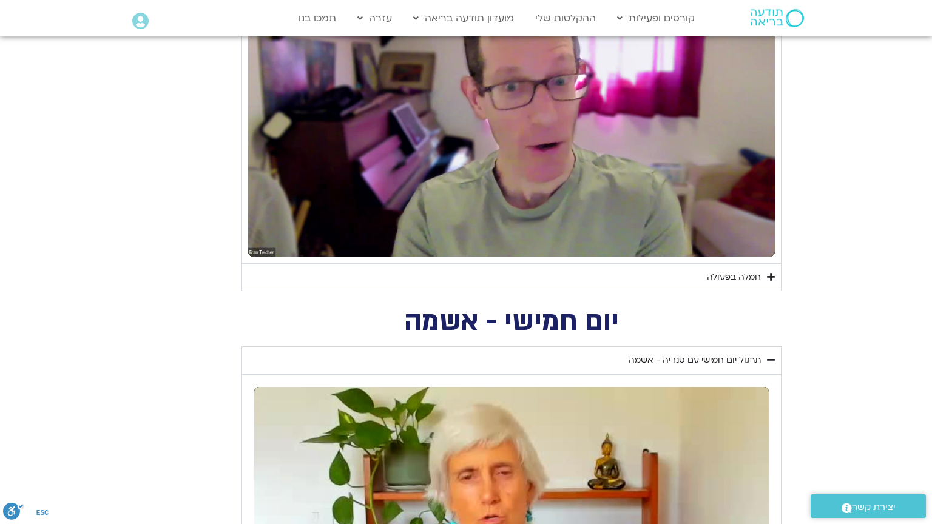
type input "2465.266667"
type input "851.4"
type input "2465.266667"
type input "851.4"
type input "2465.266667"
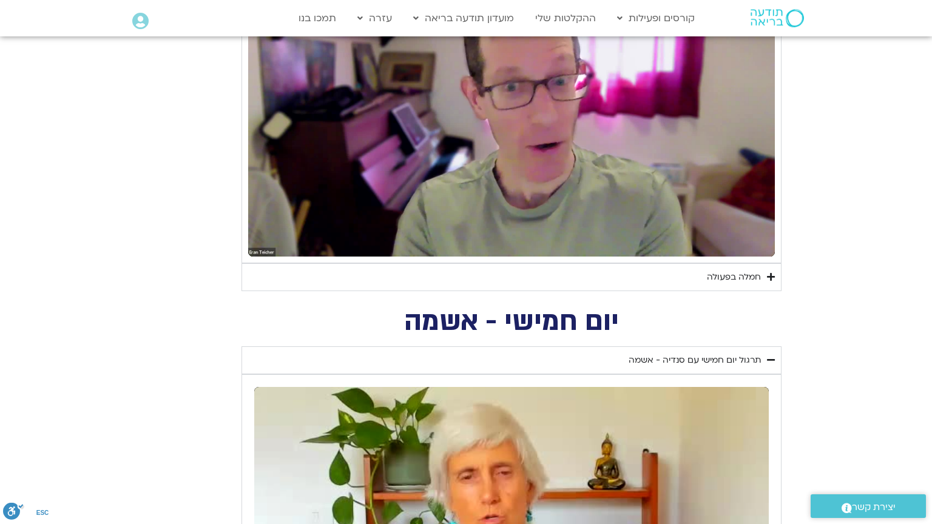
type input "851.4"
type input "2465.266667"
type input "851.4"
type input "2465.266667"
type input "851.4"
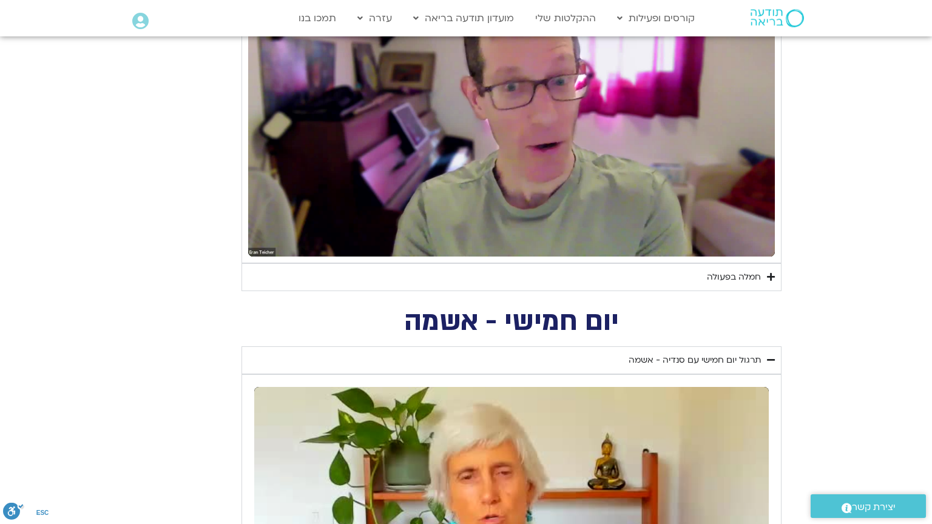
type input "2465.266667"
type input "851.4"
type input "2465.266667"
type input "851.4"
type input "2465.266667"
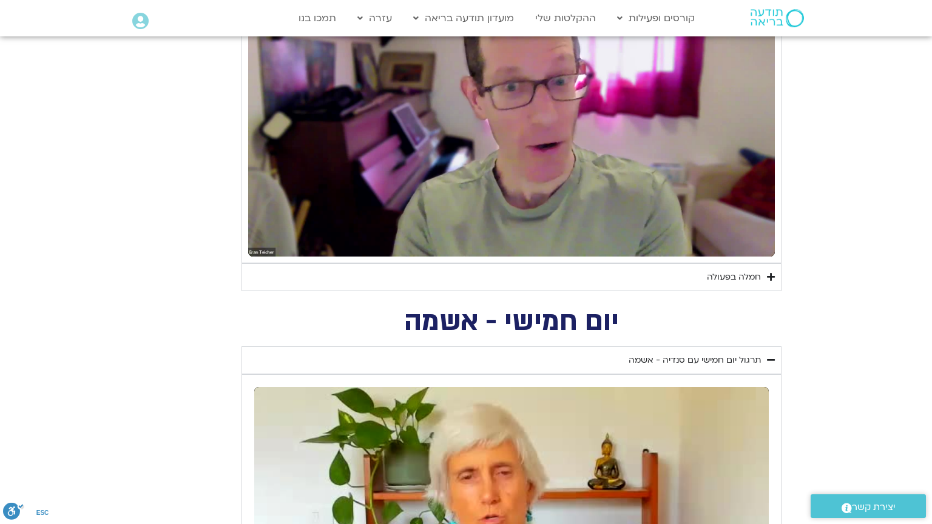
type input "851.4"
type input "2465.266667"
type input "851.4"
type input "2465.266667"
type input "851.4"
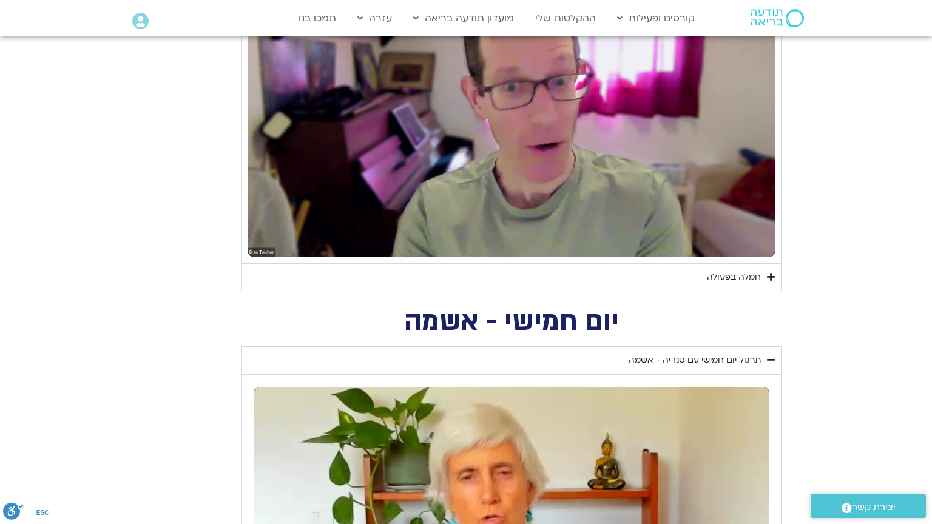
type input "2465.266667"
type input "851.4"
type input "2465.266667"
type input "851.4"
type input "2465.266667"
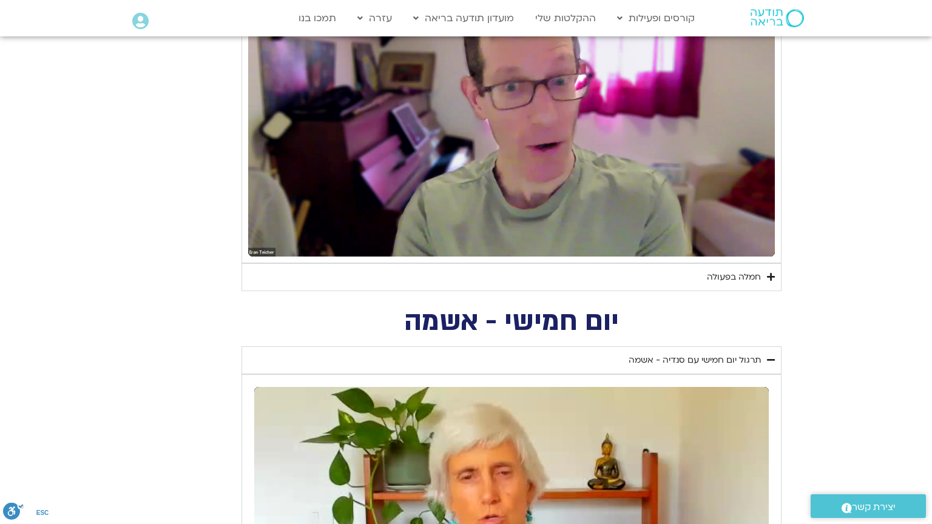
type input "851.4"
type input "2465.266667"
type input "851.4"
type input "2465.266667"
type input "851.4"
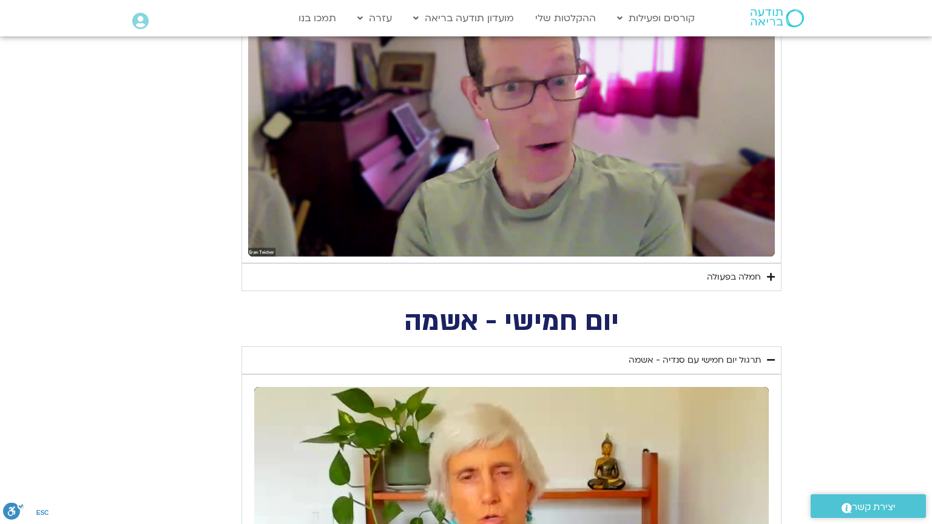
type input "2465.266667"
type input "851.4"
type input "2465.266667"
type input "851.4"
type input "2465.266667"
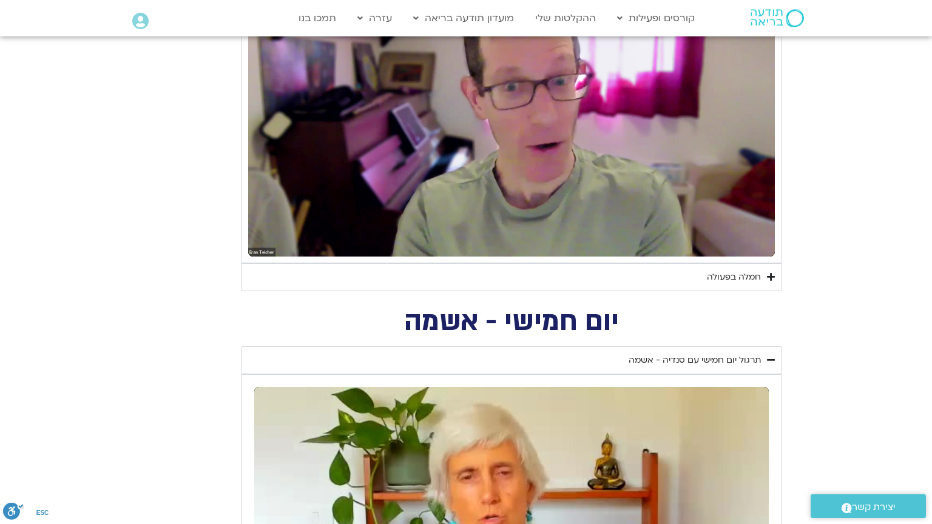
type input "851.4"
type input "2465.266667"
type input "851.4"
type input "2465.266667"
type input "851.4"
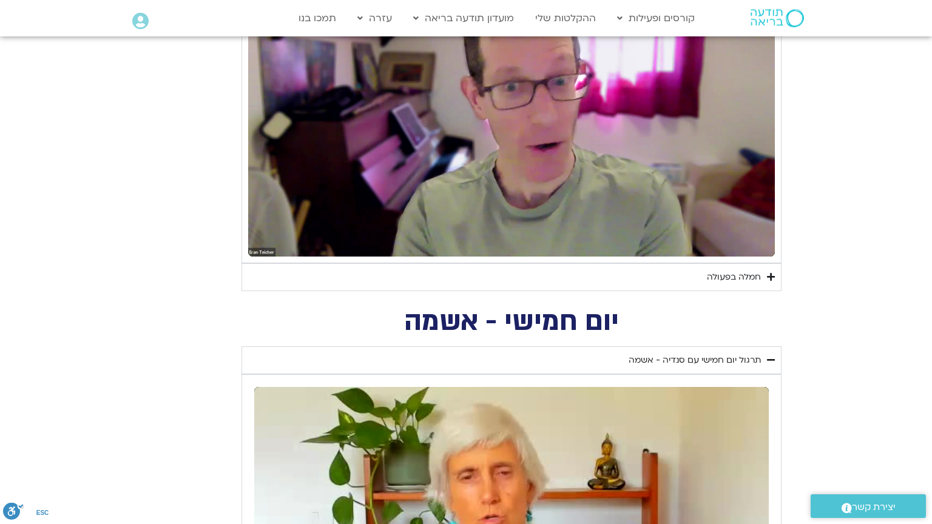
type input "2465.266667"
type input "851.4"
type input "2465.266667"
type input "851.4"
type input "2465.266667"
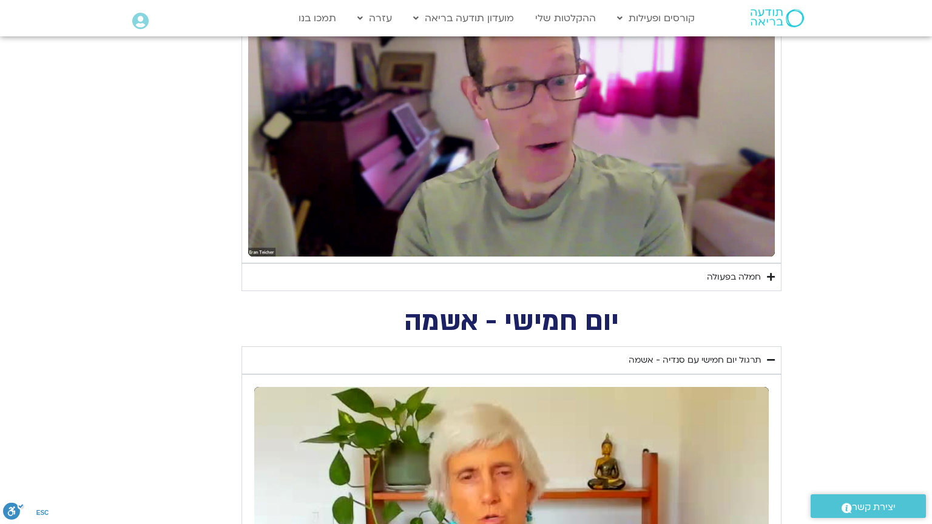
type input "851.4"
type input "2465.266667"
type input "851.4"
type input "2465.266667"
type input "851.4"
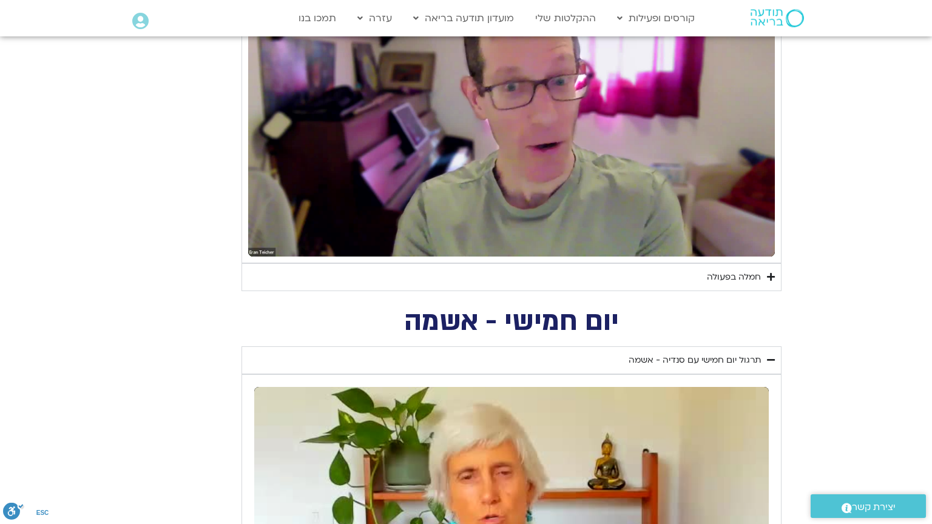
type input "2465.266667"
type input "851.4"
type input "2465.266667"
type input "851.4"
type input "2465.266667"
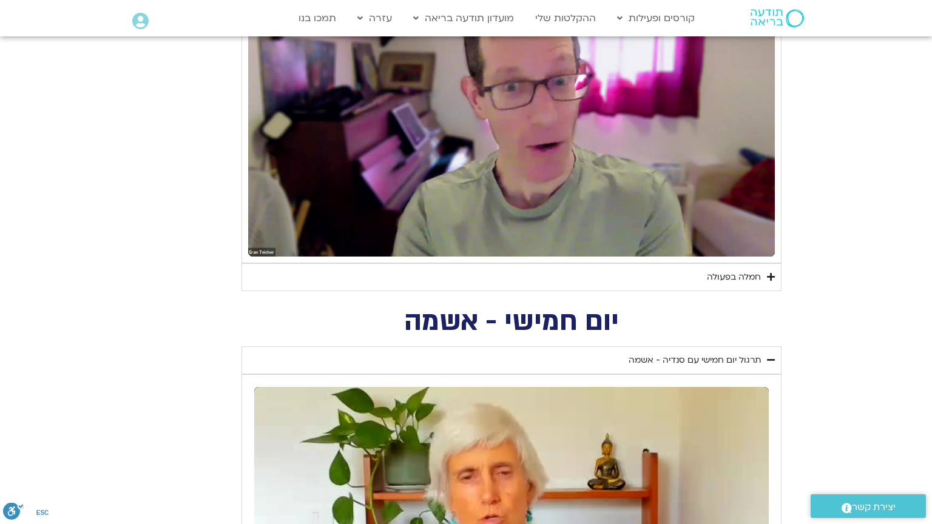
type input "851.4"
type input "2465.266667"
type input "851.4"
type input "2465.266667"
type input "851.4"
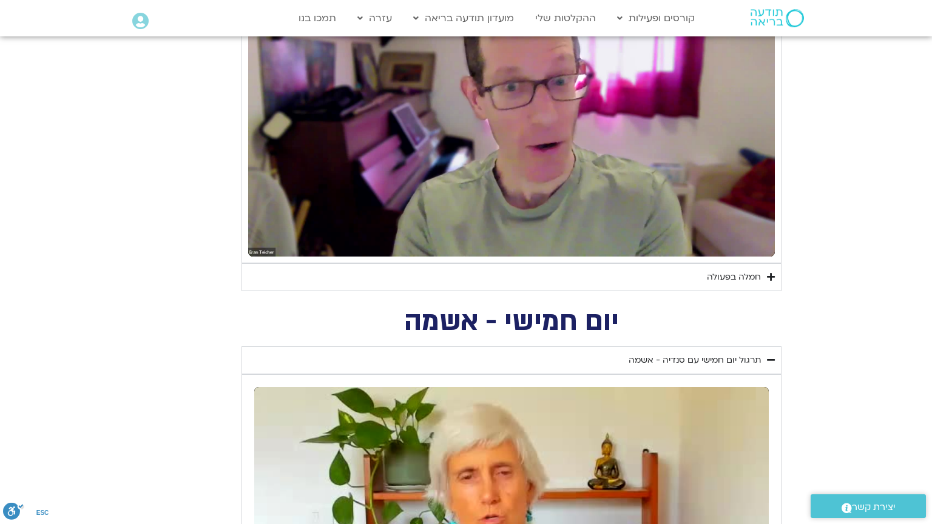
type input "2465.266667"
type input "851.4"
type input "2465.266667"
type input "851.4"
type input "2465.266667"
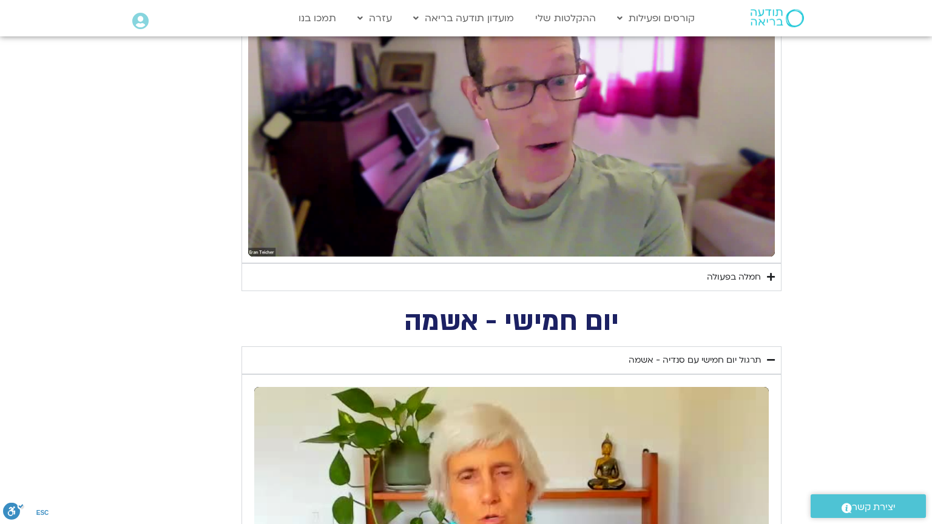
type input "851.4"
type input "2465.266667"
type input "851.4"
type input "2465.266667"
type input "851.4"
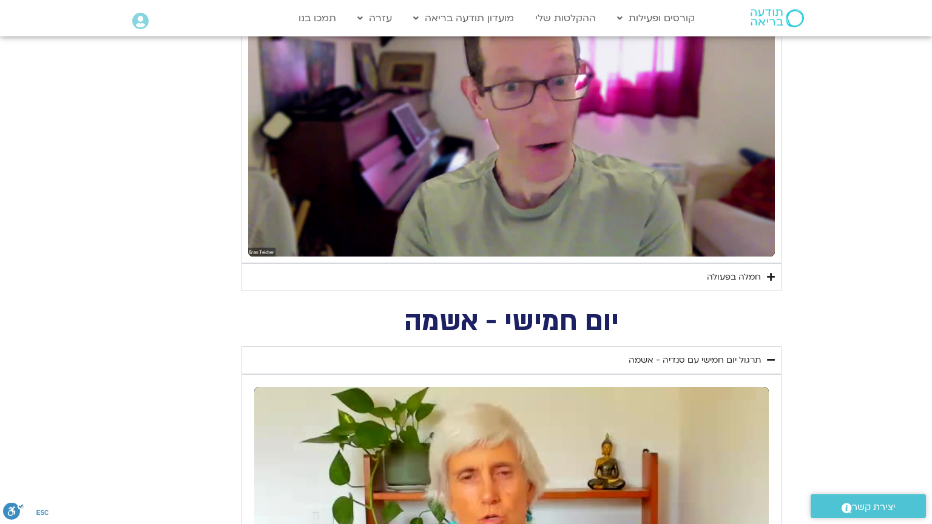
type input "2465.266667"
type input "851.4"
type input "2465.266667"
type input "851.4"
type input "2465.266667"
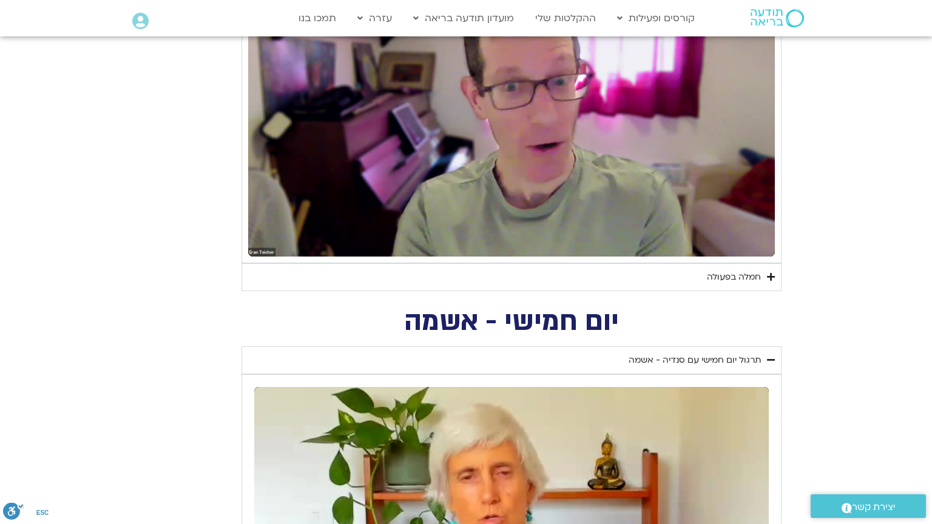
type input "851.4"
type input "2465.266667"
type input "851.4"
type input "2465.266667"
type input "851.4"
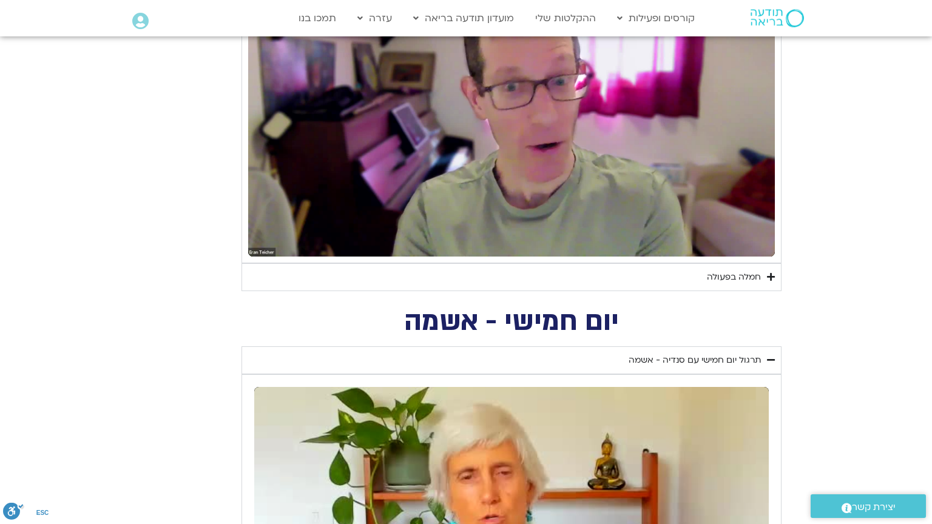
type input "2465.266667"
type input "851.4"
type input "2465.266667"
type input "851.4"
type input "2465.266667"
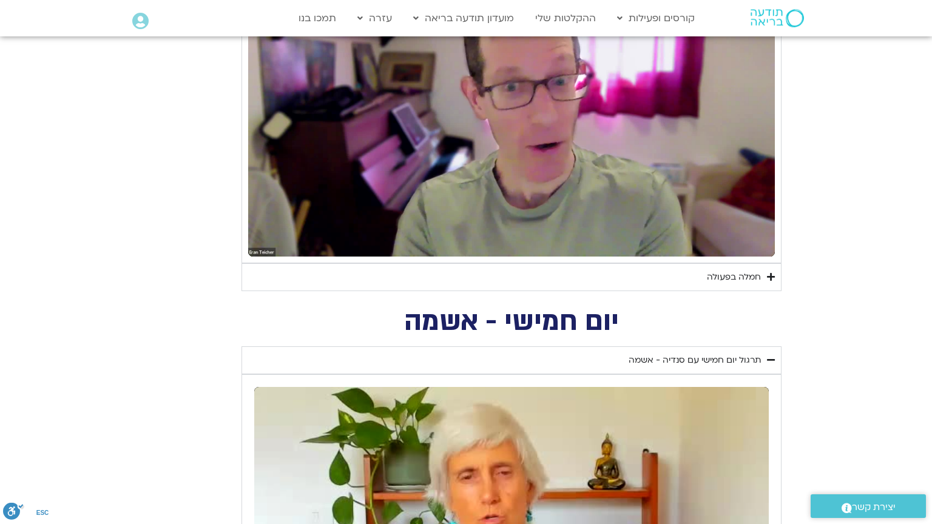
type input "851.4"
type input "2465.266667"
type input "851.4"
type input "2465.266667"
type input "851.4"
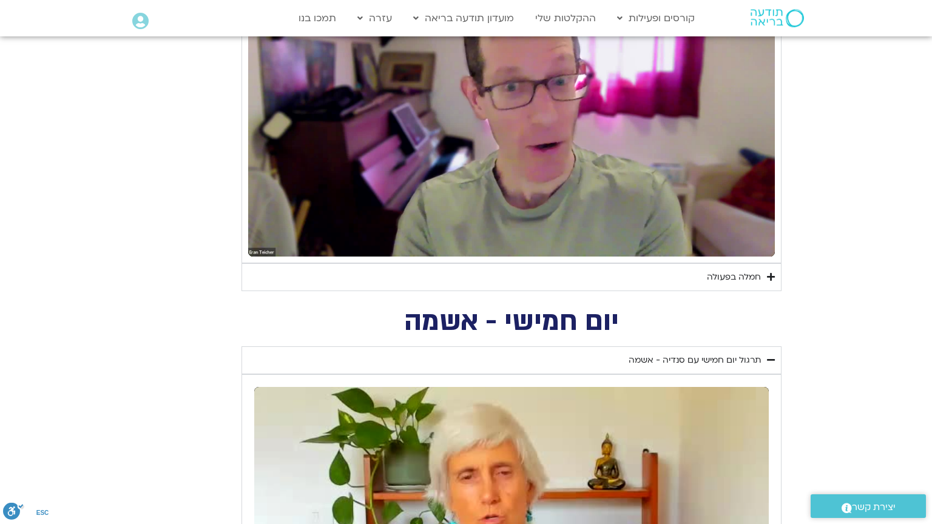
type input "2465.266667"
type input "851.4"
